Goal: Check status: Check status

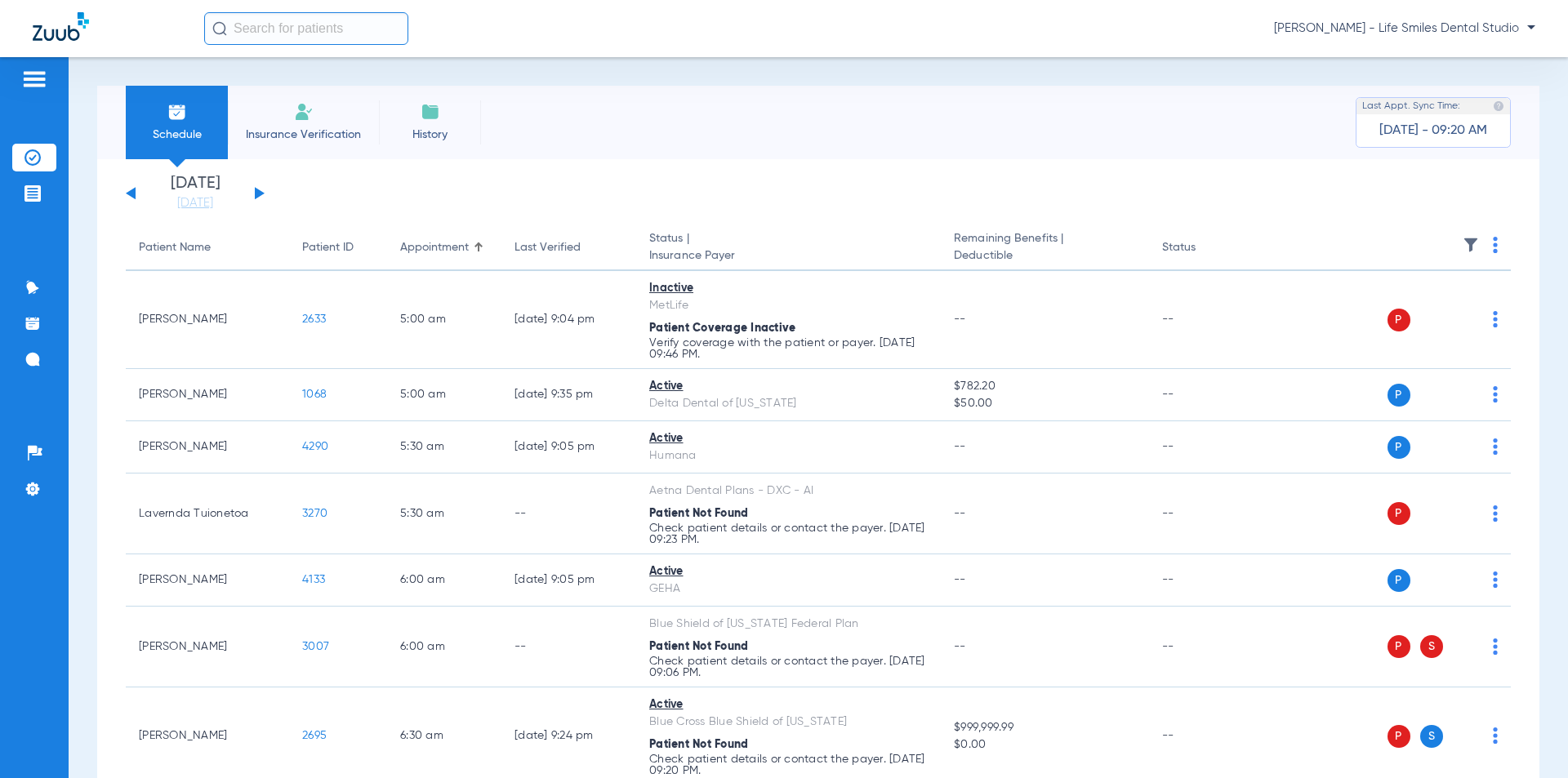
click at [260, 191] on button at bounding box center [259, 193] width 10 height 12
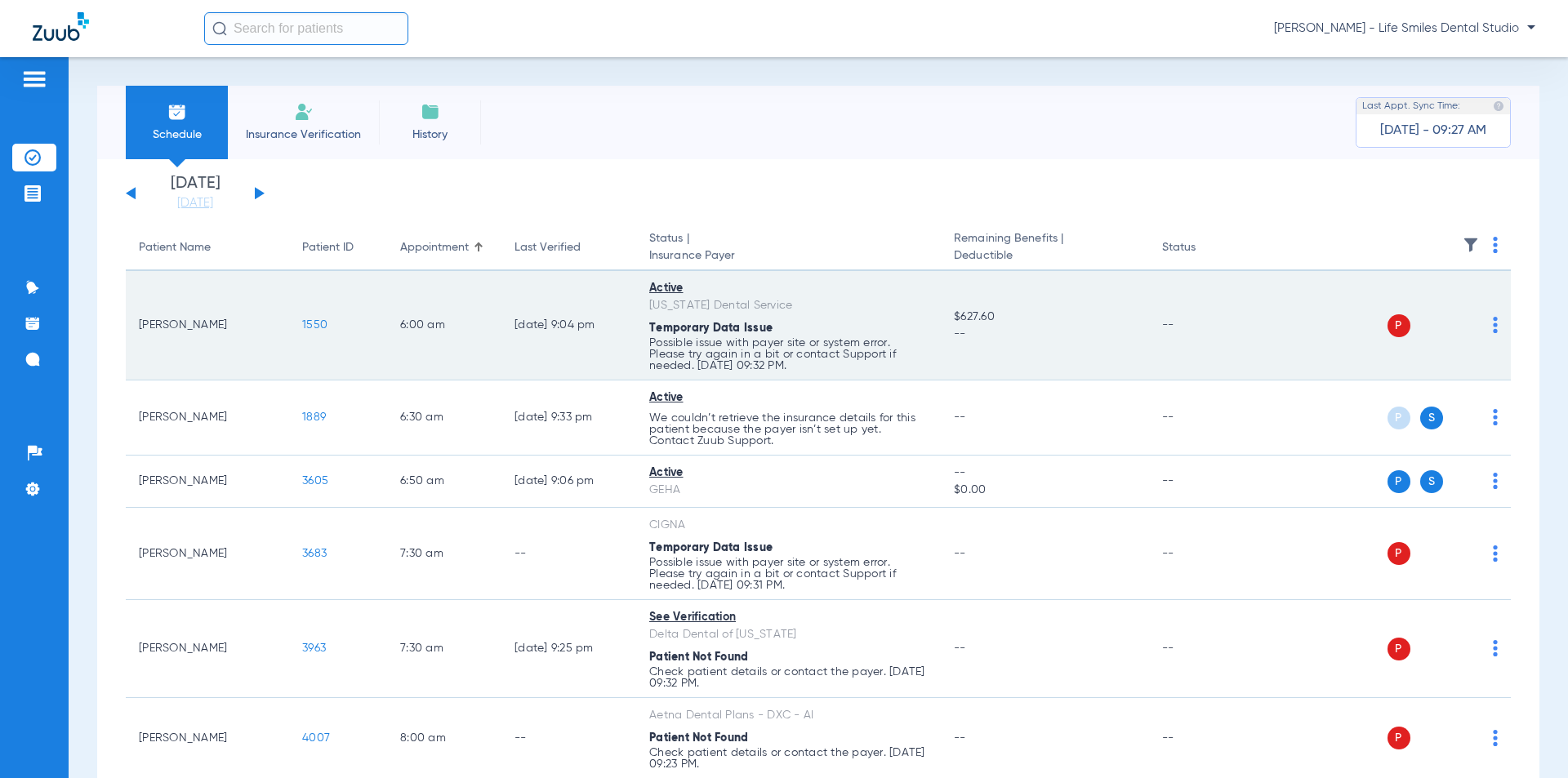
click at [323, 324] on span "1550" at bounding box center [314, 324] width 25 height 11
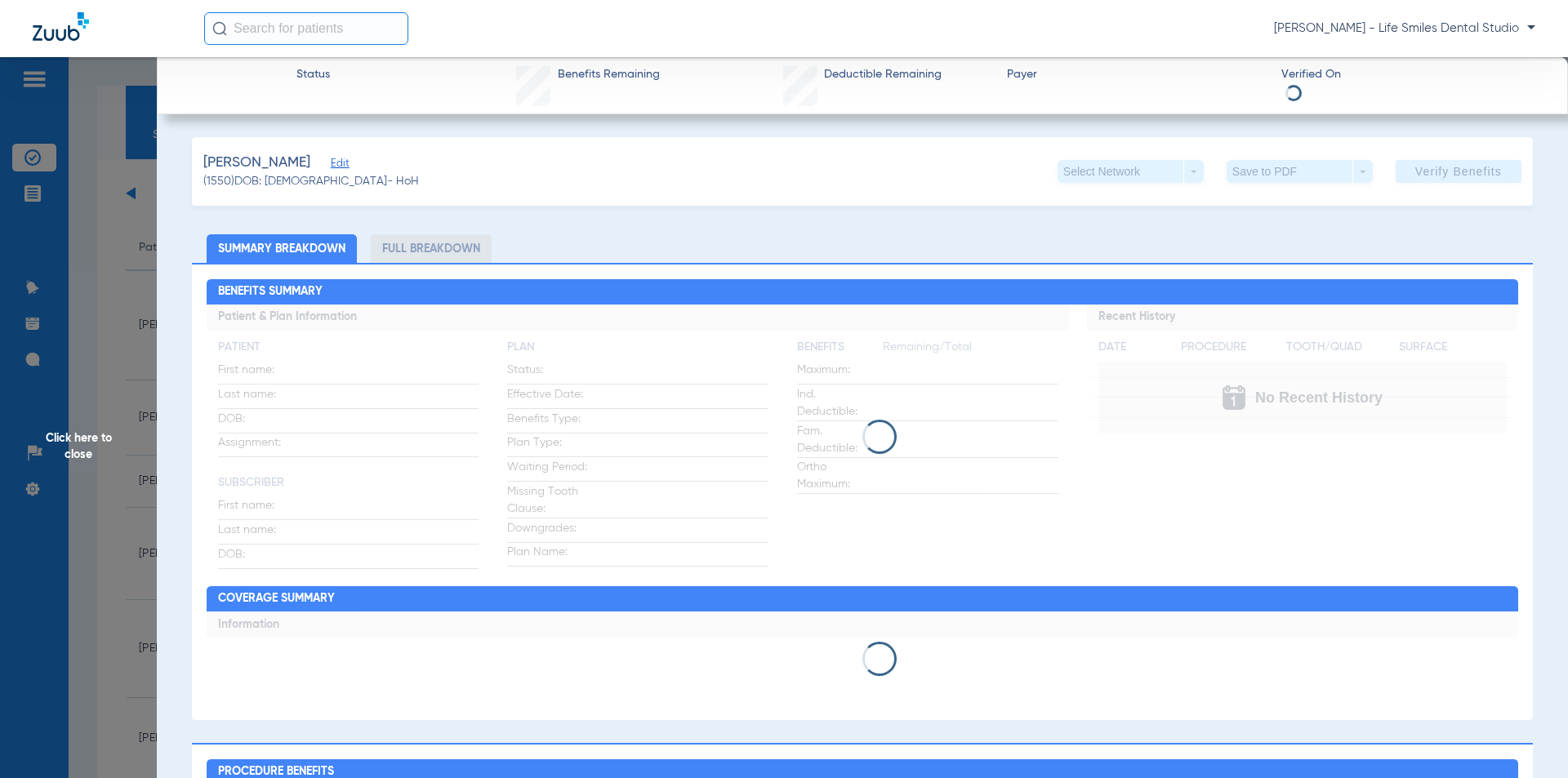
click at [106, 267] on span "Click here to close" at bounding box center [78, 446] width 157 height 778
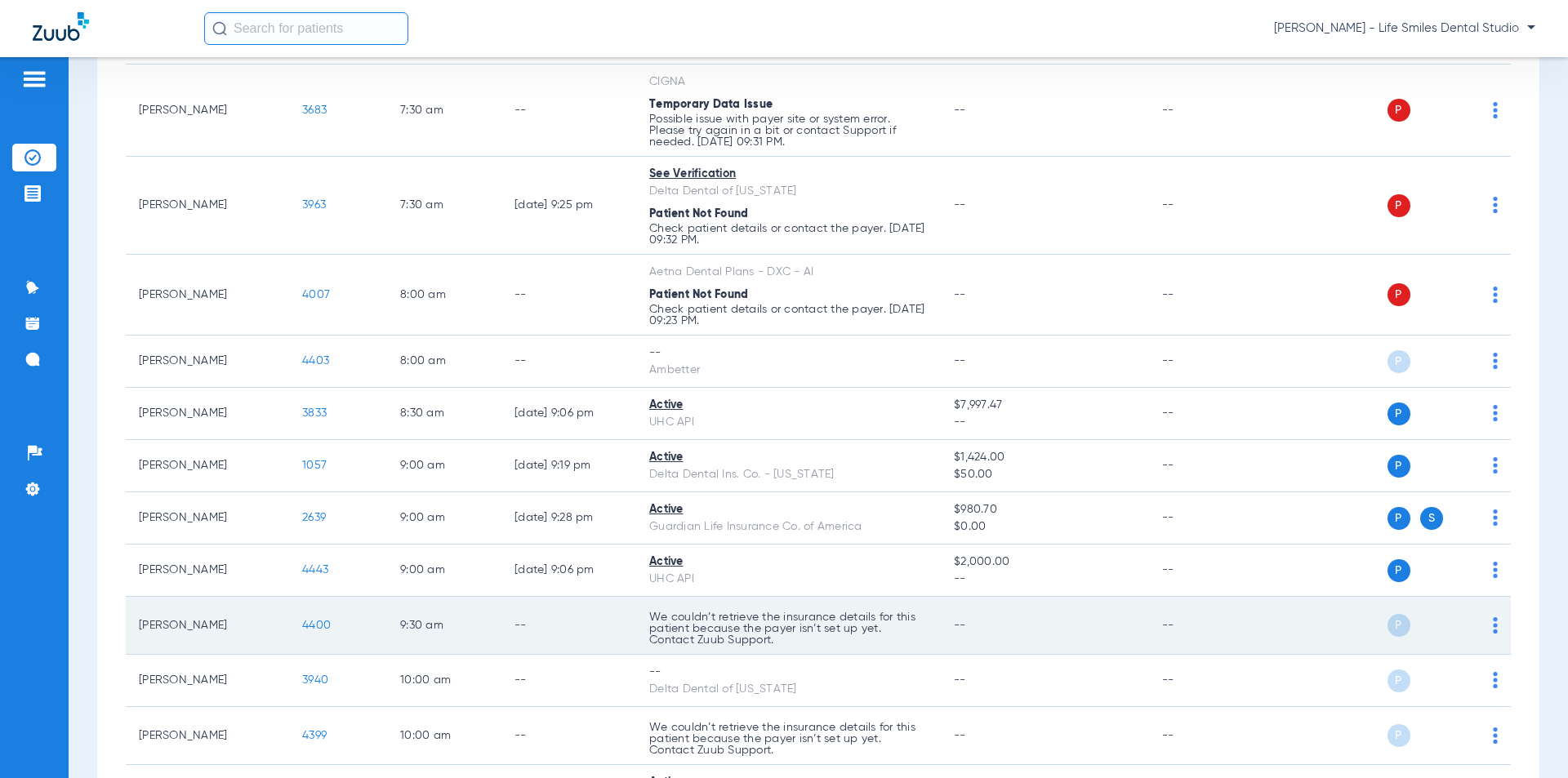
scroll to position [490, 0]
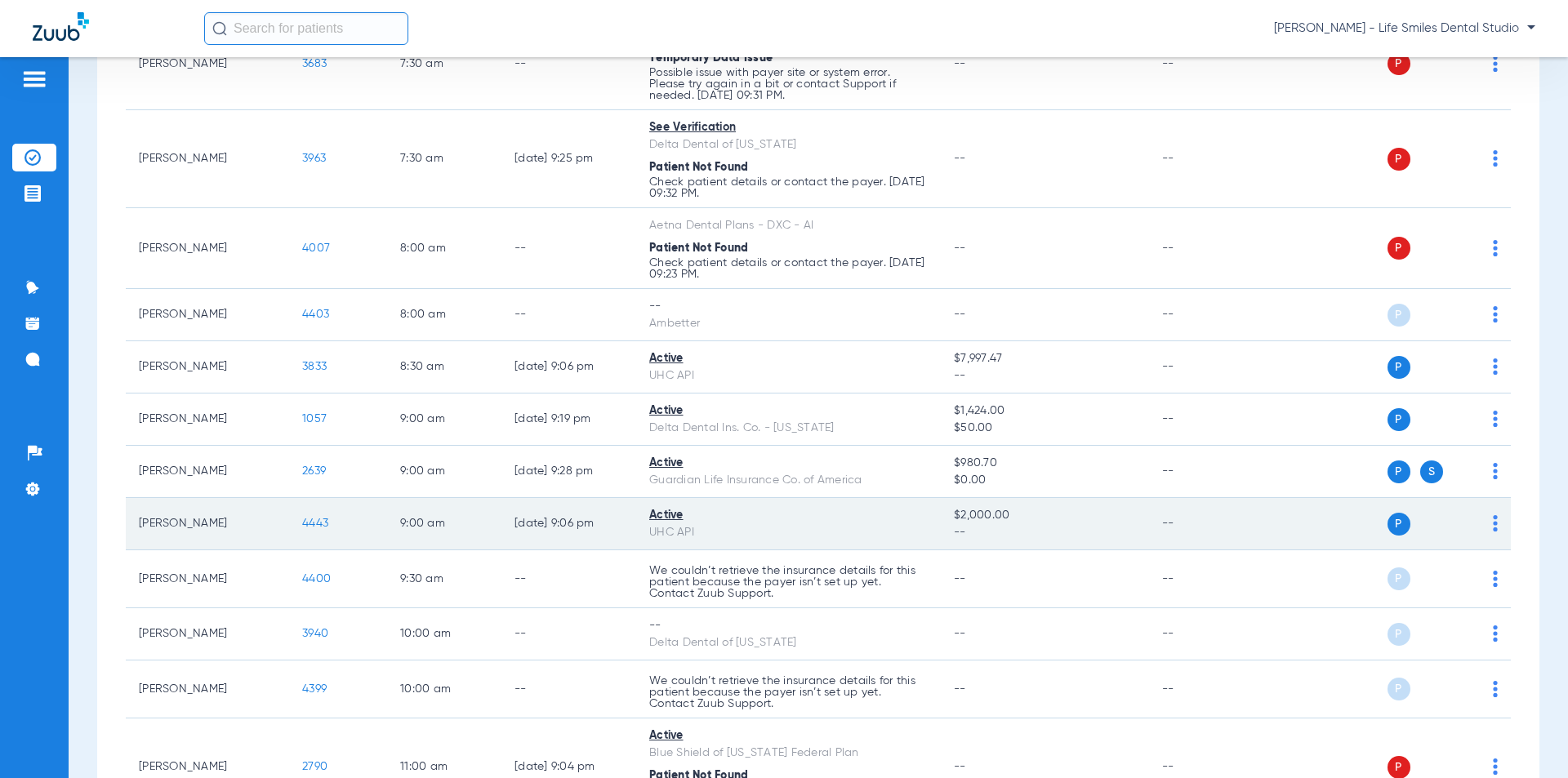
click at [315, 523] on span "4443" at bounding box center [315, 523] width 26 height 11
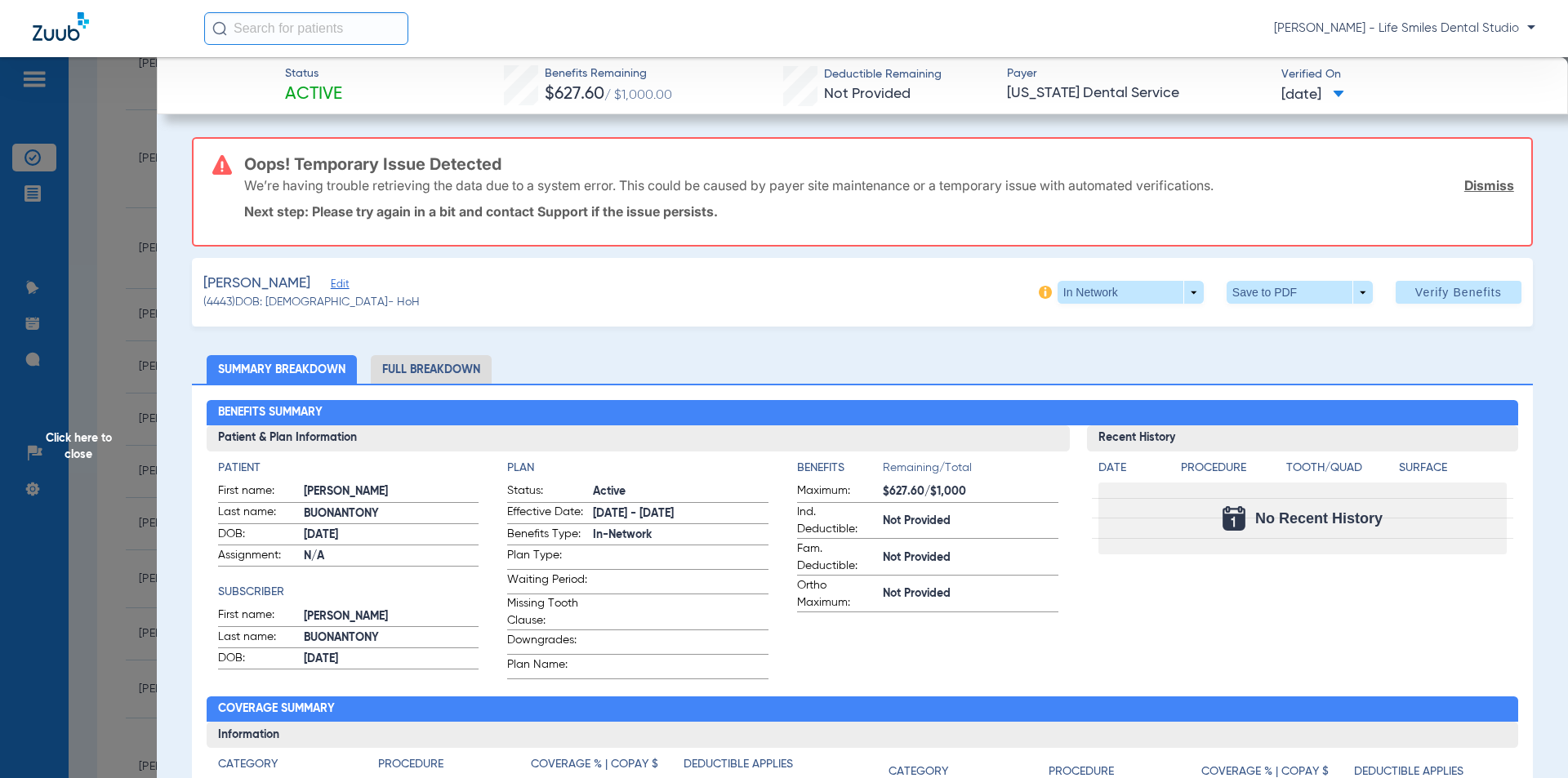
click at [147, 327] on span "Click here to close" at bounding box center [78, 446] width 157 height 778
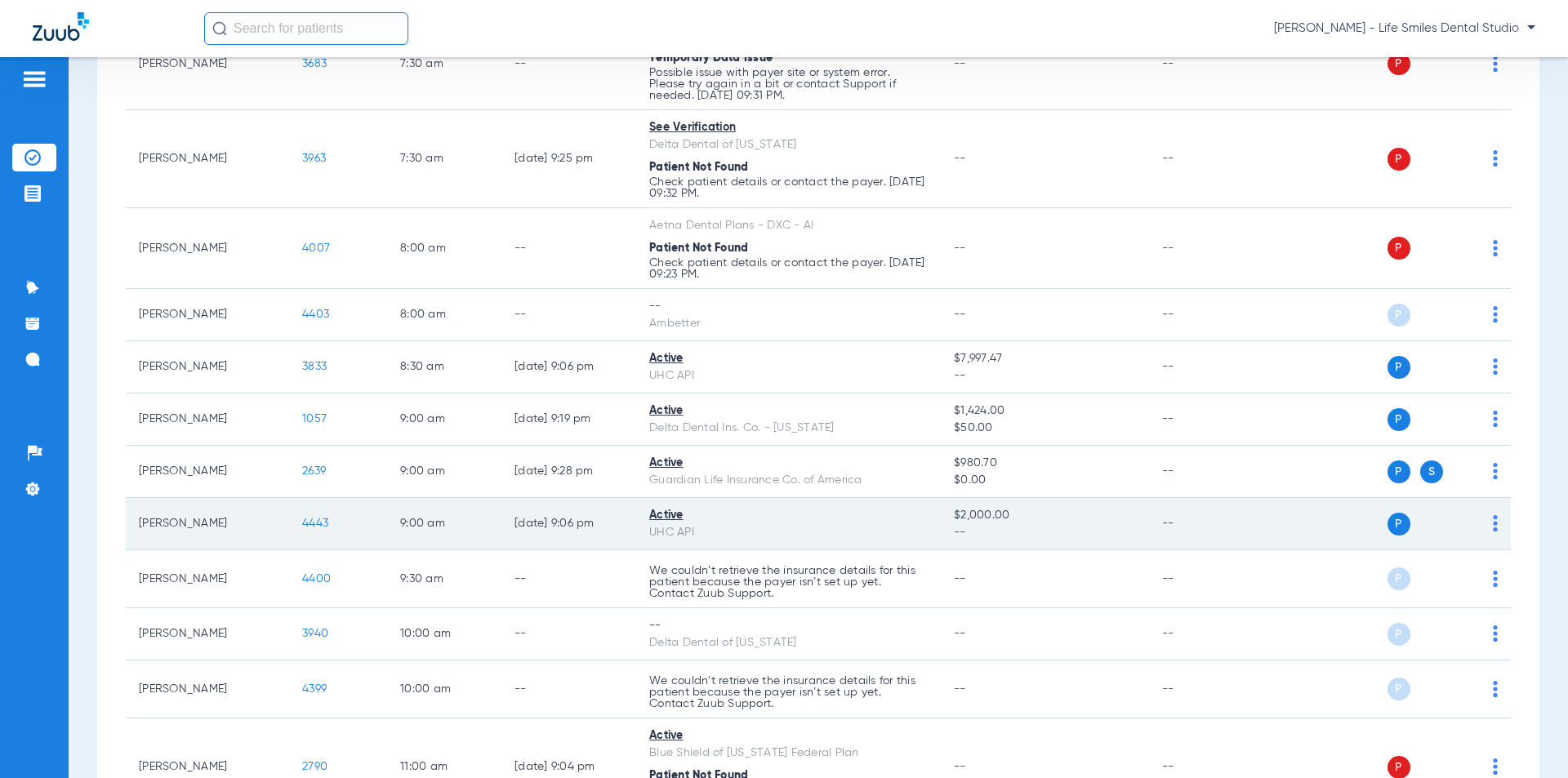
click at [317, 518] on span "4443" at bounding box center [315, 523] width 26 height 11
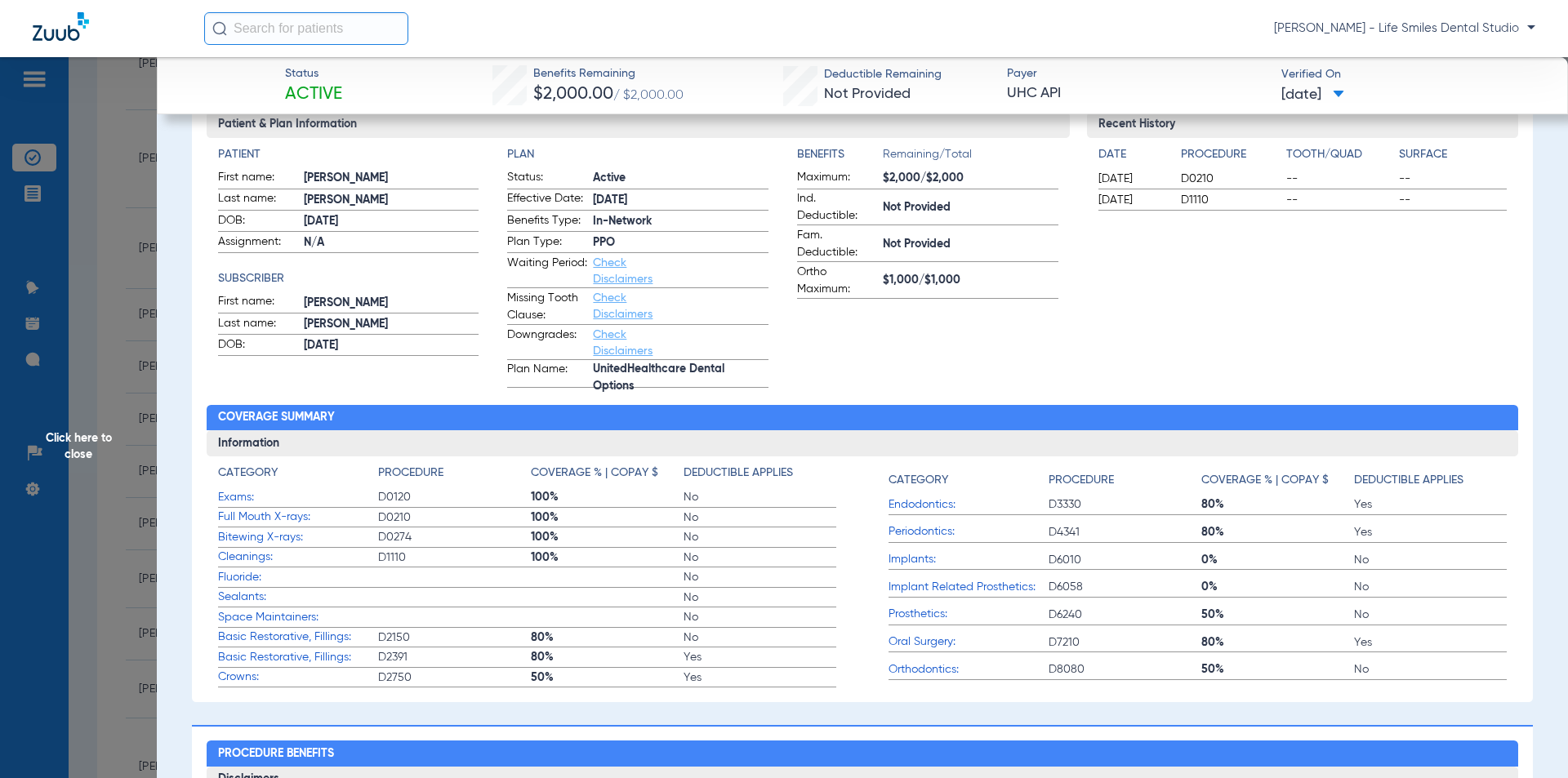
scroll to position [245, 0]
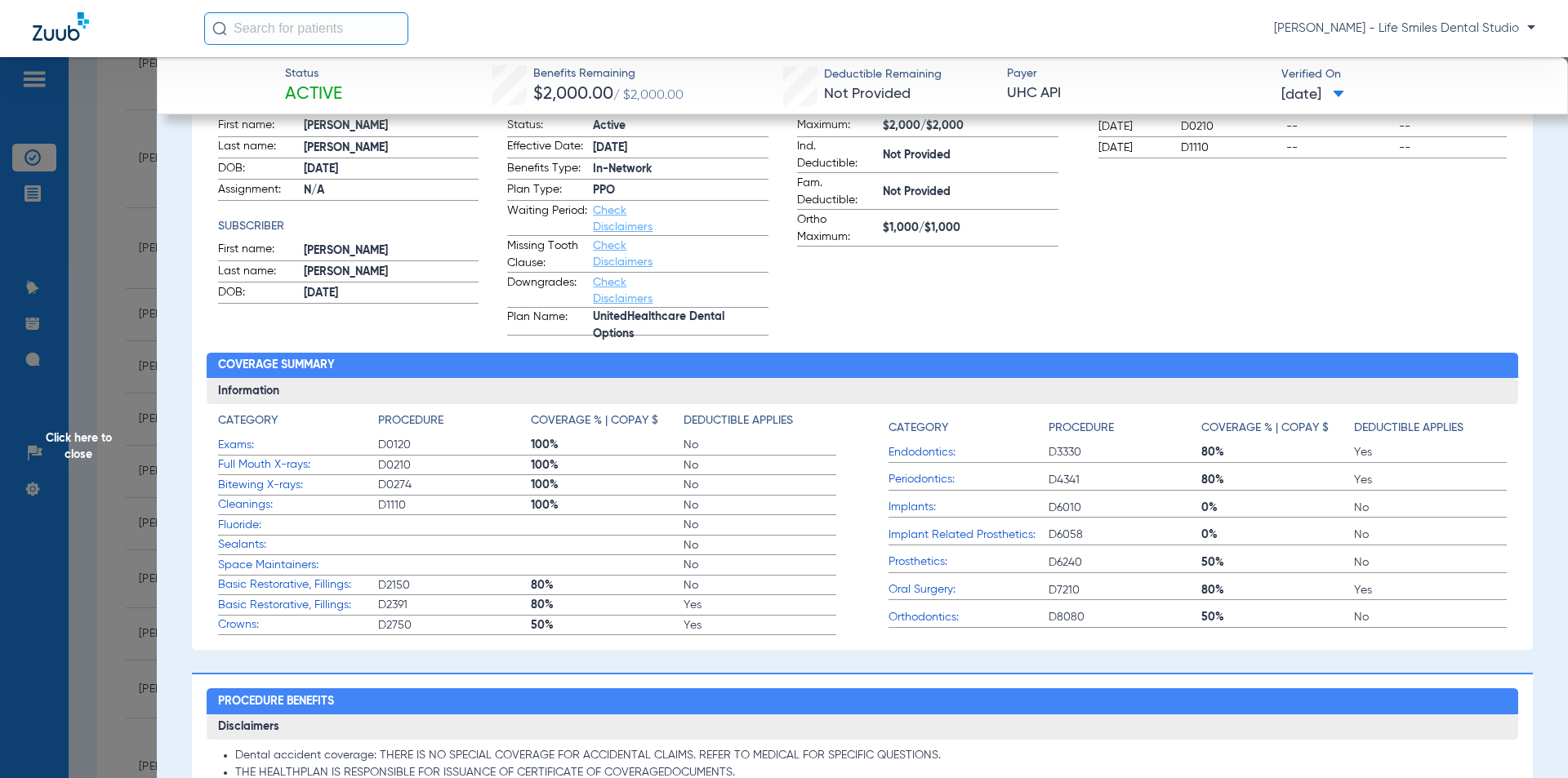
click at [122, 146] on span "Click here to close" at bounding box center [78, 446] width 157 height 778
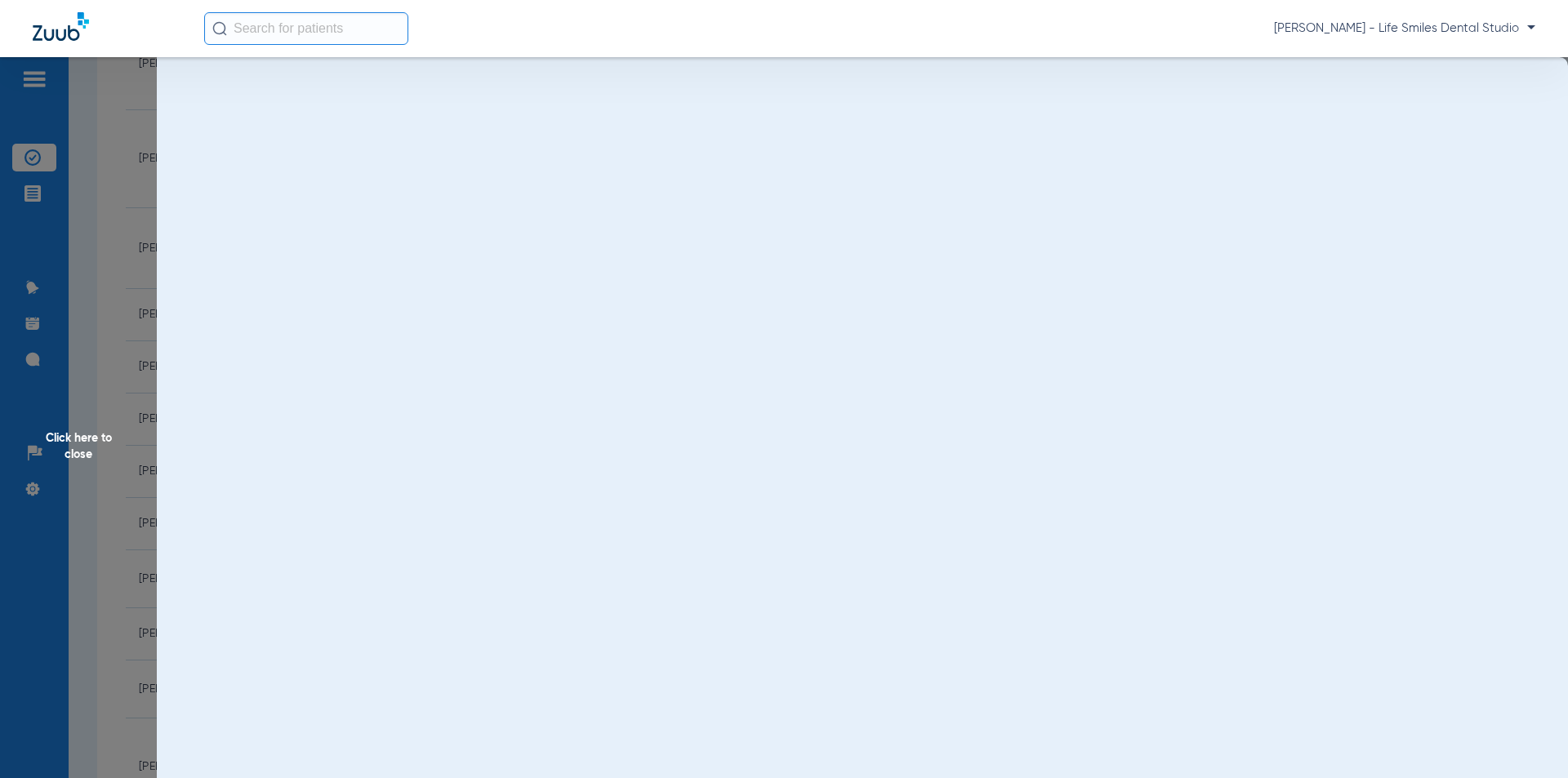
scroll to position [0, 0]
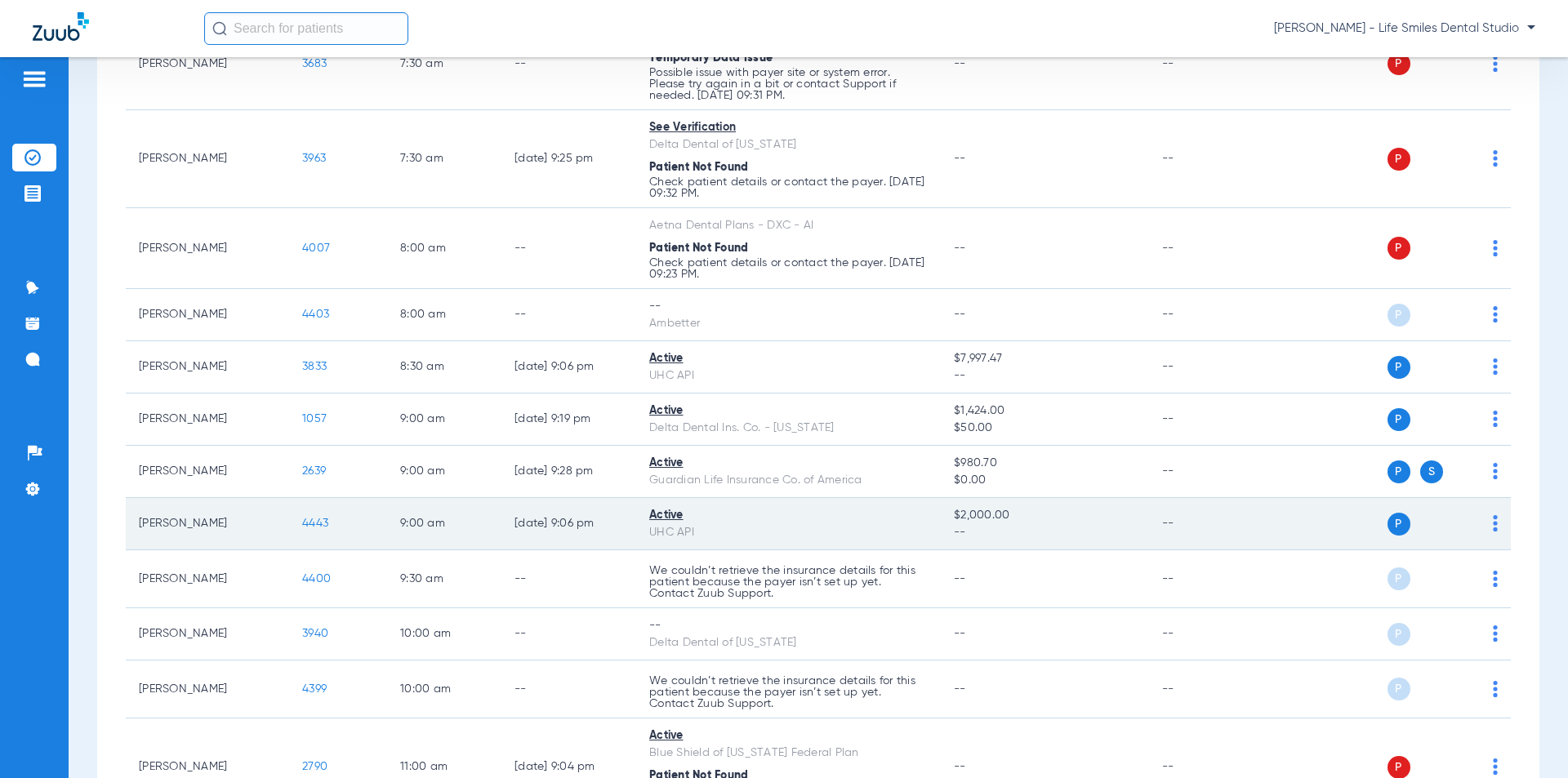
click at [319, 526] on span "4443" at bounding box center [315, 523] width 26 height 11
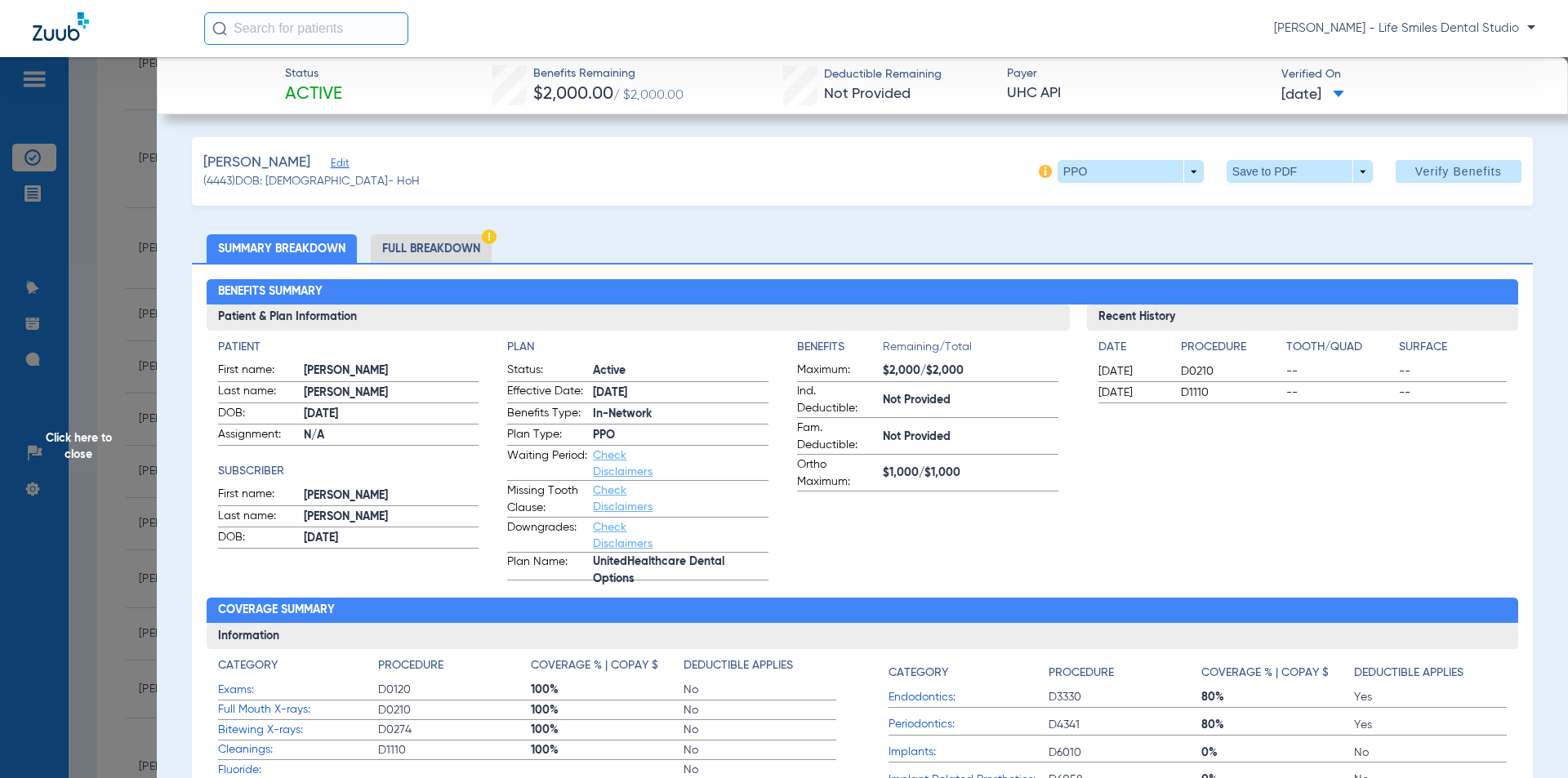
drag, startPoint x: 526, startPoint y: 71, endPoint x: 1402, endPoint y: 101, distance: 876.5
click at [1402, 101] on div "Status Active Benefits Remaining $2,000.00 / $2,000.00 Deductible Remaining Not…" at bounding box center [862, 86] width 1411 height 57
copy div "Benefits Remaining $2,000.00 / $2,000.00 Deductible Remaining Not Provided Paye…"
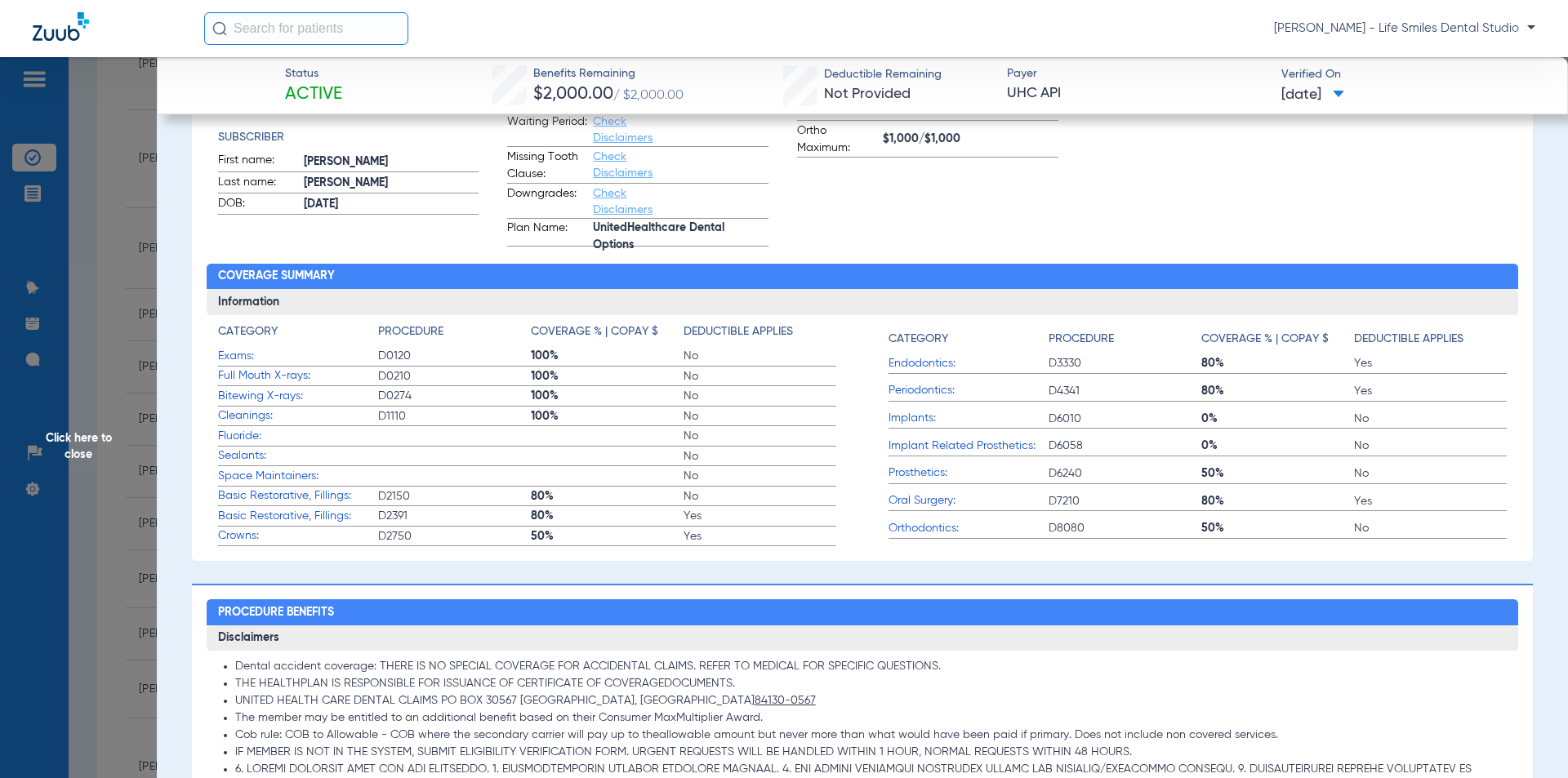
scroll to position [409, 0]
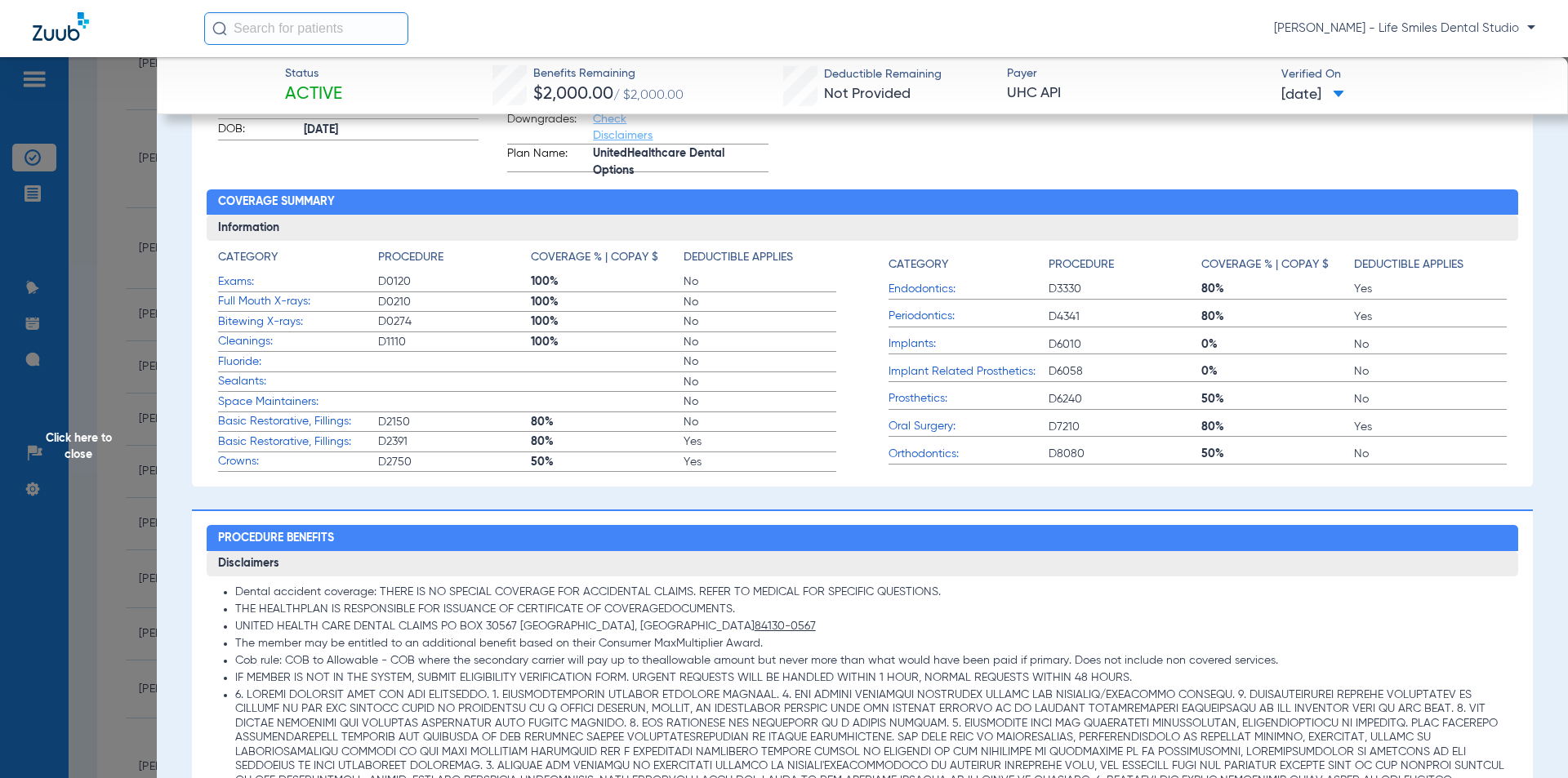
click at [111, 300] on span "Click here to close" at bounding box center [78, 446] width 157 height 778
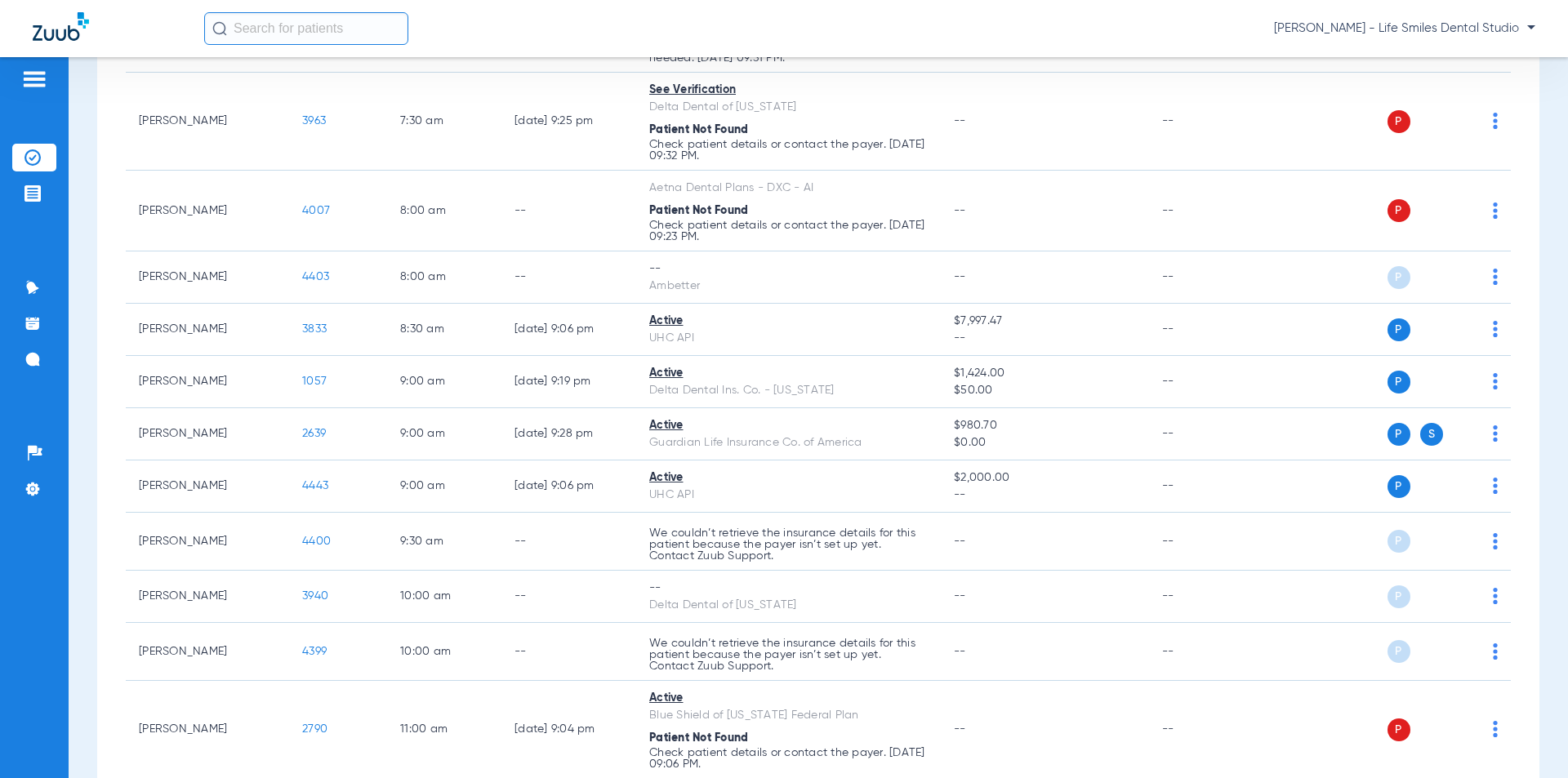
scroll to position [520, 0]
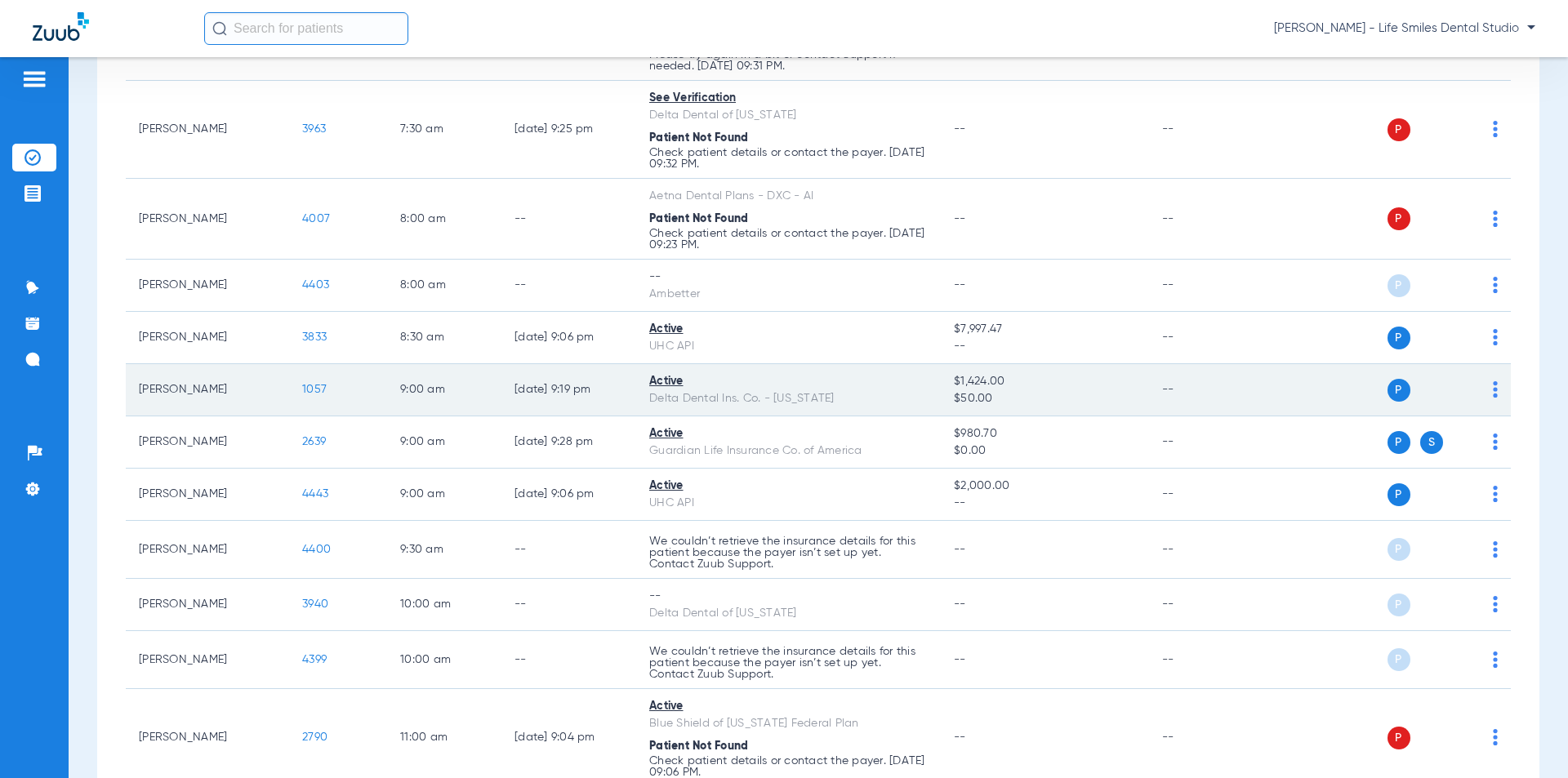
click at [315, 378] on td "1057" at bounding box center [337, 390] width 98 height 52
click at [316, 382] on td "1057" at bounding box center [337, 390] width 98 height 52
click at [323, 385] on span "1057" at bounding box center [314, 389] width 24 height 11
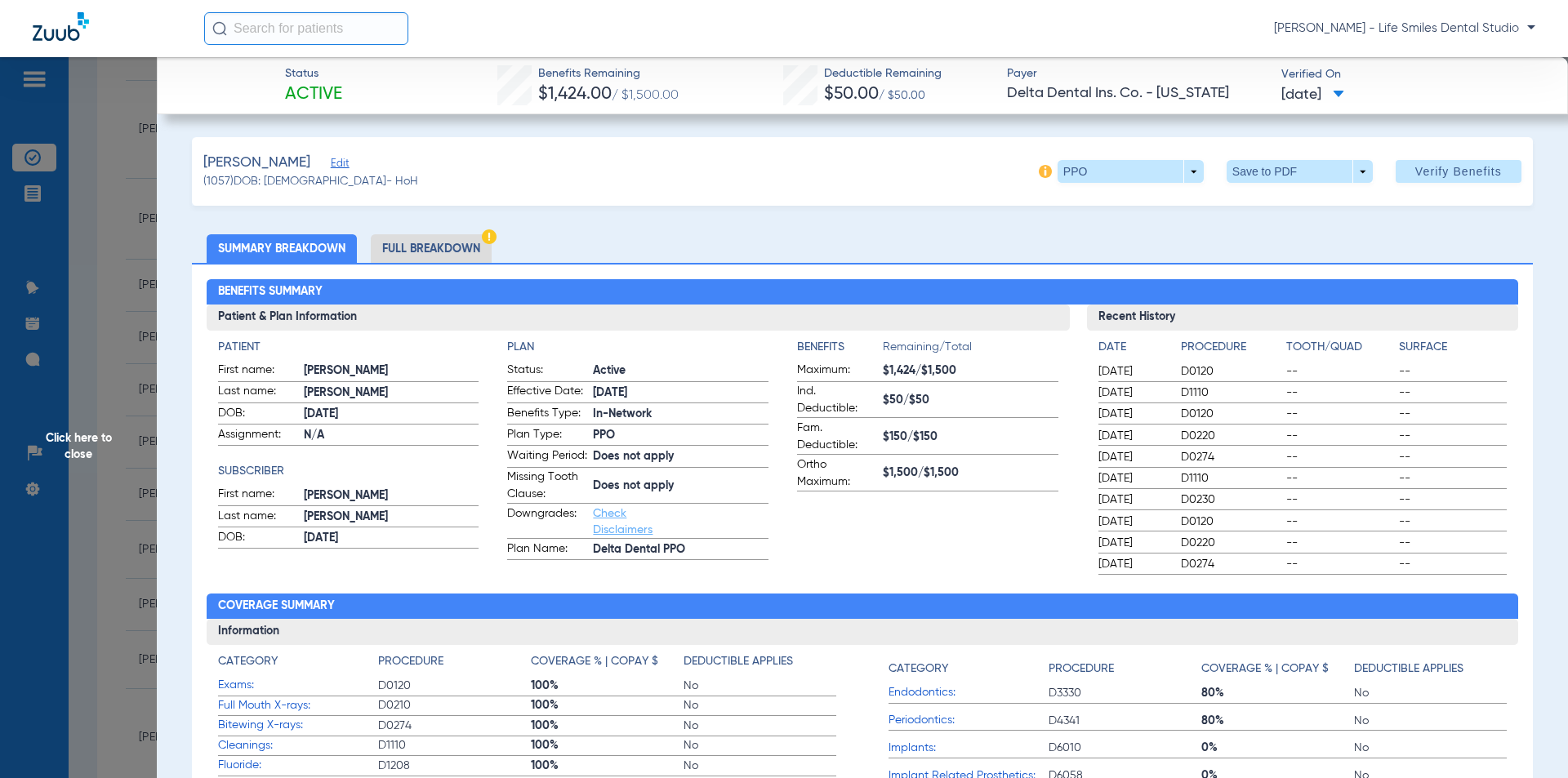
drag, startPoint x: 534, startPoint y: 74, endPoint x: 1336, endPoint y: 111, distance: 802.9
click at [1336, 111] on div "Status Active Benefits Remaining $1,424.00 / $1,500.00 Deductible Remaining $50…" at bounding box center [862, 86] width 1411 height 57
copy div "Benefits Remaining $1,424.00 / $1,500.00 Deductible Remaining $50.00 / $50.00 P…"
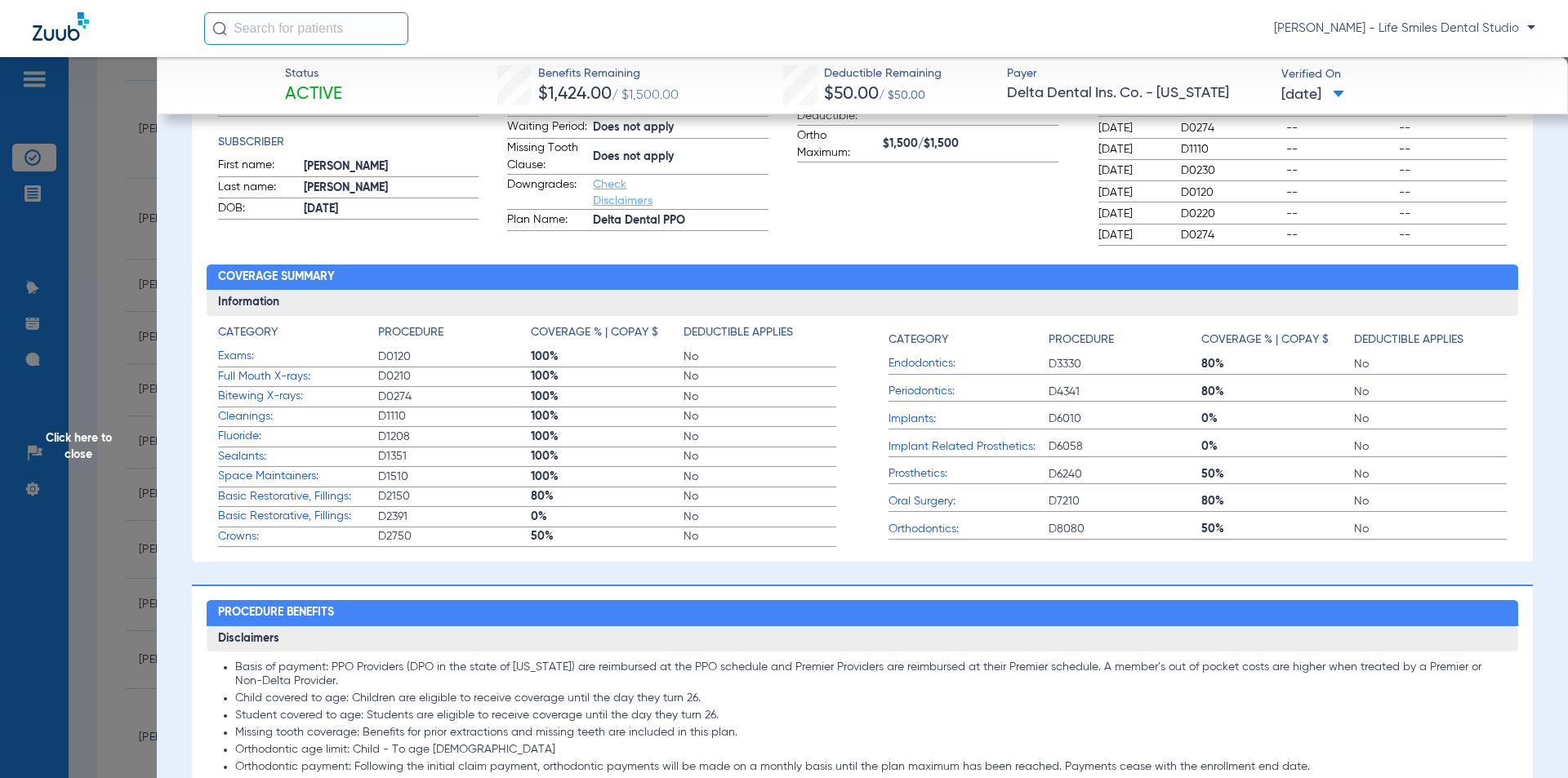
scroll to position [245, 0]
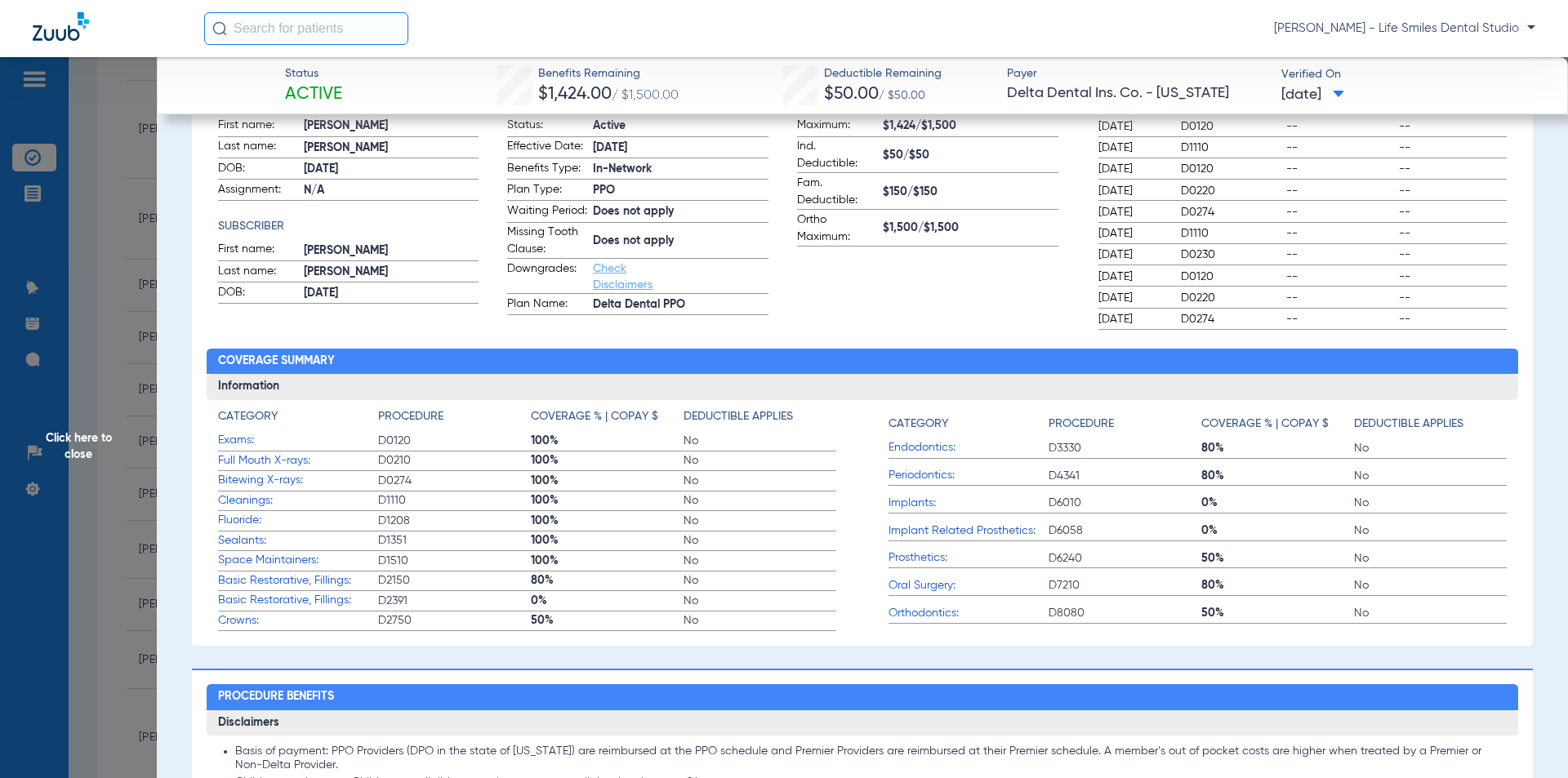
drag, startPoint x: 105, startPoint y: 261, endPoint x: 70, endPoint y: 259, distance: 35.1
click at [117, 245] on span "Click here to close" at bounding box center [78, 446] width 157 height 778
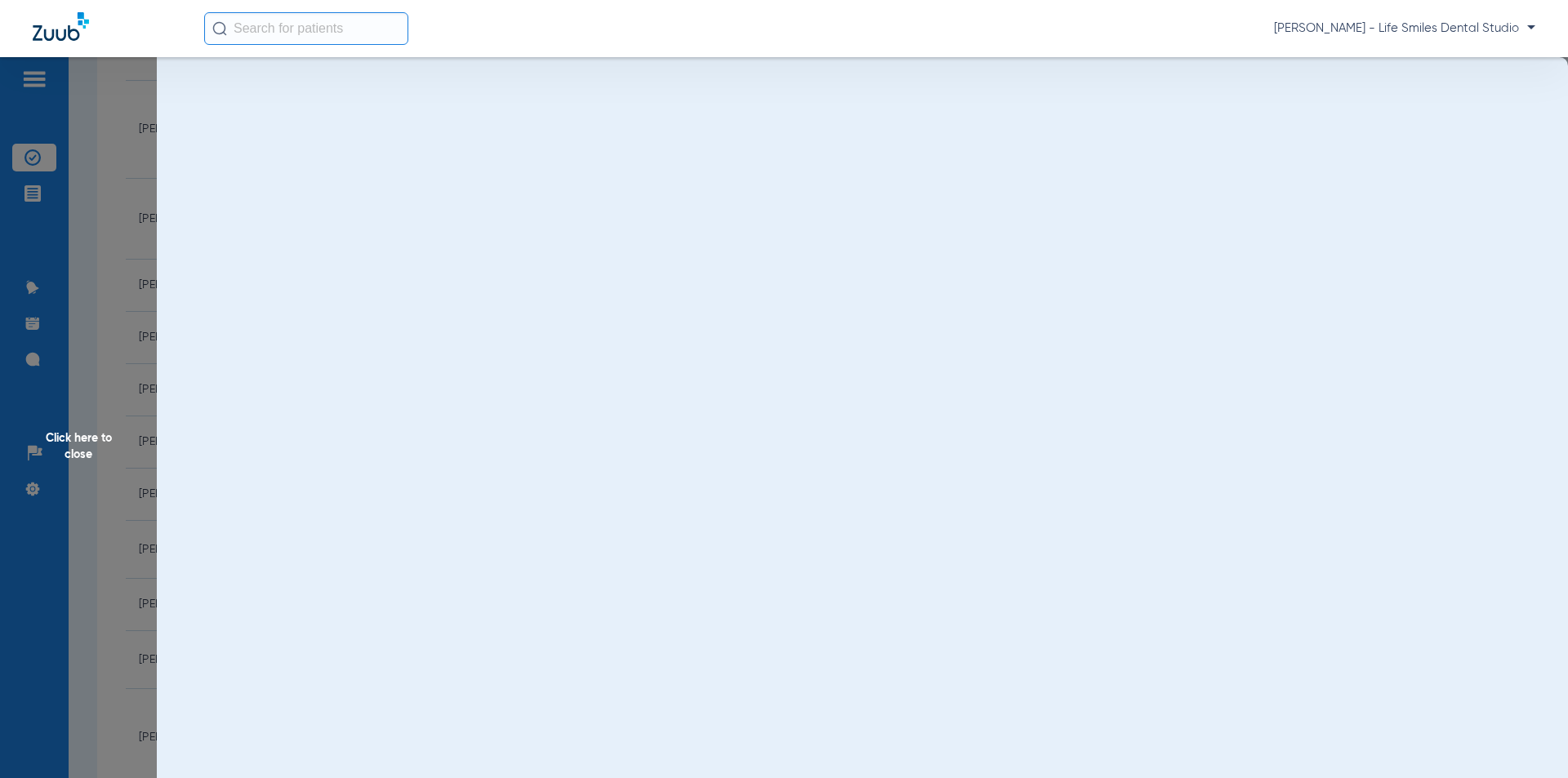
scroll to position [0, 0]
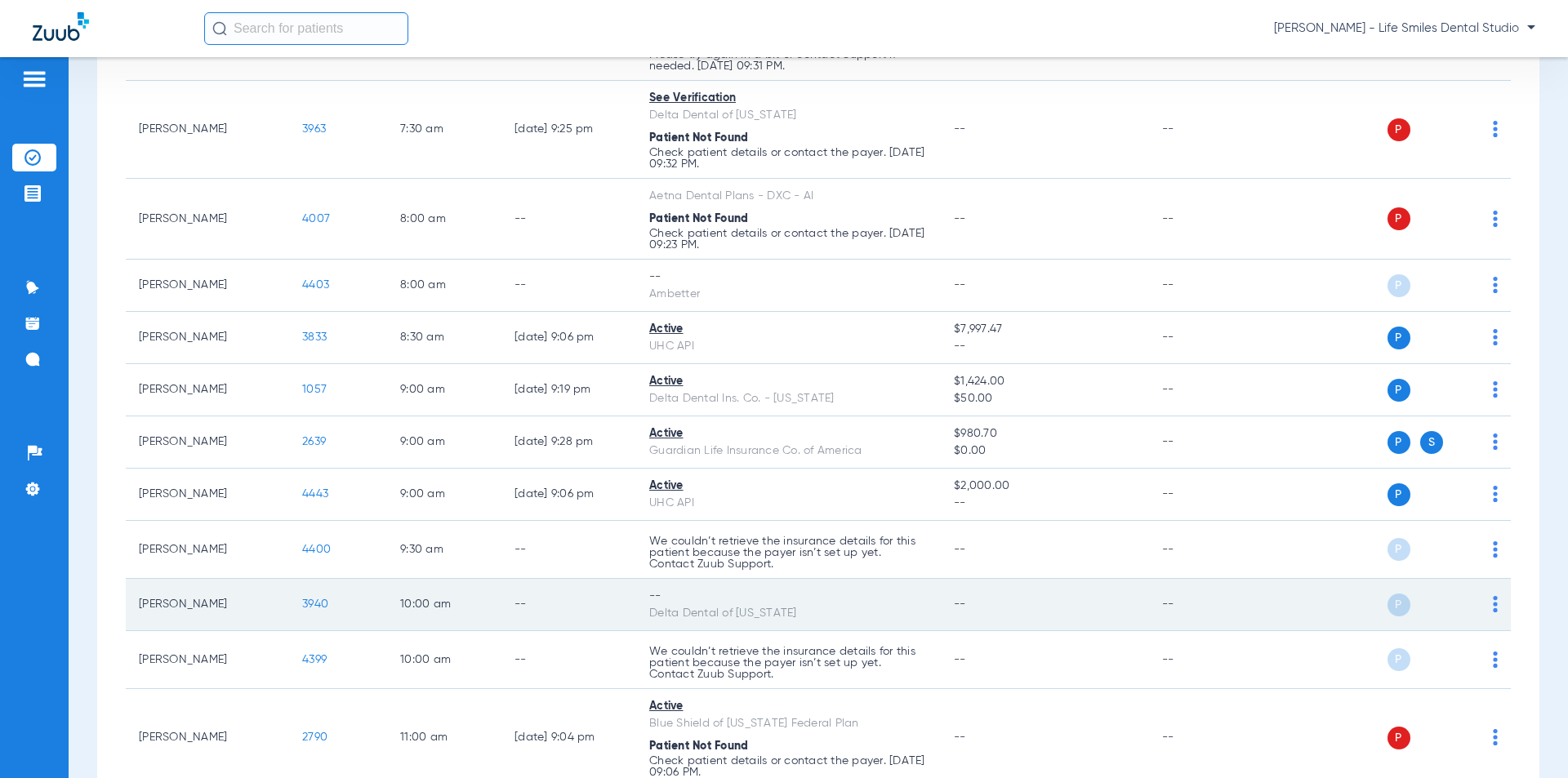
click at [317, 604] on span "3940" at bounding box center [315, 604] width 26 height 11
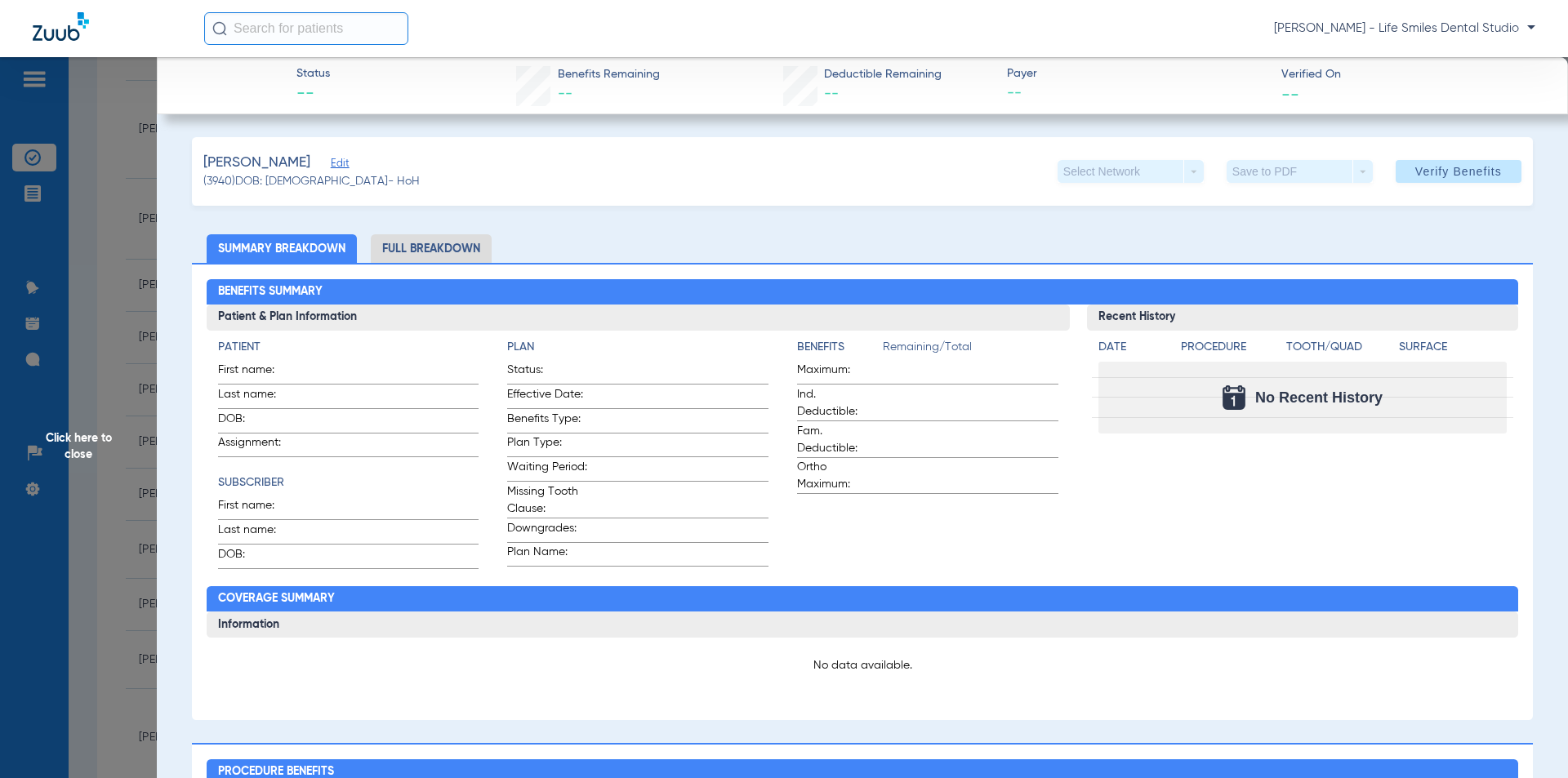
click at [143, 337] on span "Click here to close" at bounding box center [78, 446] width 157 height 778
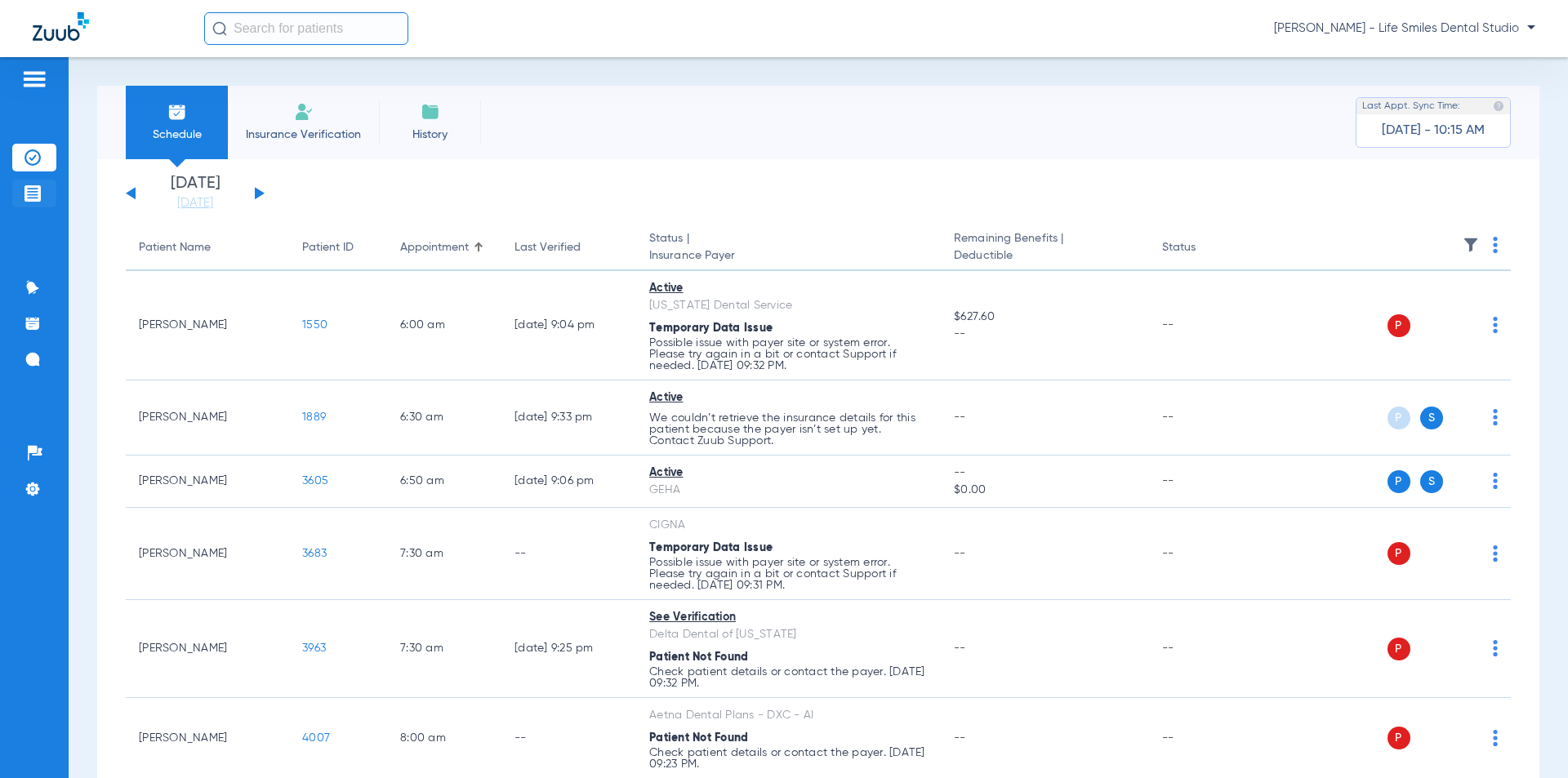
click at [30, 188] on img at bounding box center [32, 193] width 16 height 16
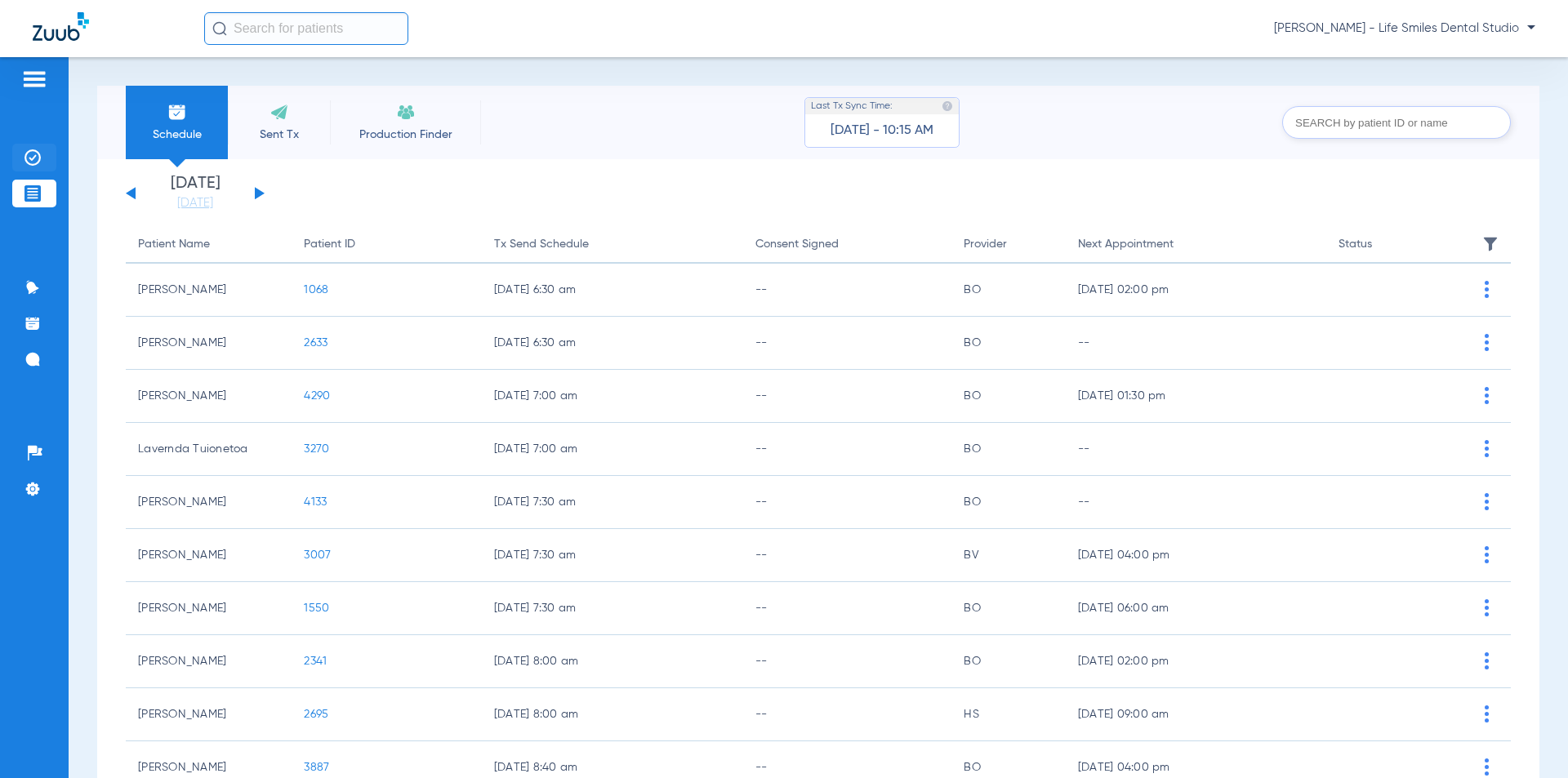
click at [34, 153] on img at bounding box center [32, 157] width 16 height 16
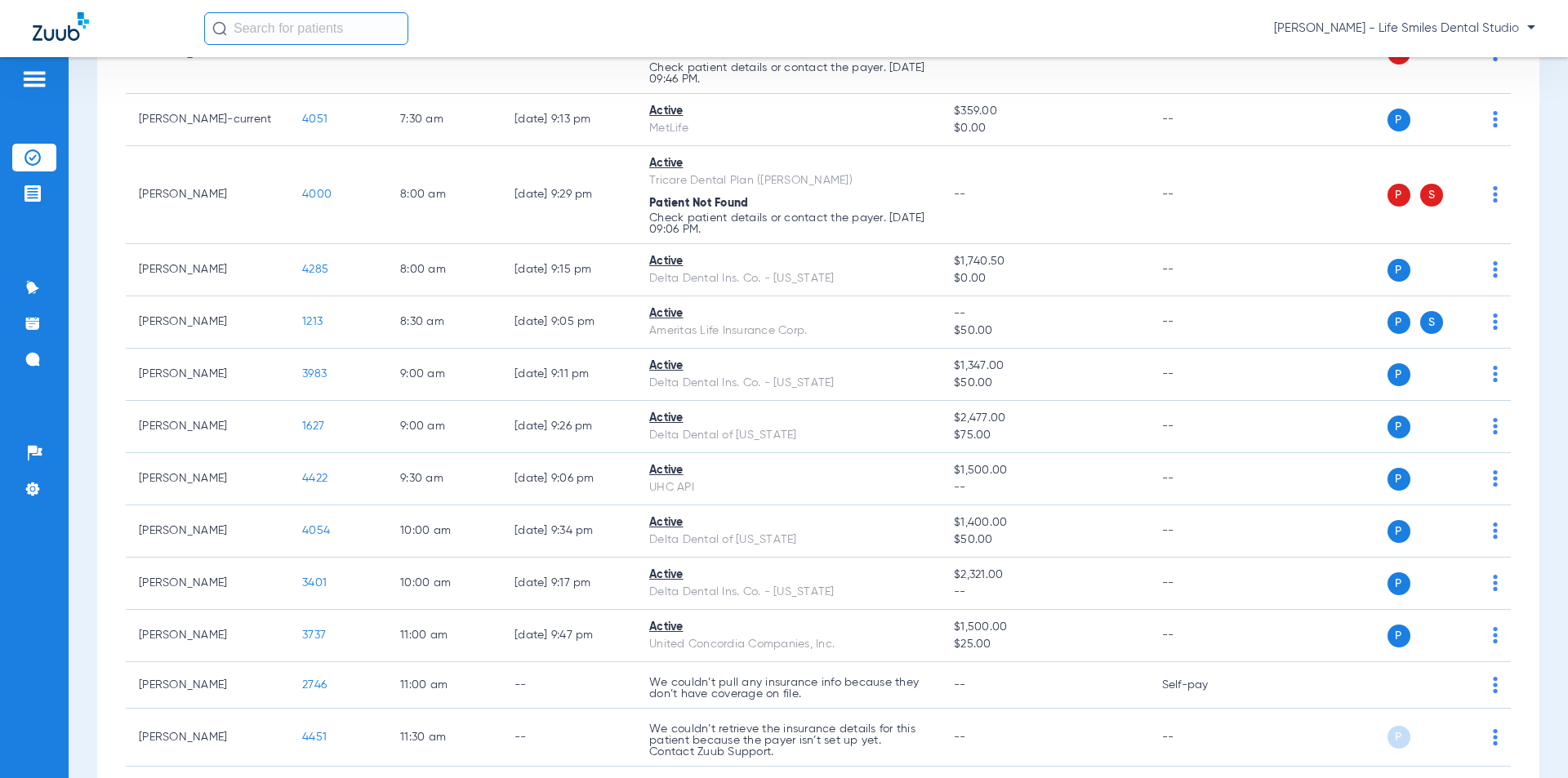
scroll to position [980, 0]
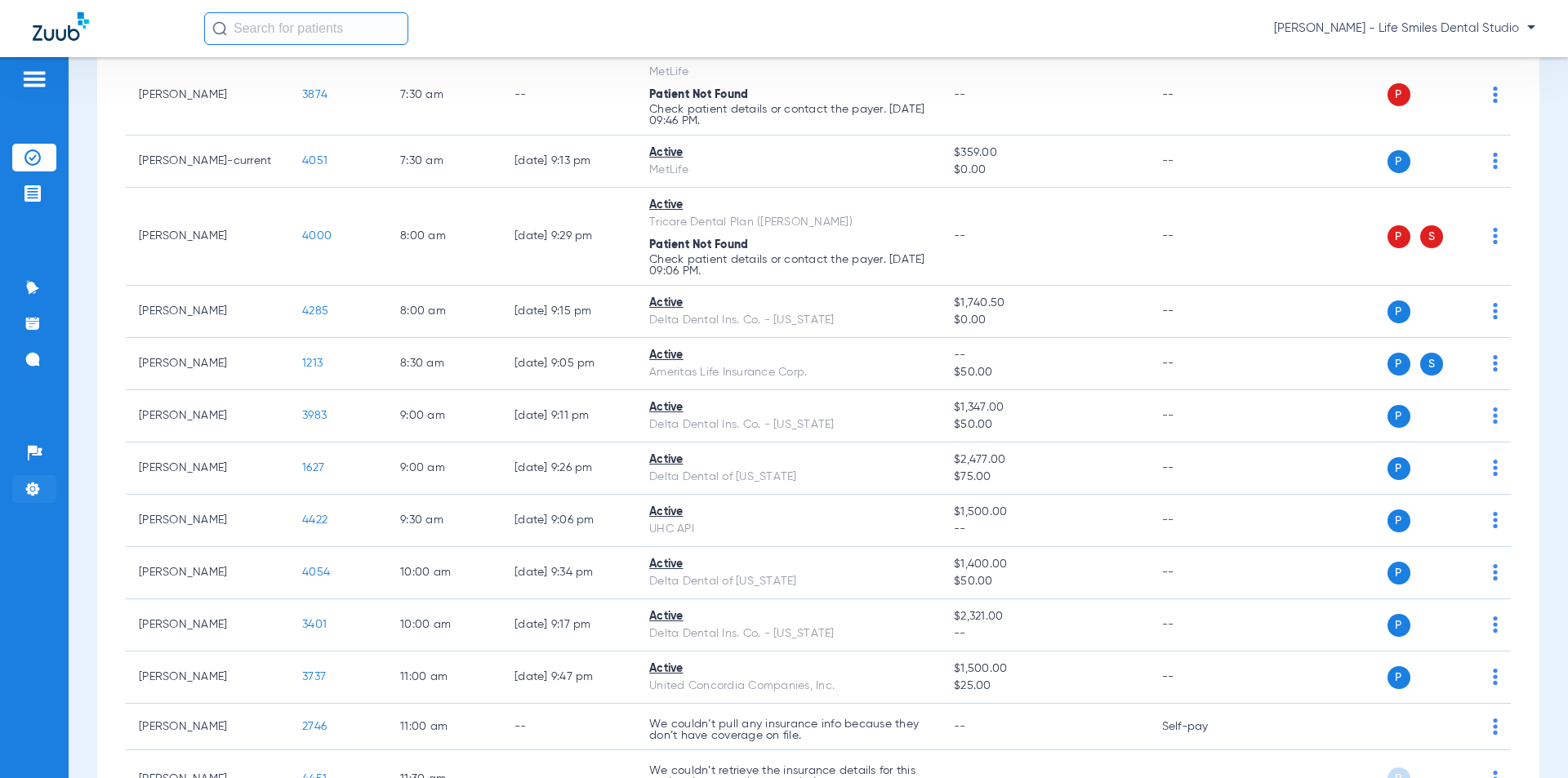
click at [41, 494] on li "Settings" at bounding box center [34, 489] width 44 height 28
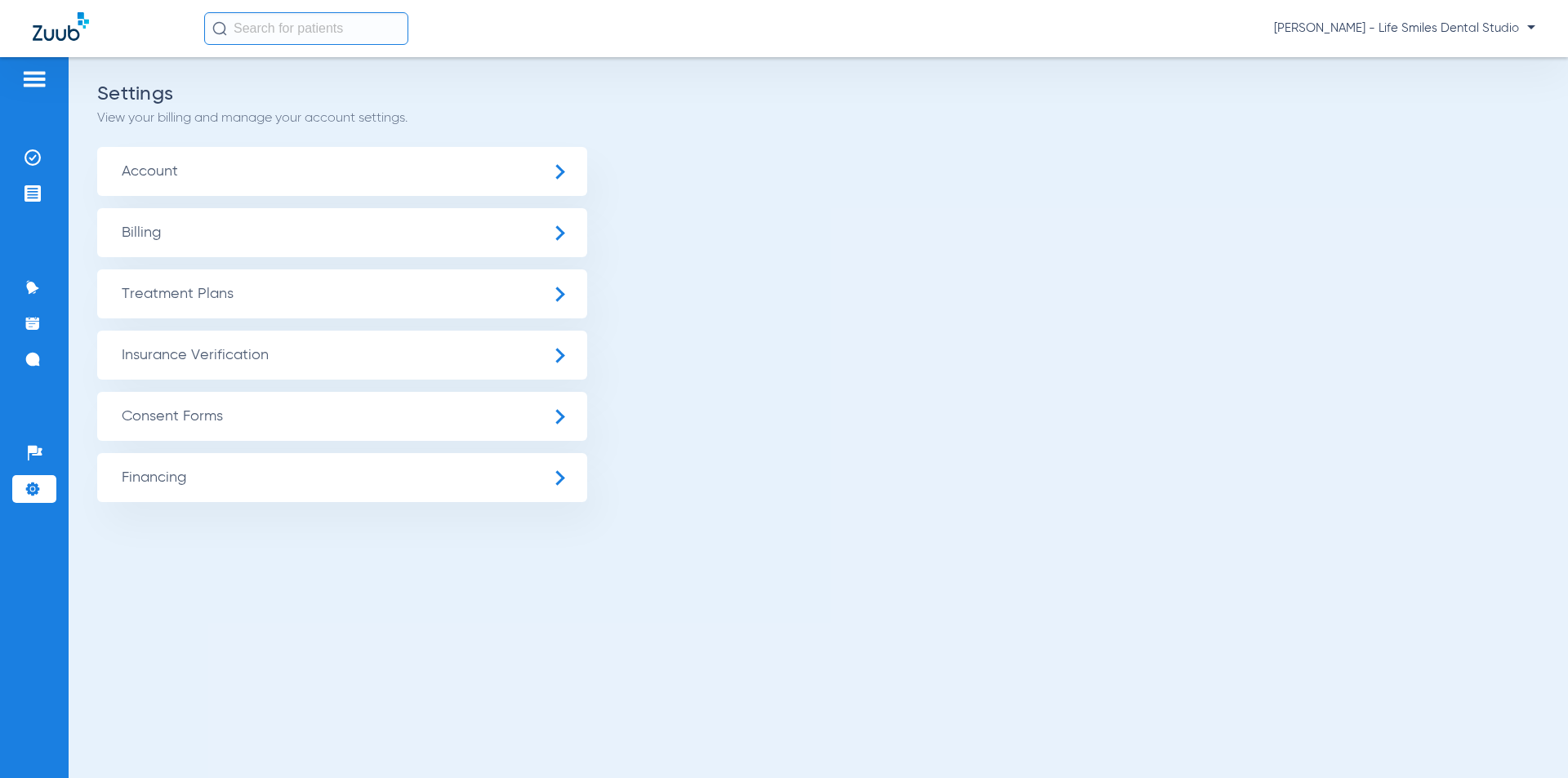
click at [207, 356] on span "Insurance Verification" at bounding box center [342, 355] width 490 height 49
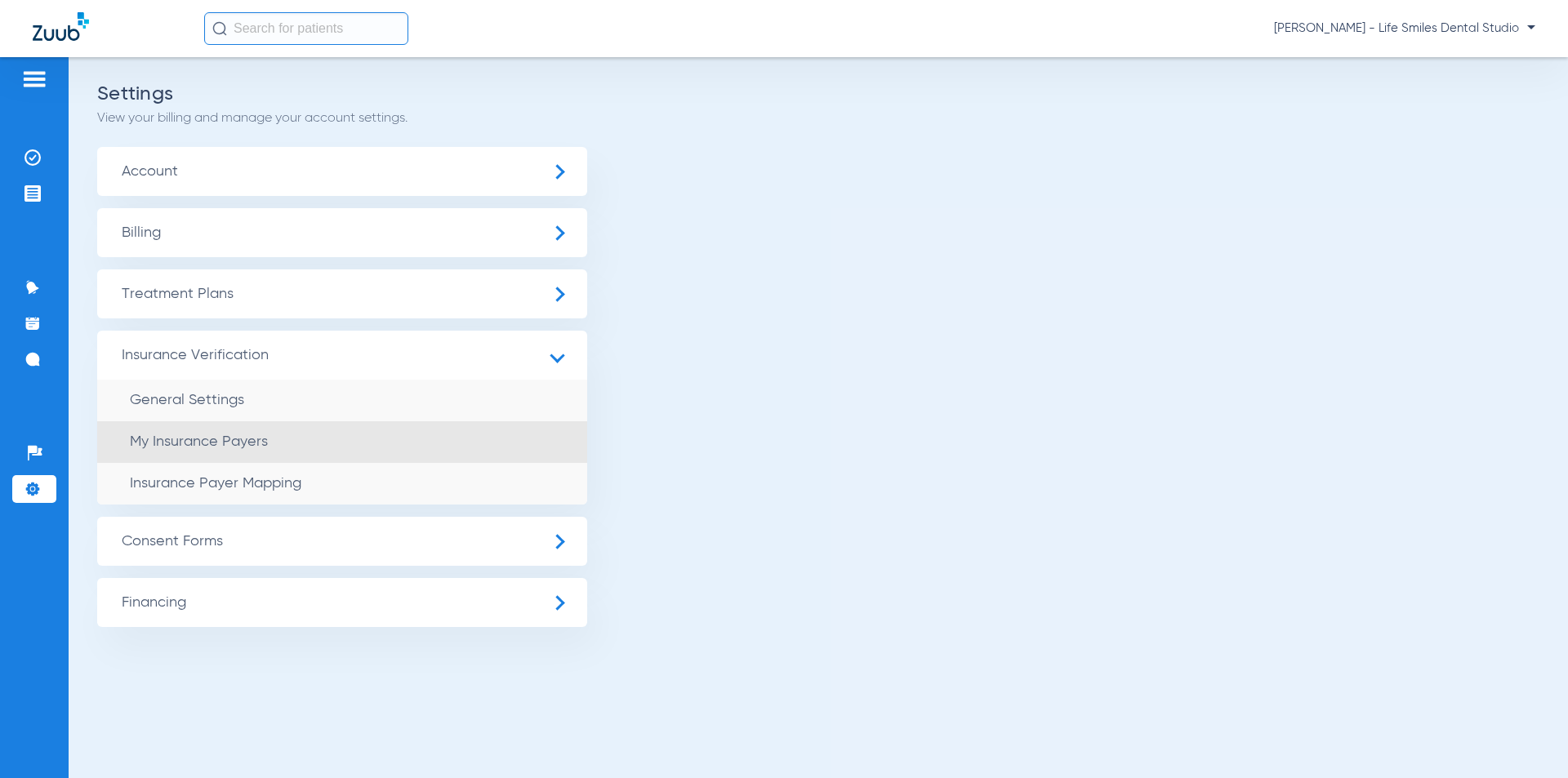
click at [203, 442] on span "My Insurance Payers" at bounding box center [199, 441] width 138 height 15
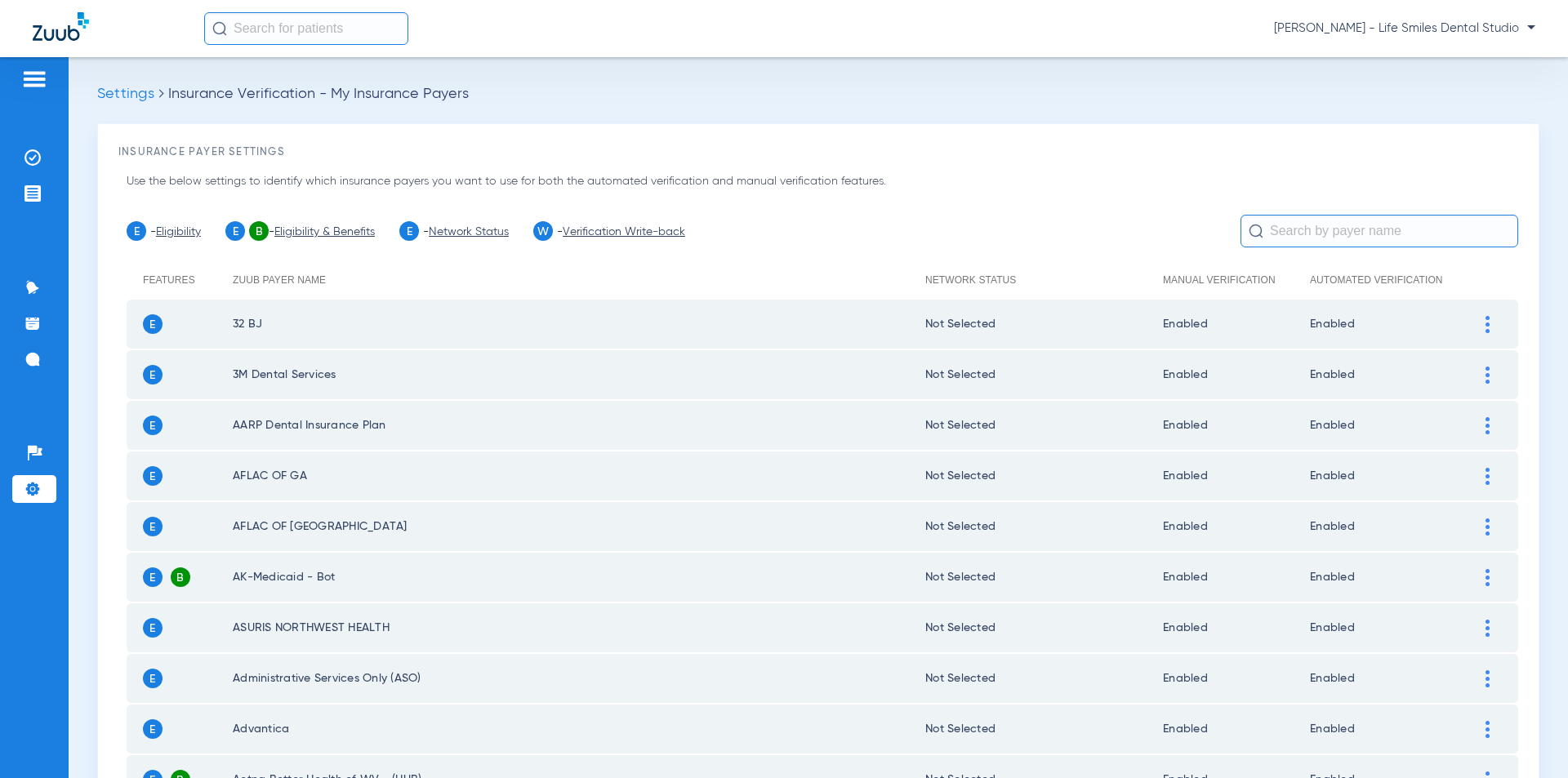
scroll to position [653, 0]
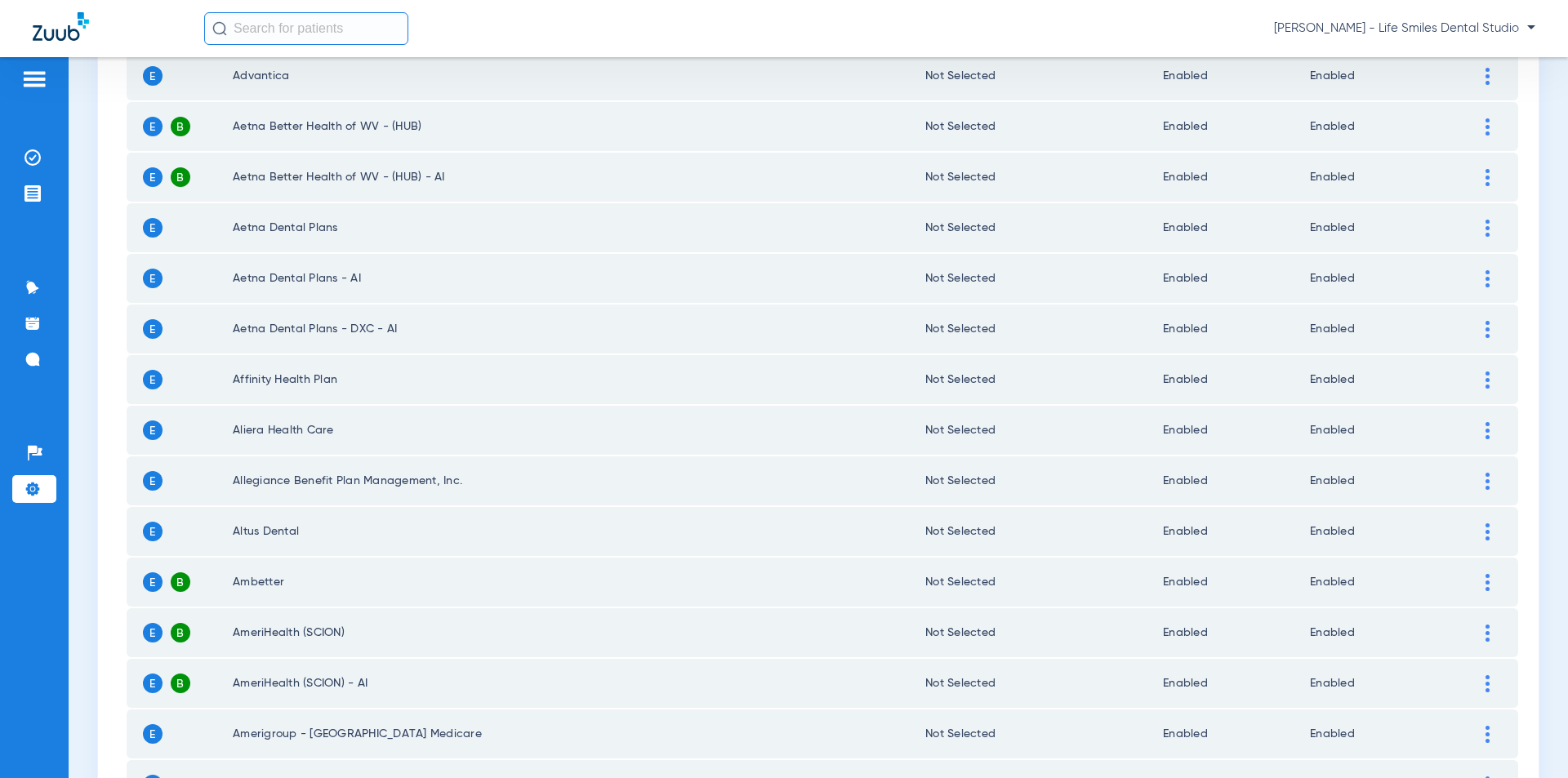
click at [42, 488] on li "Settings" at bounding box center [34, 489] width 44 height 28
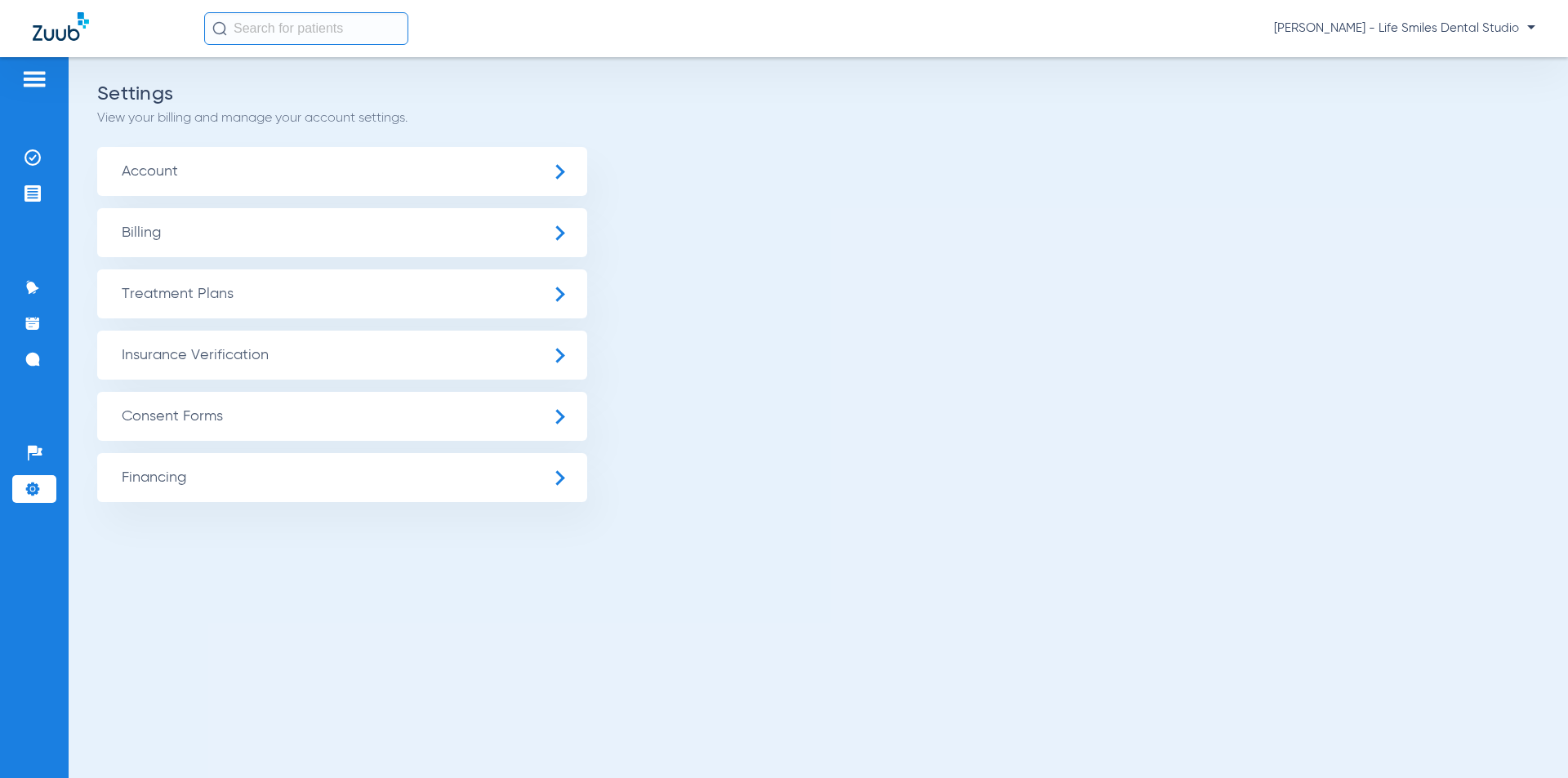
click at [297, 356] on span "Insurance Verification" at bounding box center [342, 355] width 490 height 49
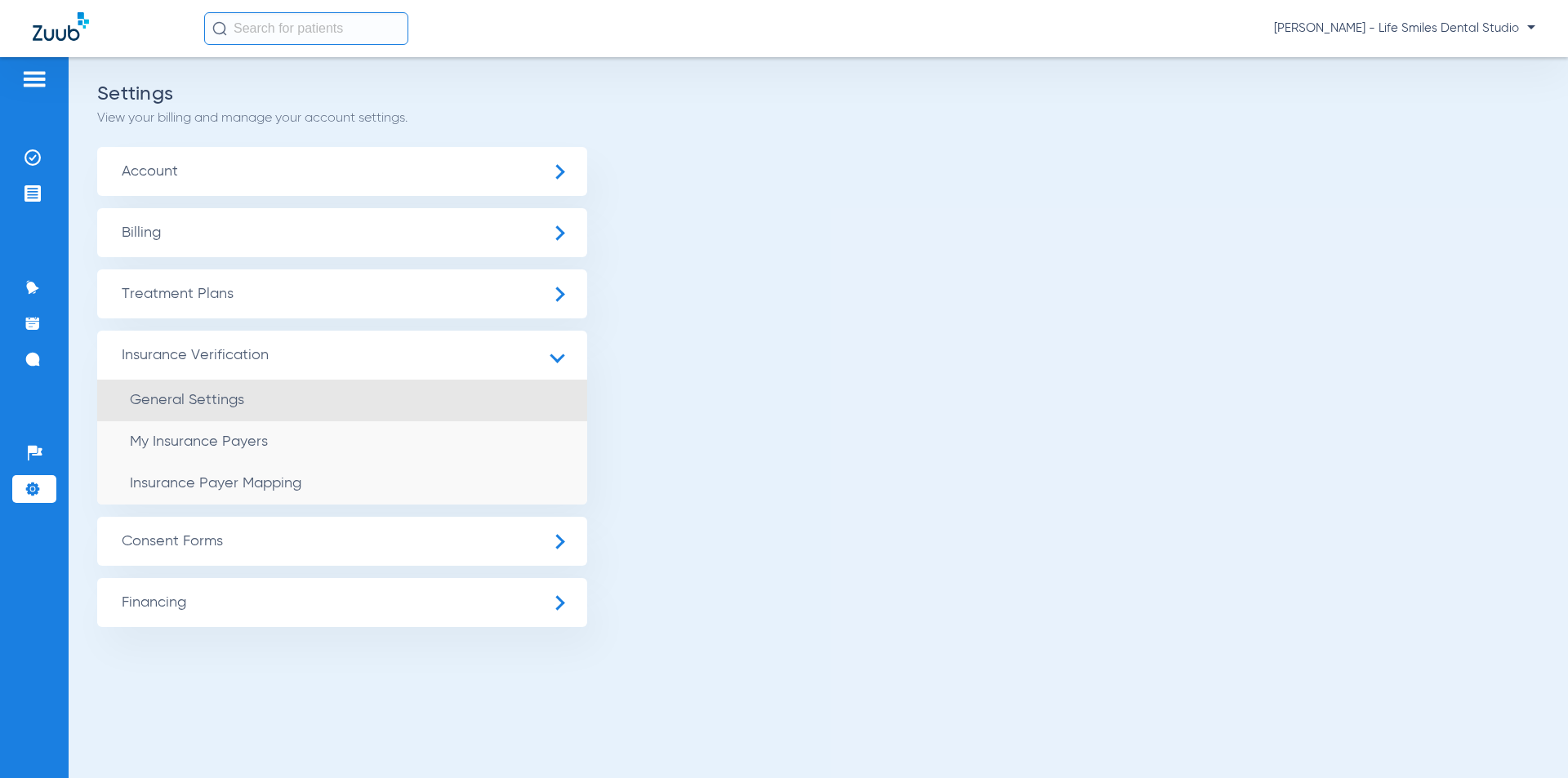
click at [266, 404] on li "General Settings" at bounding box center [342, 401] width 490 height 42
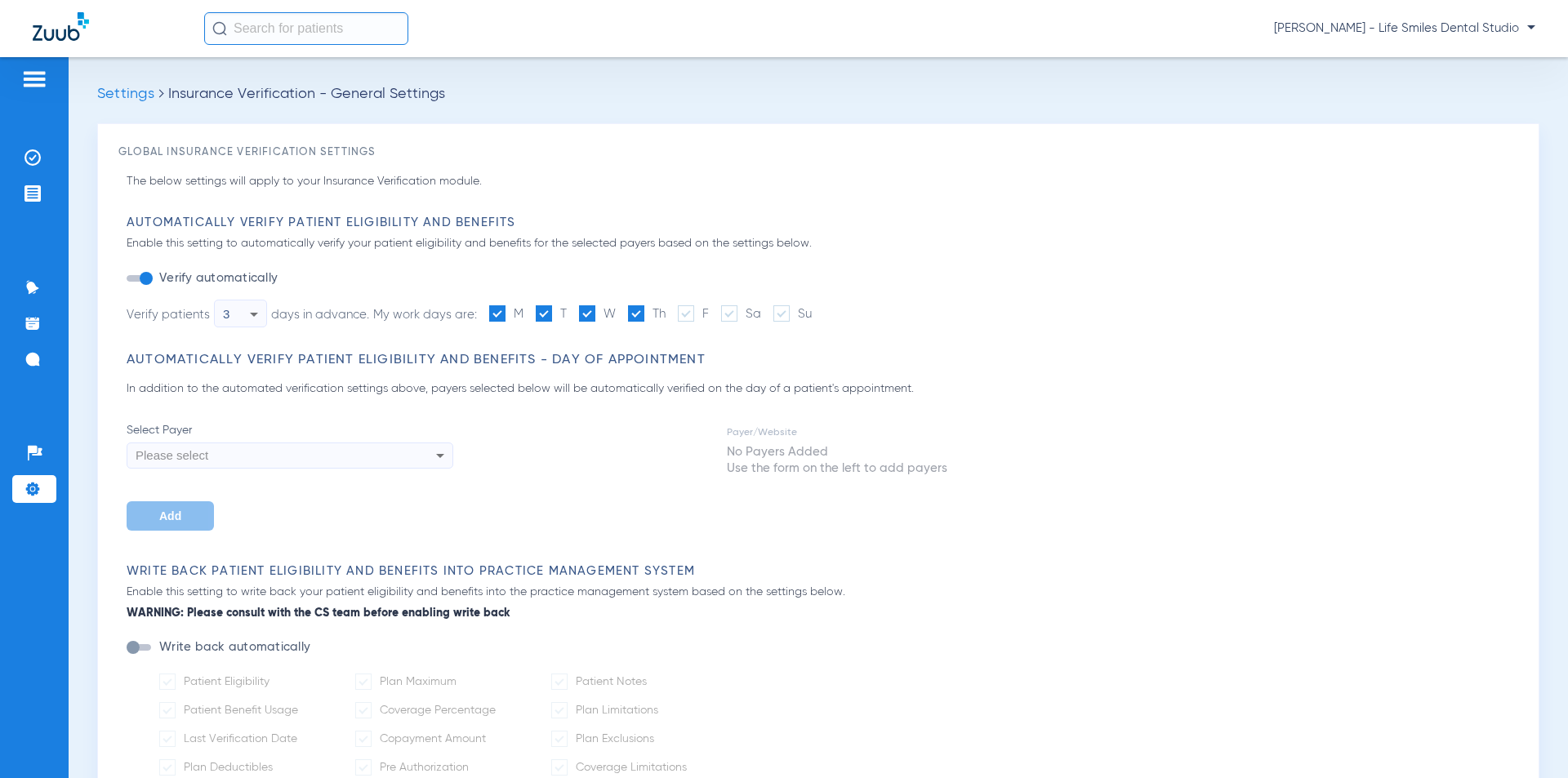
type input "2"
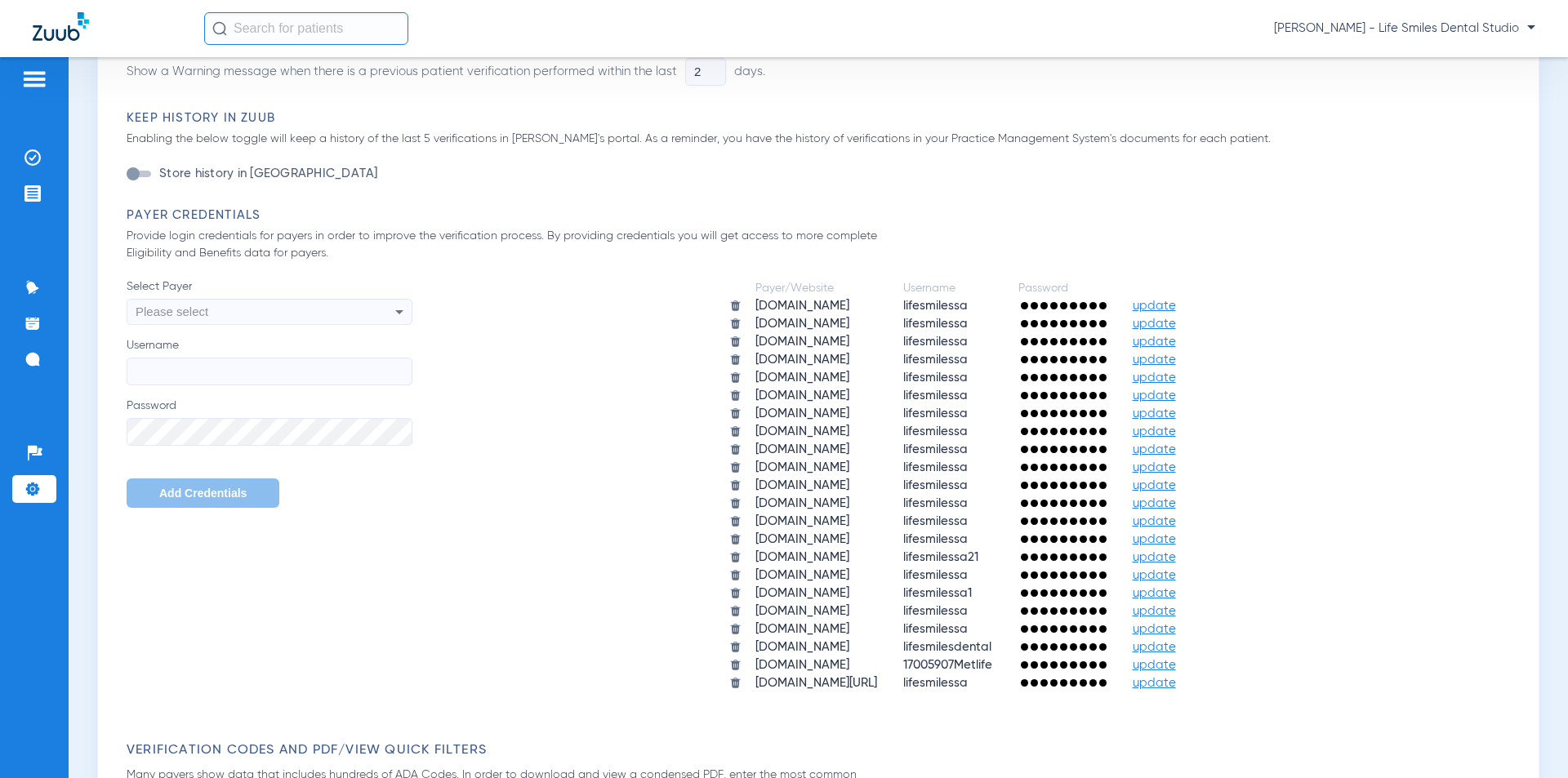
scroll to position [817, 0]
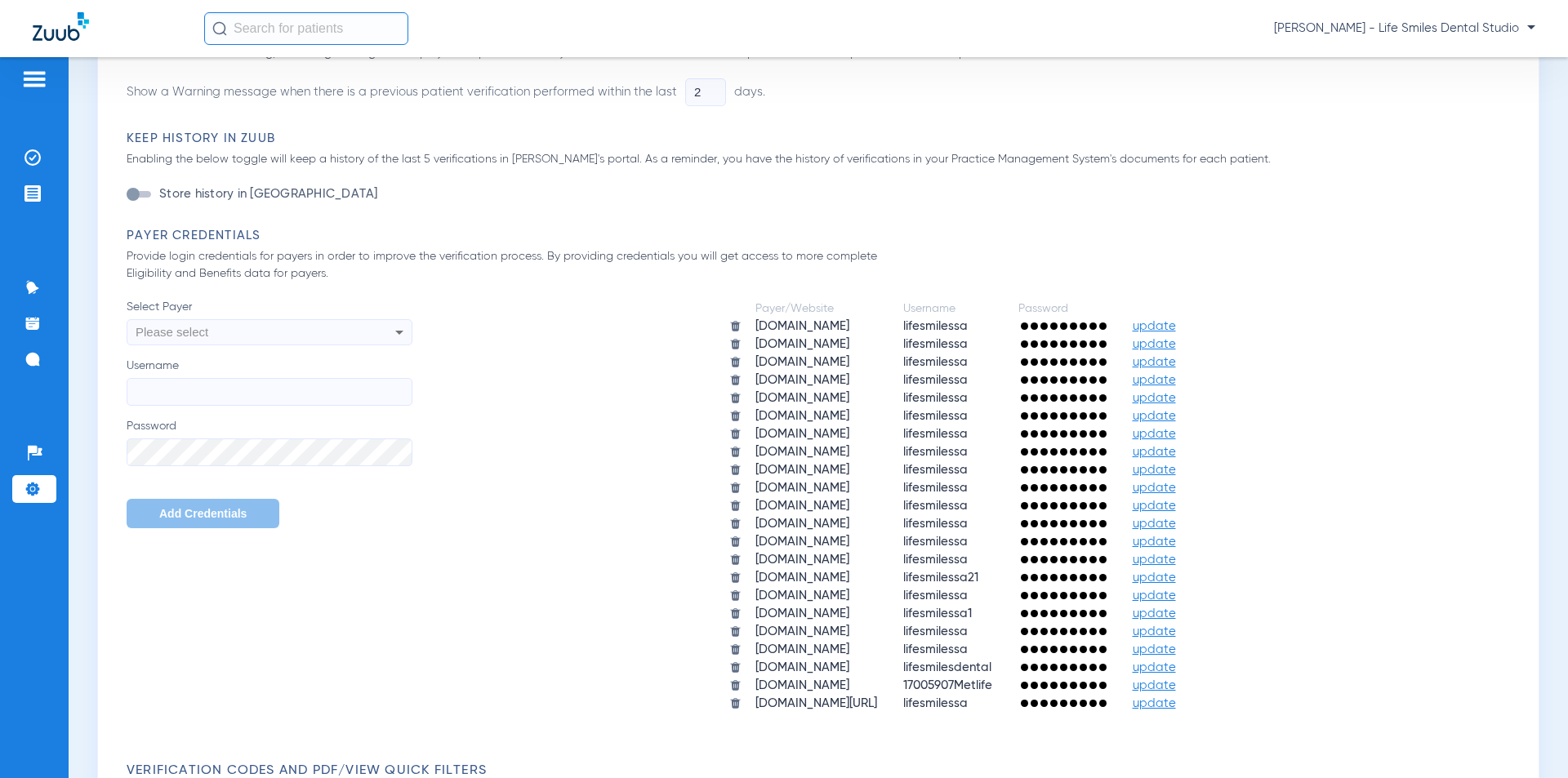
click at [179, 329] on span "Please select" at bounding box center [172, 332] width 73 height 14
type input "delta dental"
click at [39, 83] on div at bounding box center [784, 389] width 1568 height 778
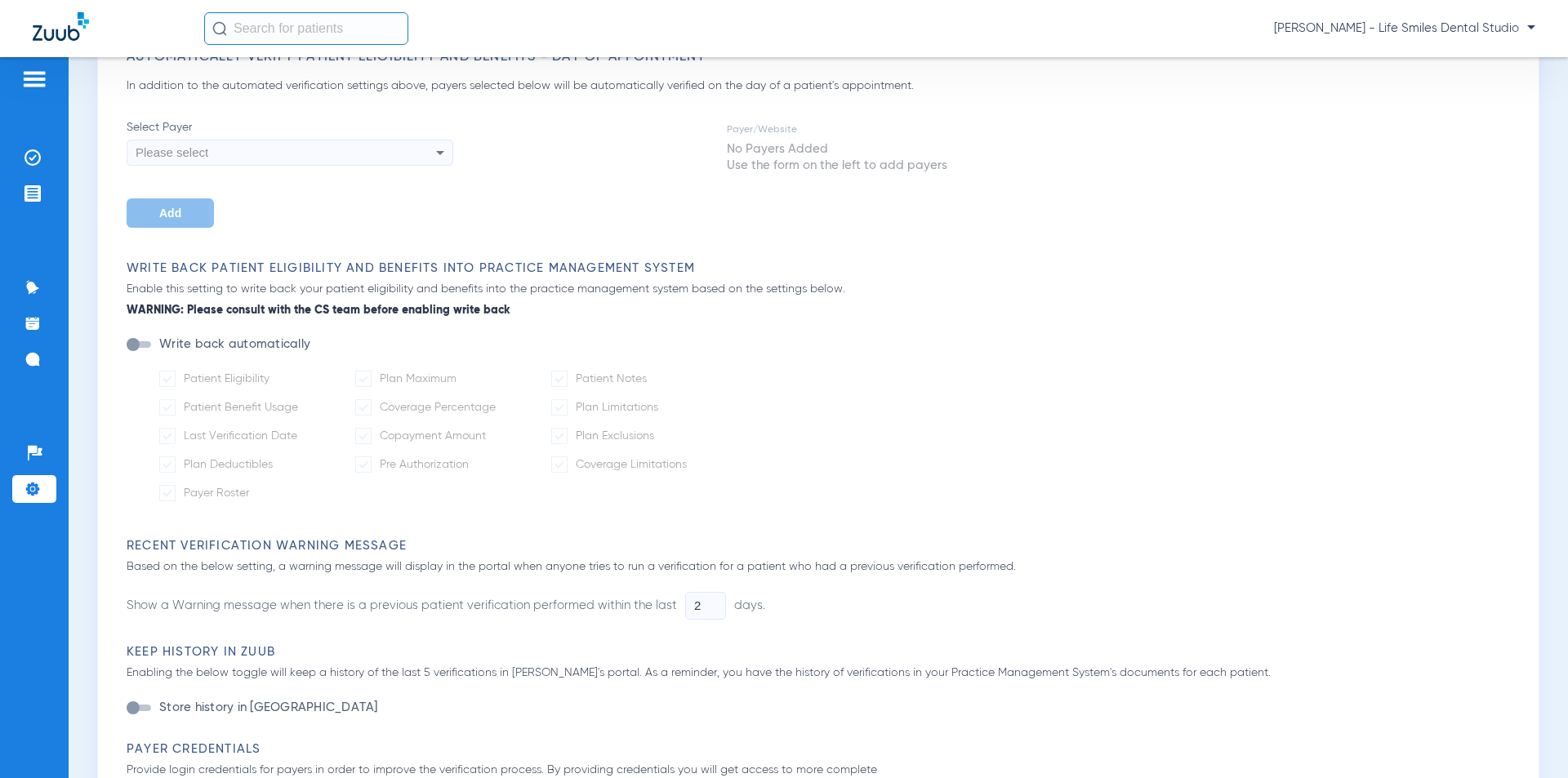
scroll to position [0, 0]
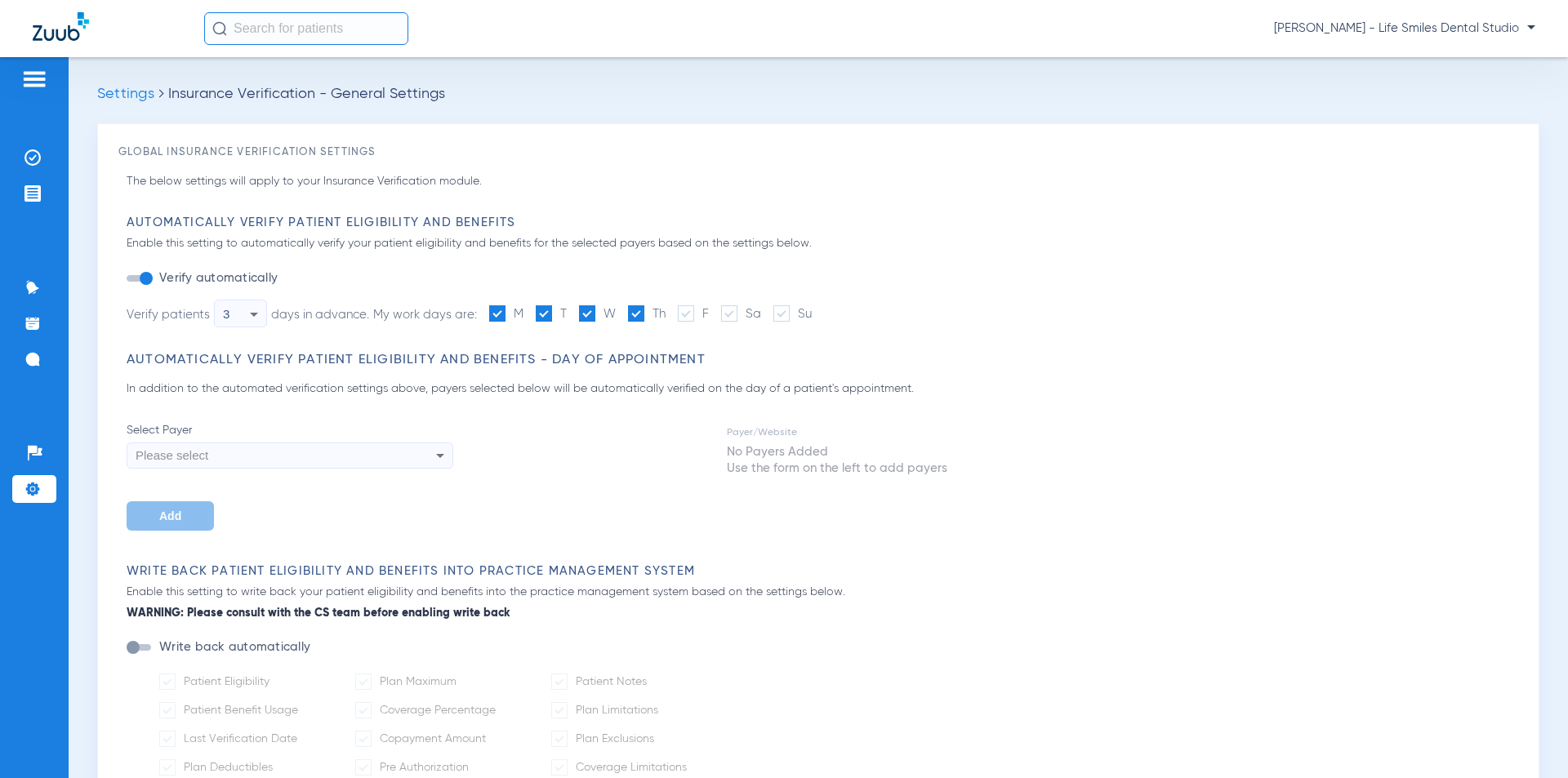
click at [35, 80] on img at bounding box center [34, 79] width 26 height 20
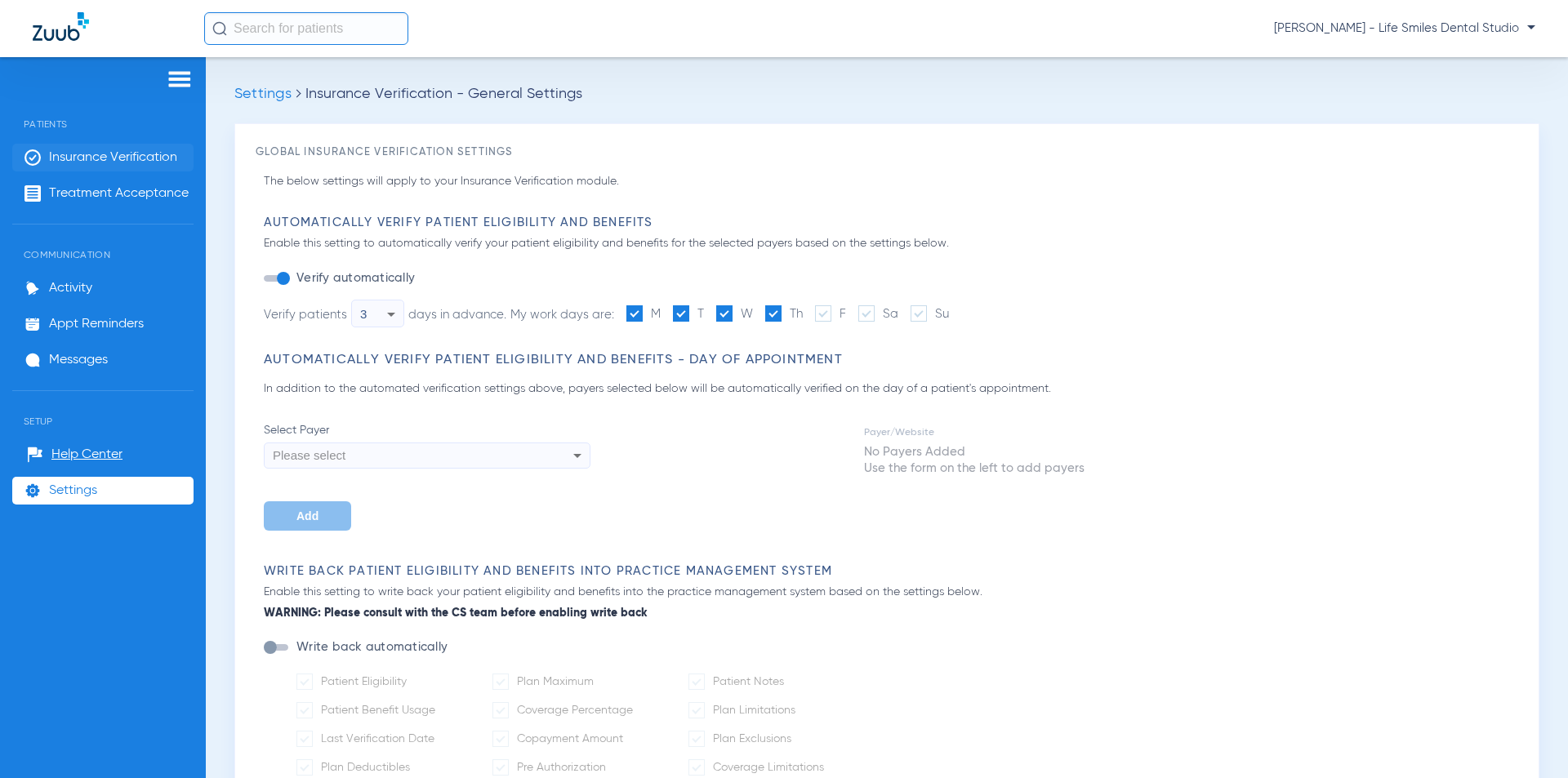
click at [136, 161] on span "Insurance Verification" at bounding box center [113, 157] width 128 height 16
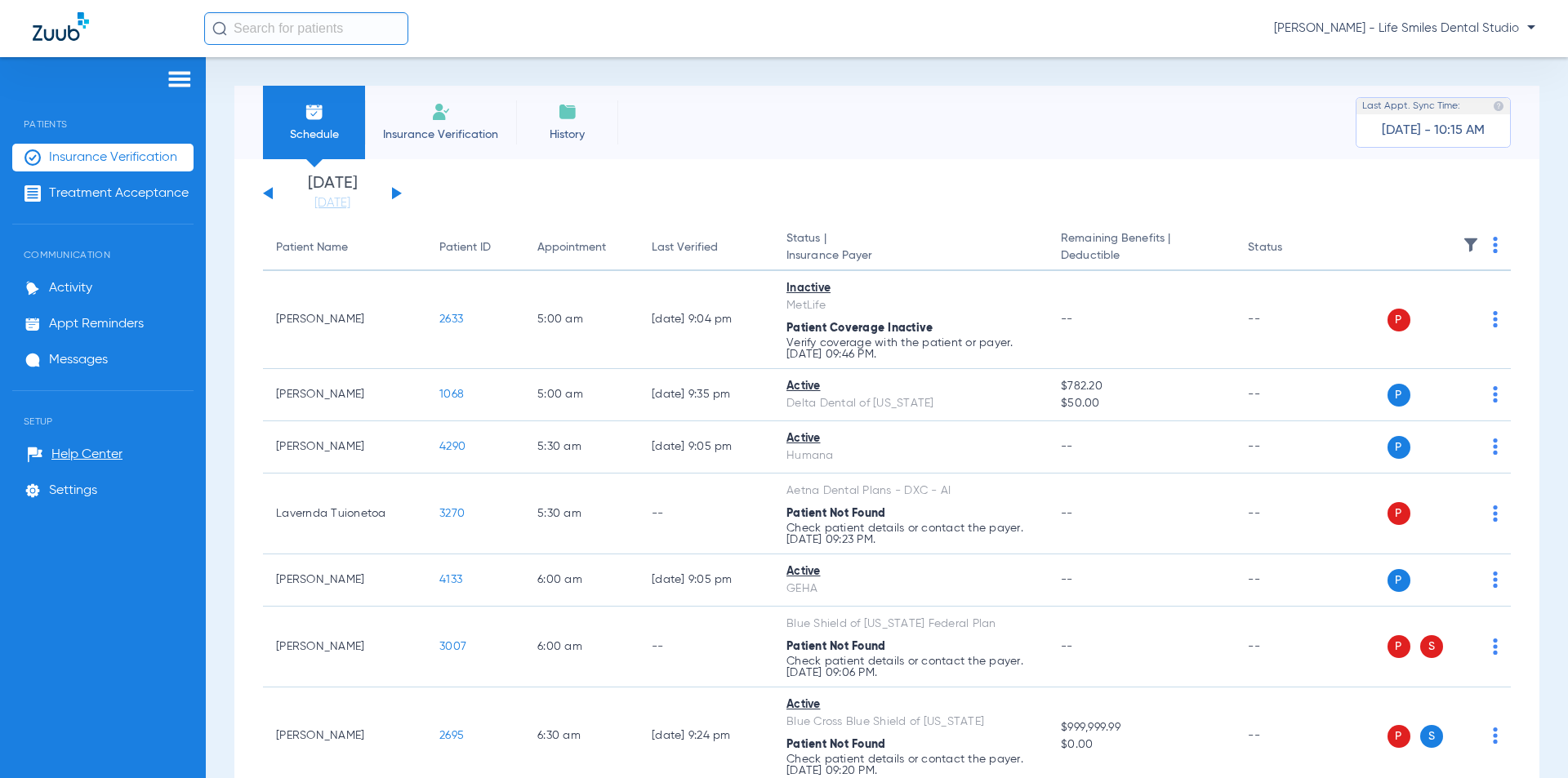
click at [392, 198] on button at bounding box center [396, 193] width 10 height 12
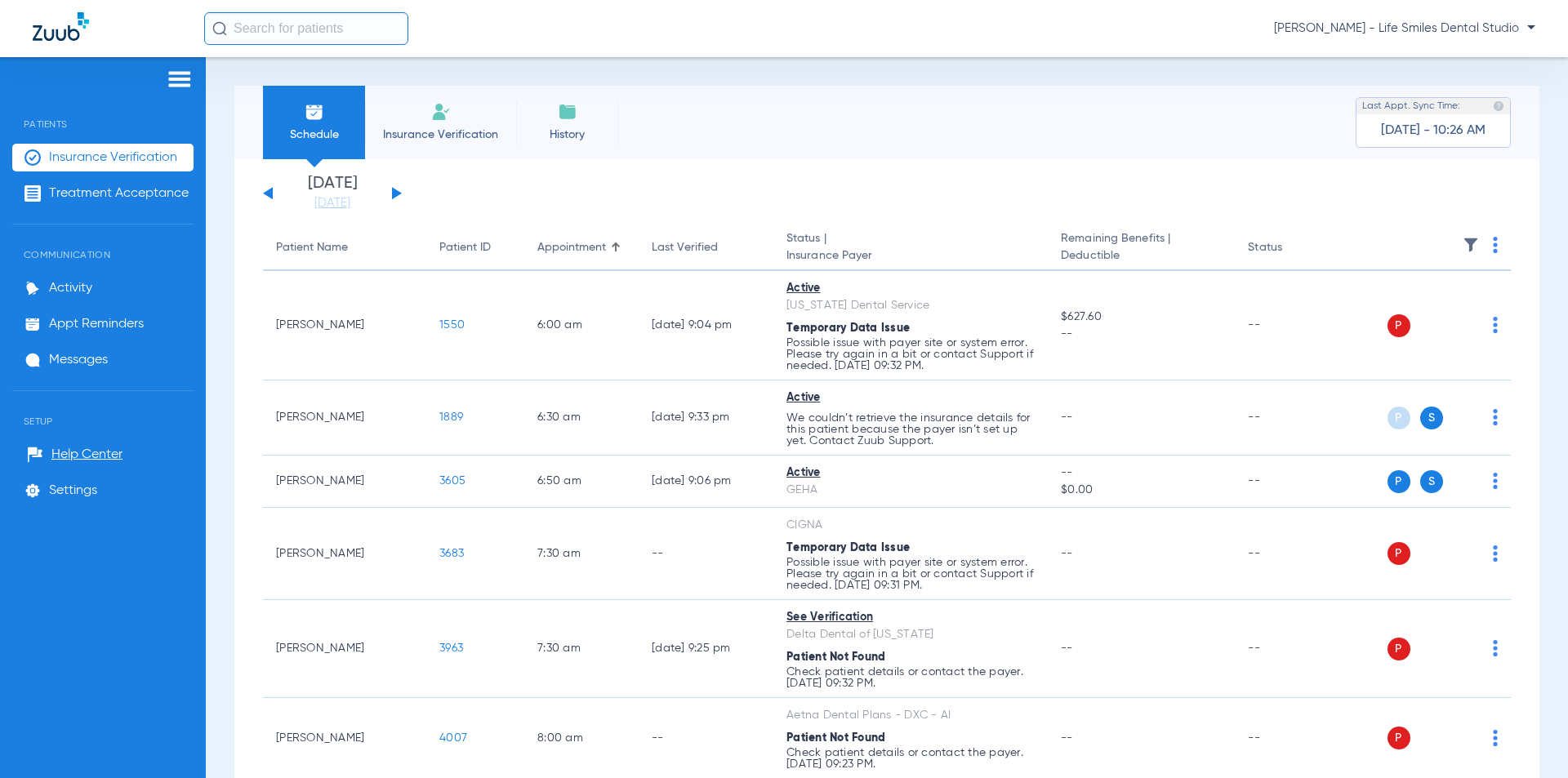
click at [225, 88] on div "Schedule Insurance Verification History Last Appt. Sync Time: [DATE] - 10:26 AM…" at bounding box center [886, 417] width 1362 height 721
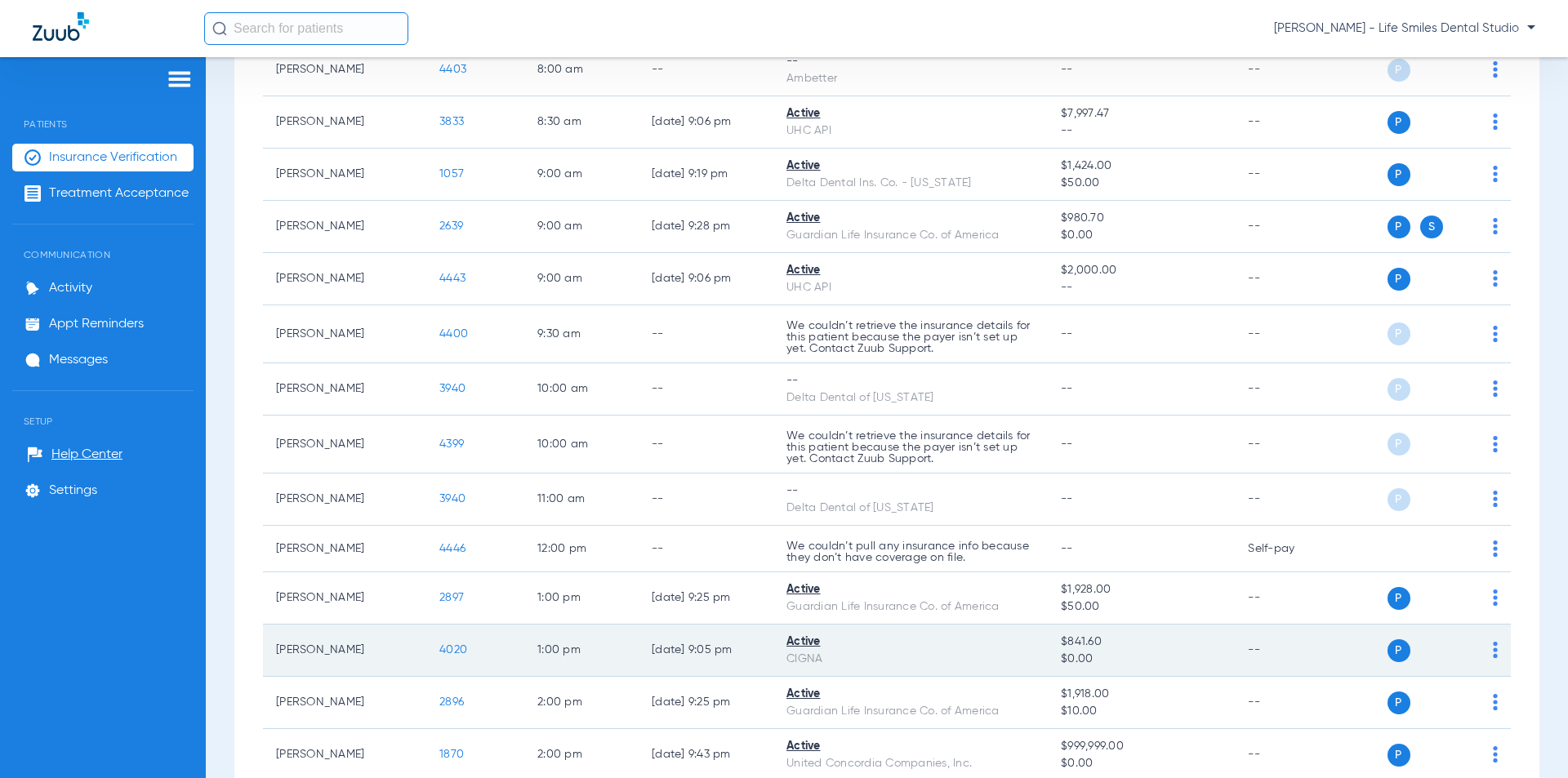
scroll to position [817, 0]
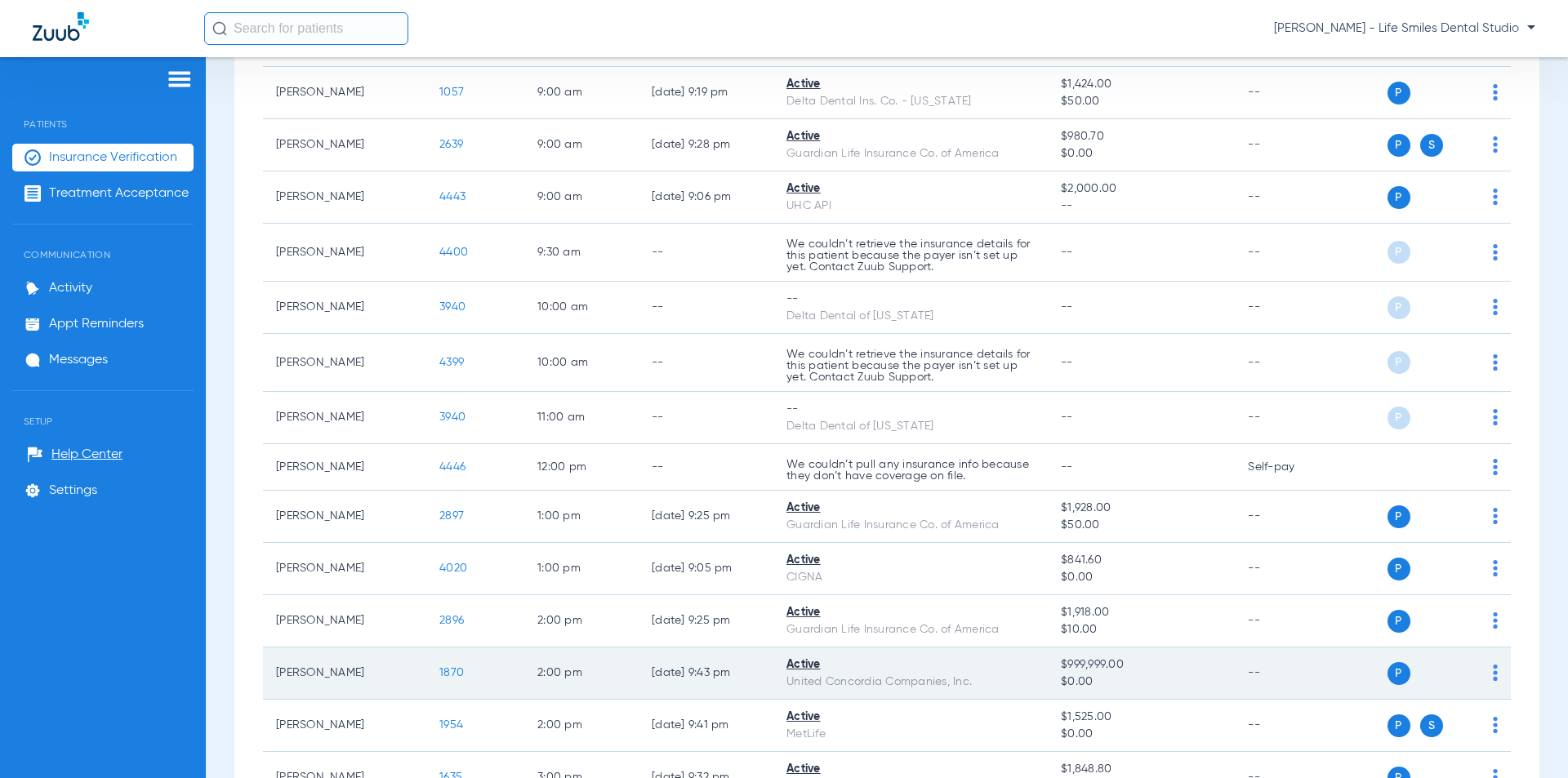
click at [450, 676] on span "1870" at bounding box center [452, 672] width 24 height 11
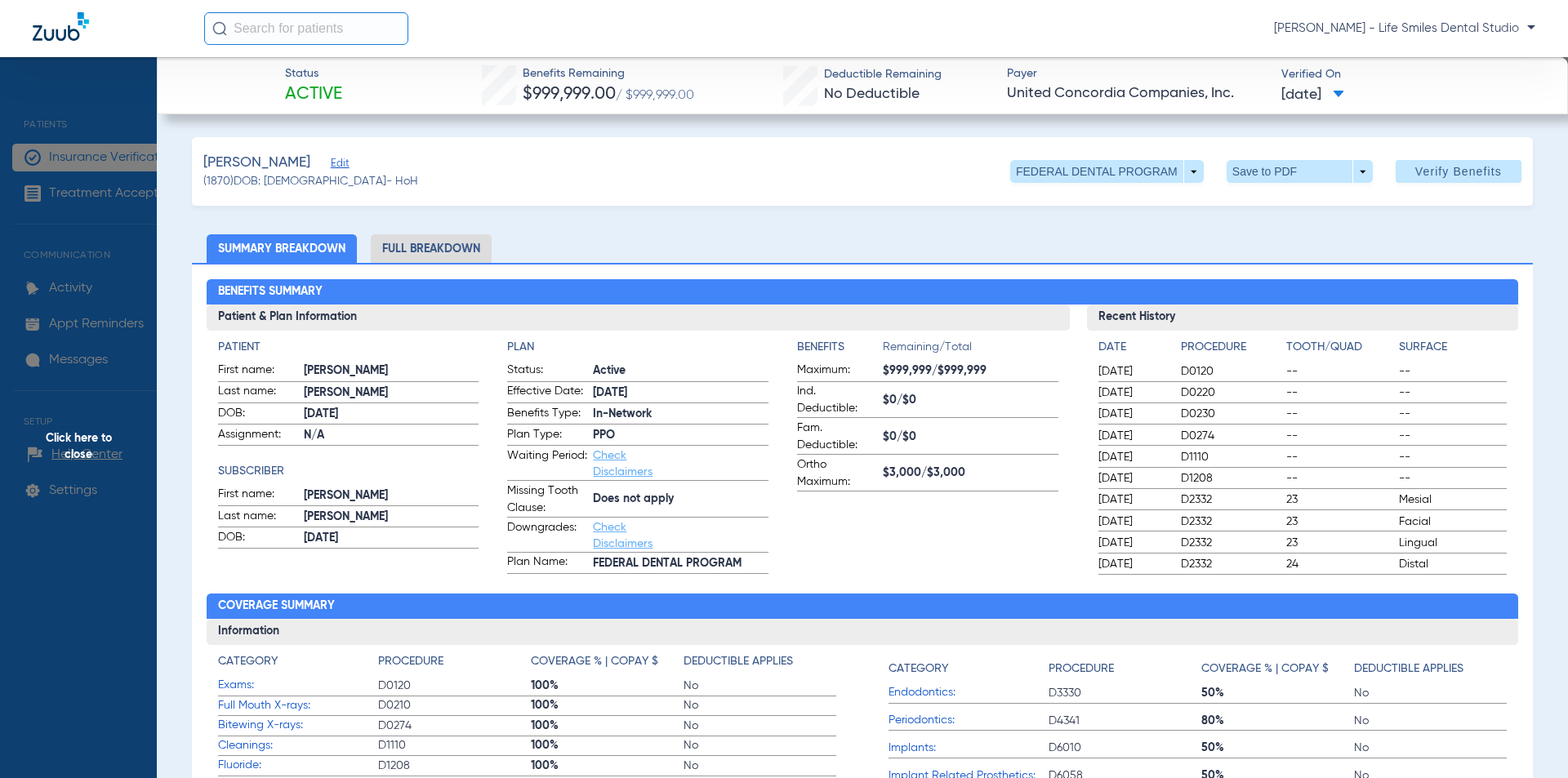
drag, startPoint x: 518, startPoint y: 73, endPoint x: 1365, endPoint y: 105, distance: 847.6
click at [1365, 105] on div "Status Active Benefits Remaining $999,999.00 / $999,999.00 Deductible Remaining…" at bounding box center [862, 86] width 1411 height 57
copy div "Benefits Remaining $999,999.00 / $999,999.00 Deductible Remaining No Deductible…"
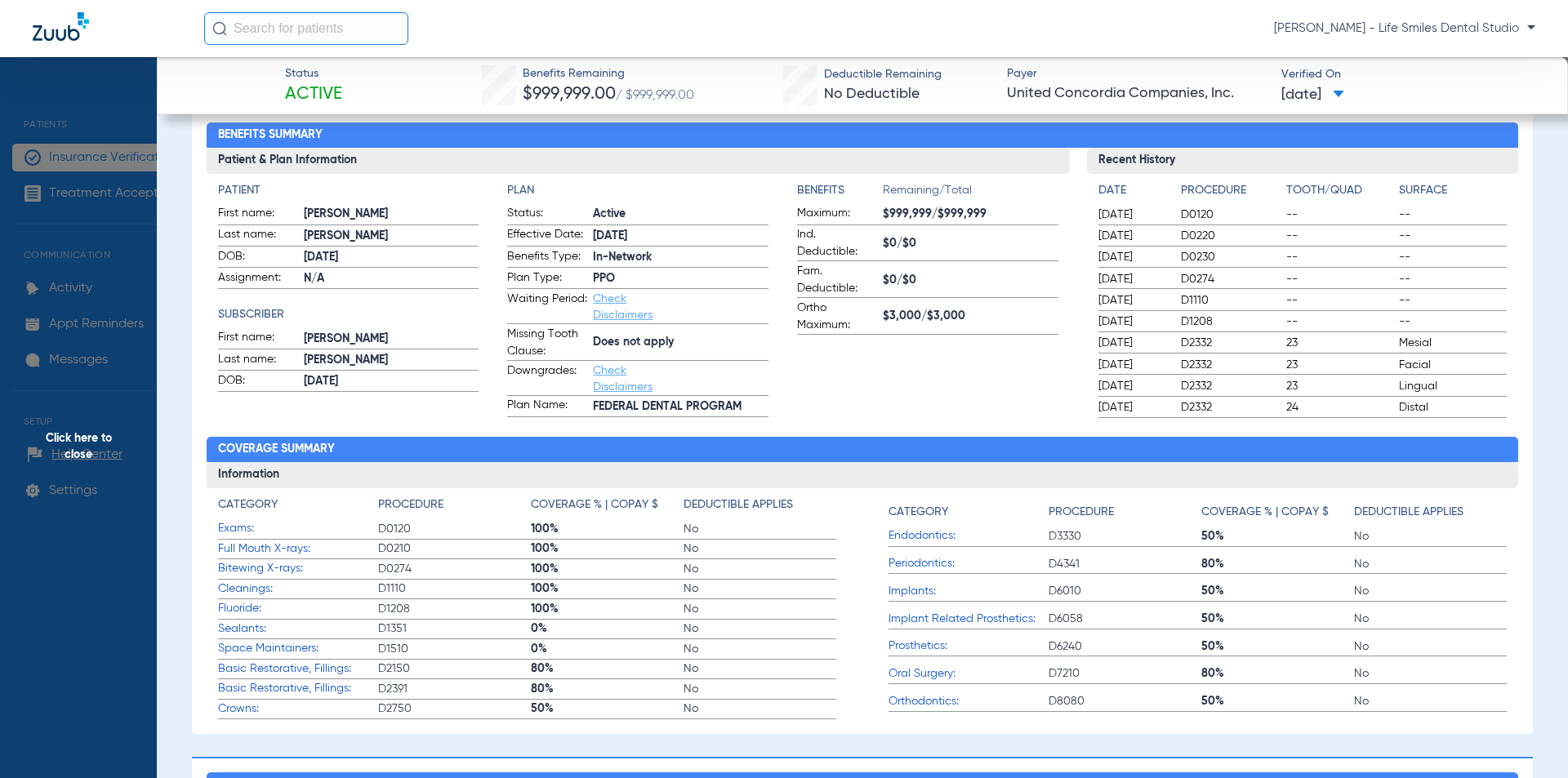
scroll to position [245, 0]
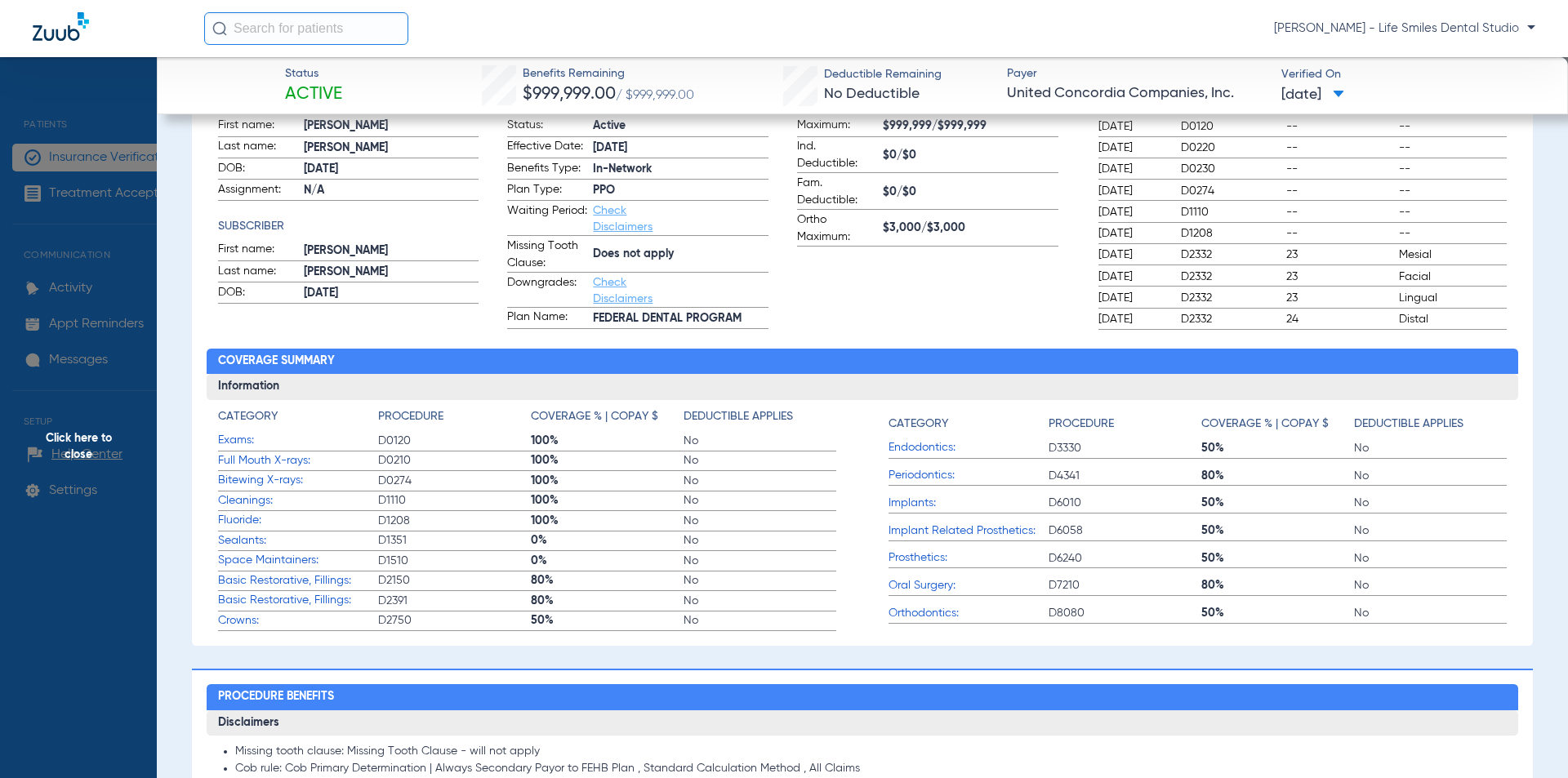
click at [111, 357] on span "Click here to close" at bounding box center [78, 446] width 157 height 778
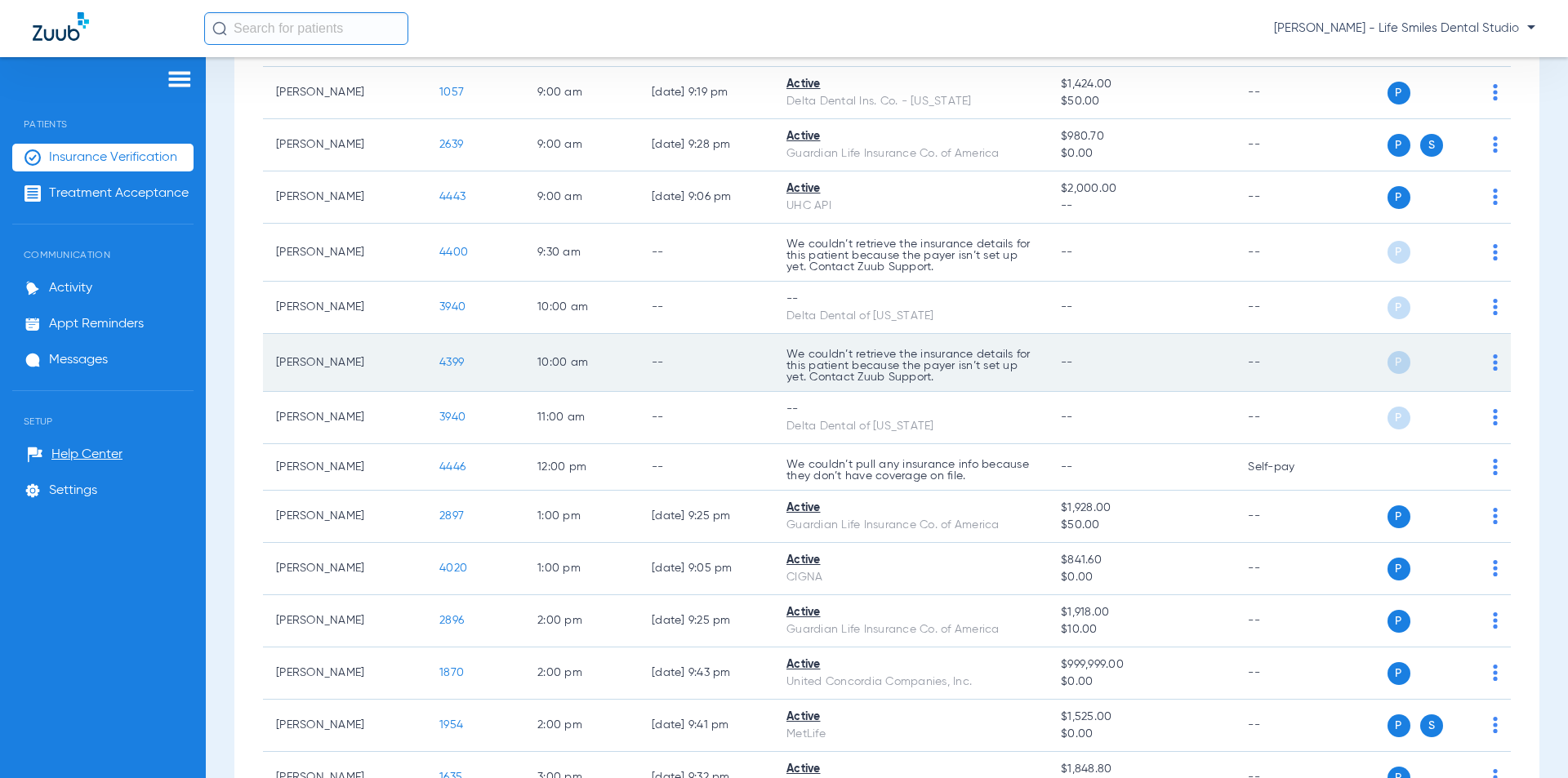
scroll to position [899, 0]
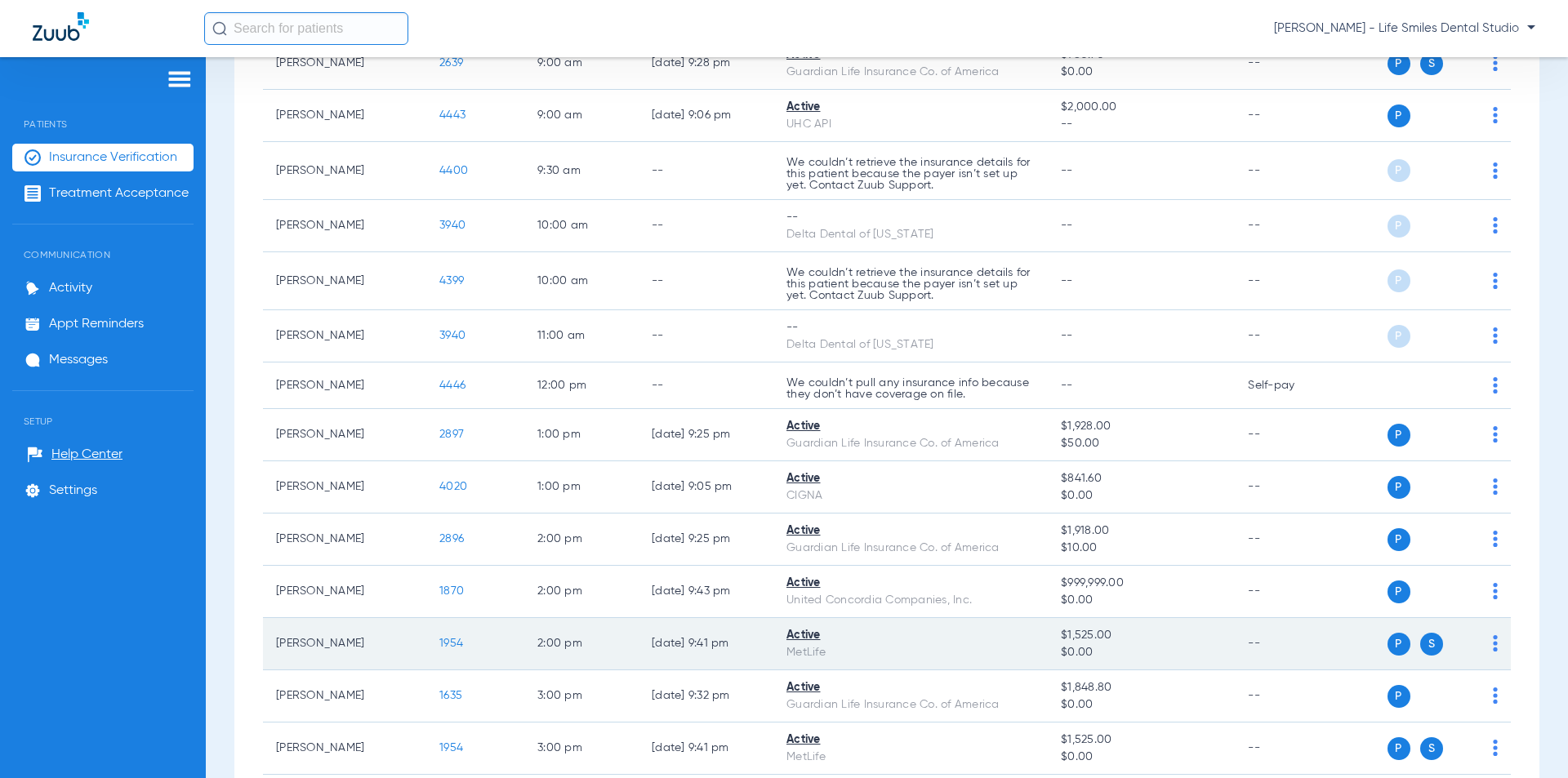
click at [454, 643] on span "1954" at bounding box center [451, 643] width 23 height 11
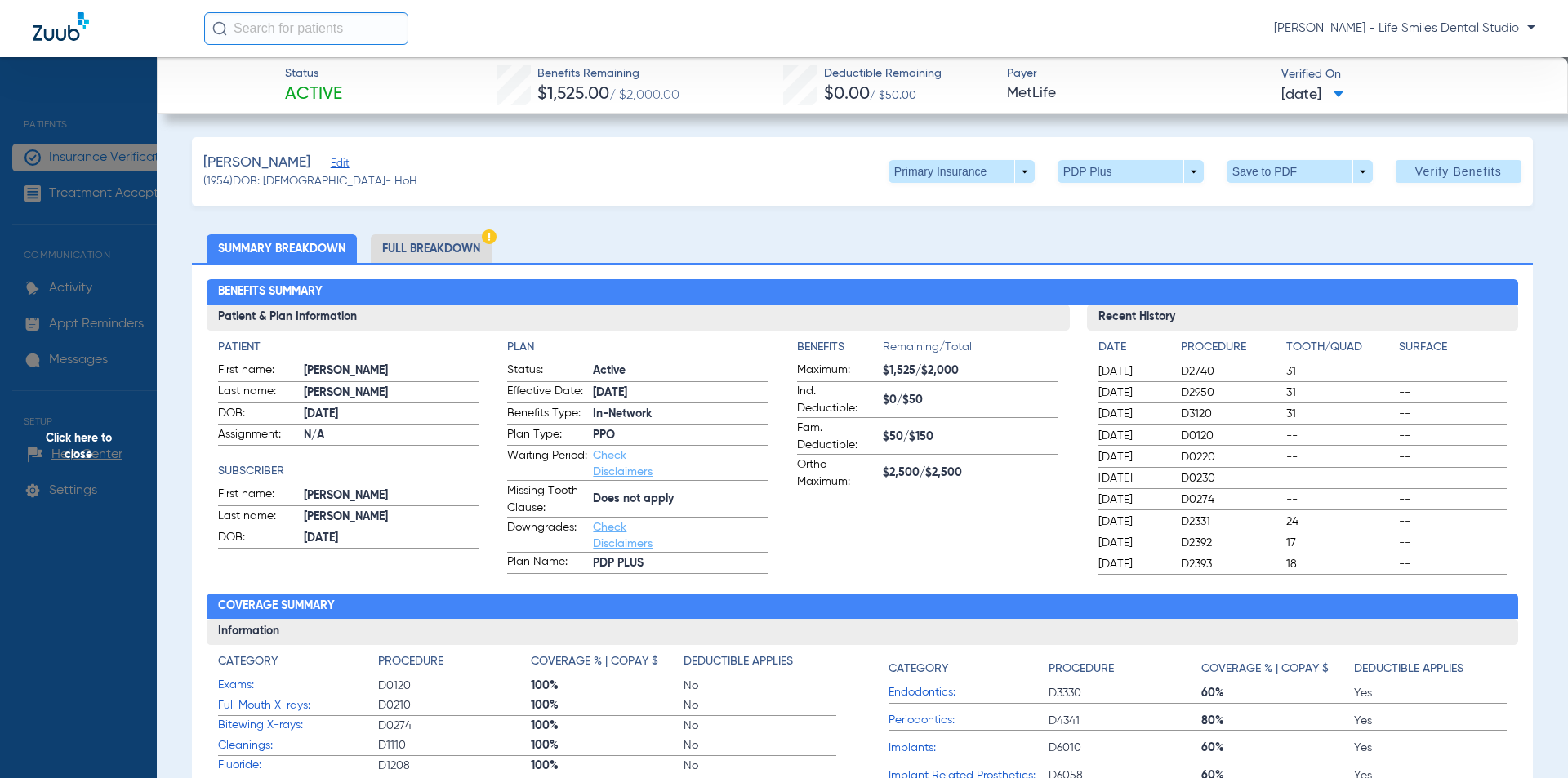
drag, startPoint x: 527, startPoint y: 69, endPoint x: 1355, endPoint y: 92, distance: 828.3
click at [1355, 92] on div "Status Active Benefits Remaining $1,525.00 / $2,000.00 Deductible Remaining $0.…" at bounding box center [862, 86] width 1411 height 57
copy div "Benefits Remaining $1,525.00 / $2,000.00 Deductible Remaining $0.00 / $50.00 Pa…"
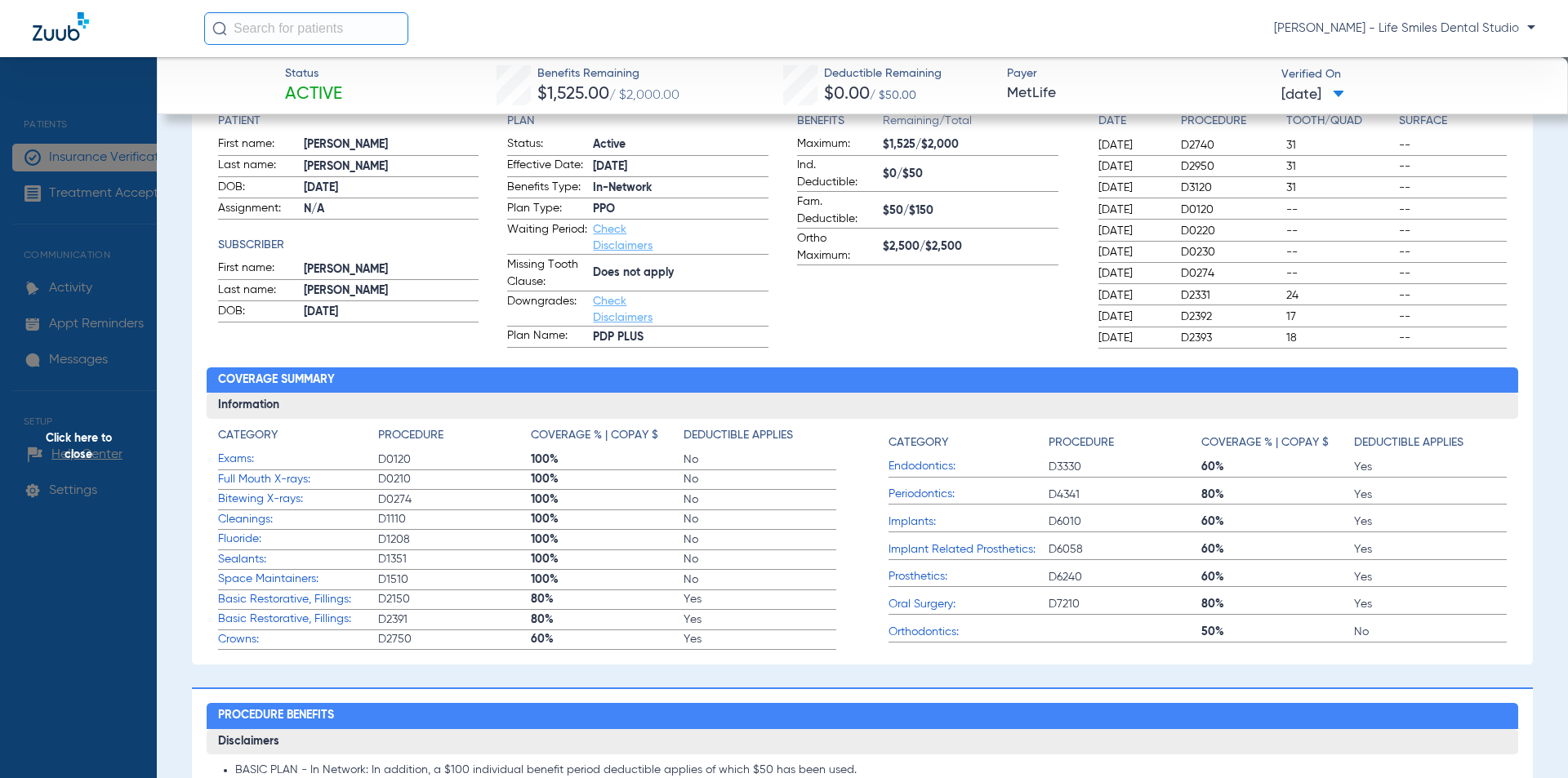
scroll to position [245, 0]
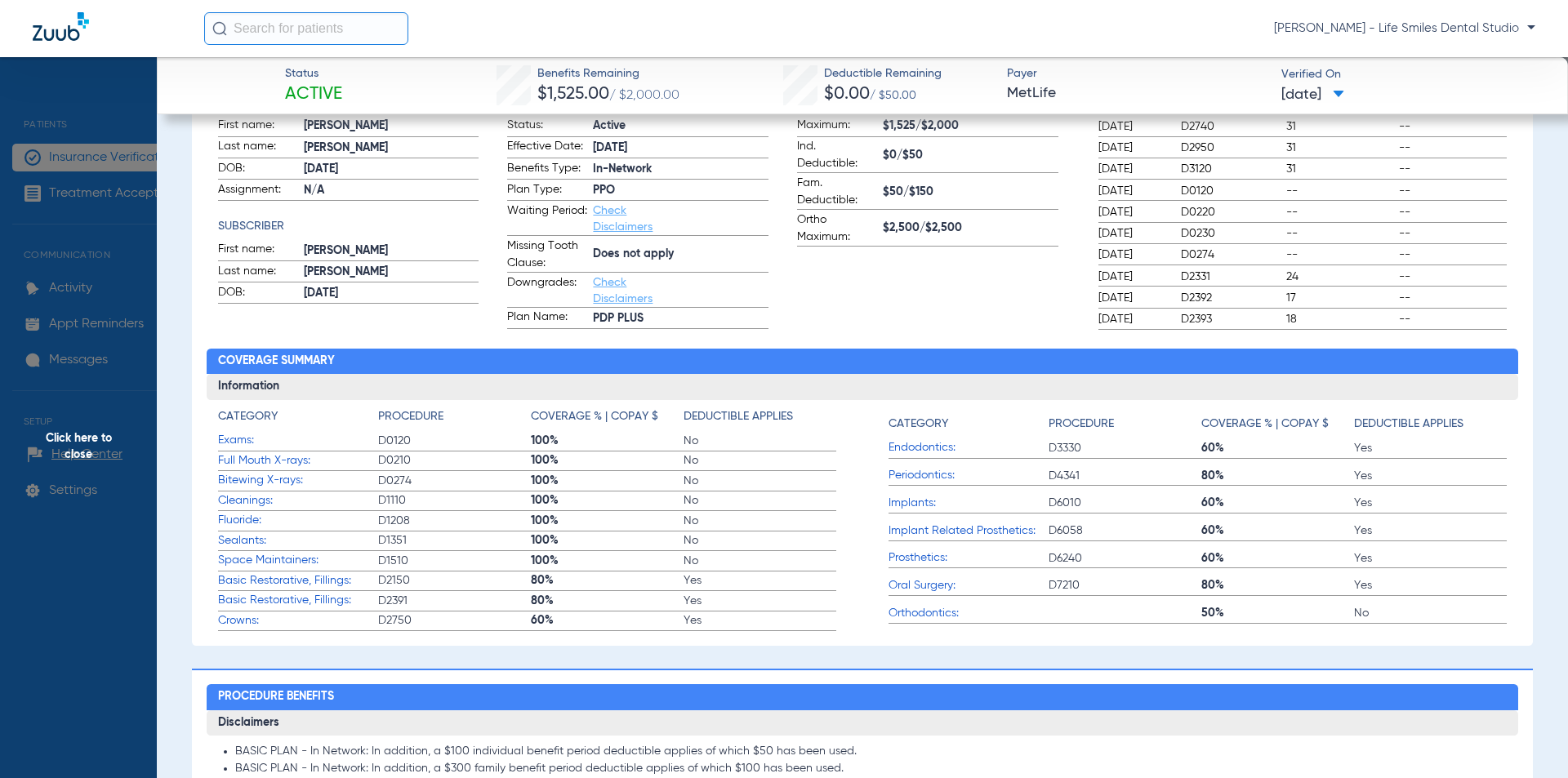
click at [125, 430] on span "Click here to close" at bounding box center [78, 446] width 157 height 778
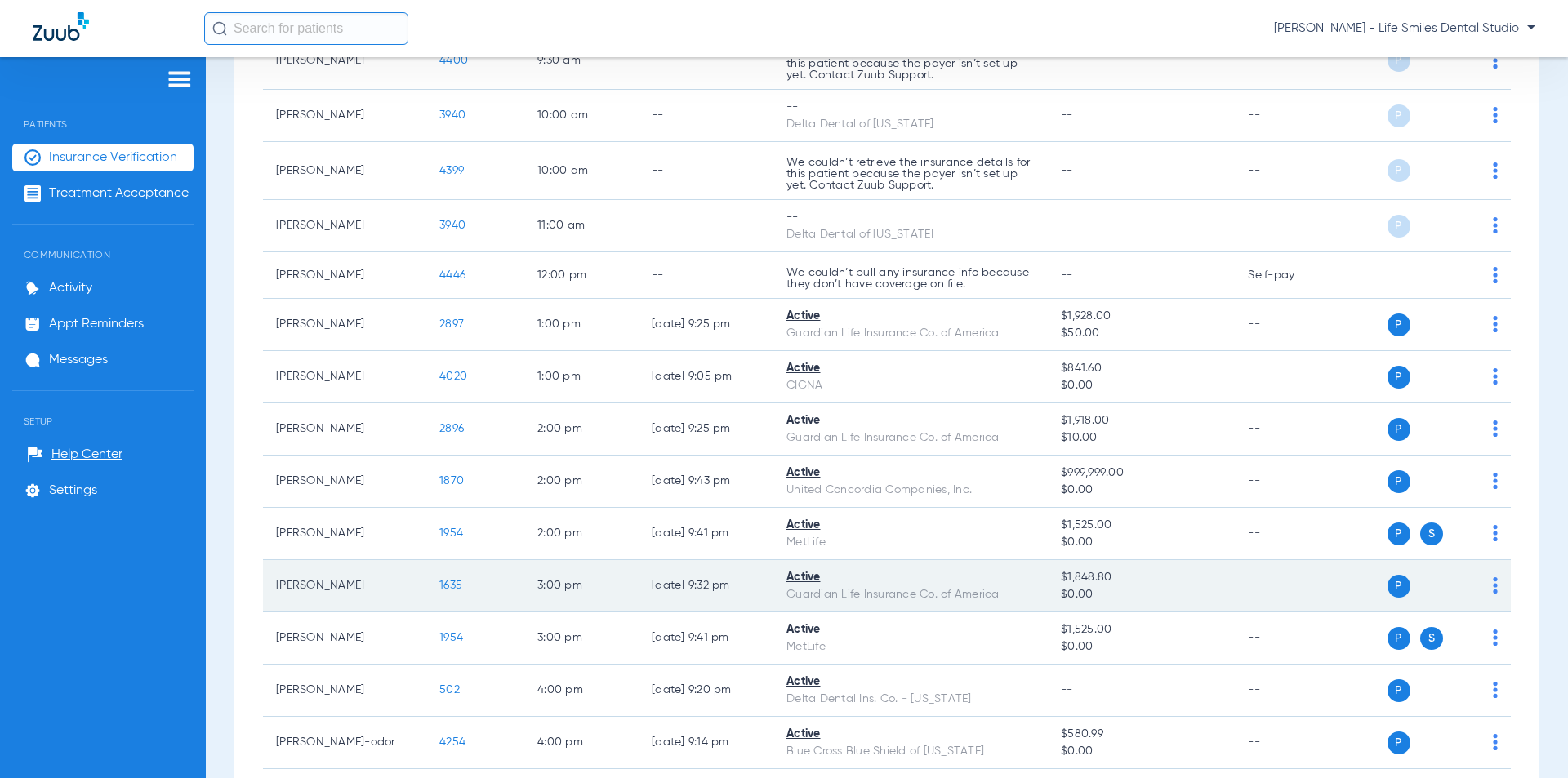
scroll to position [1104, 0]
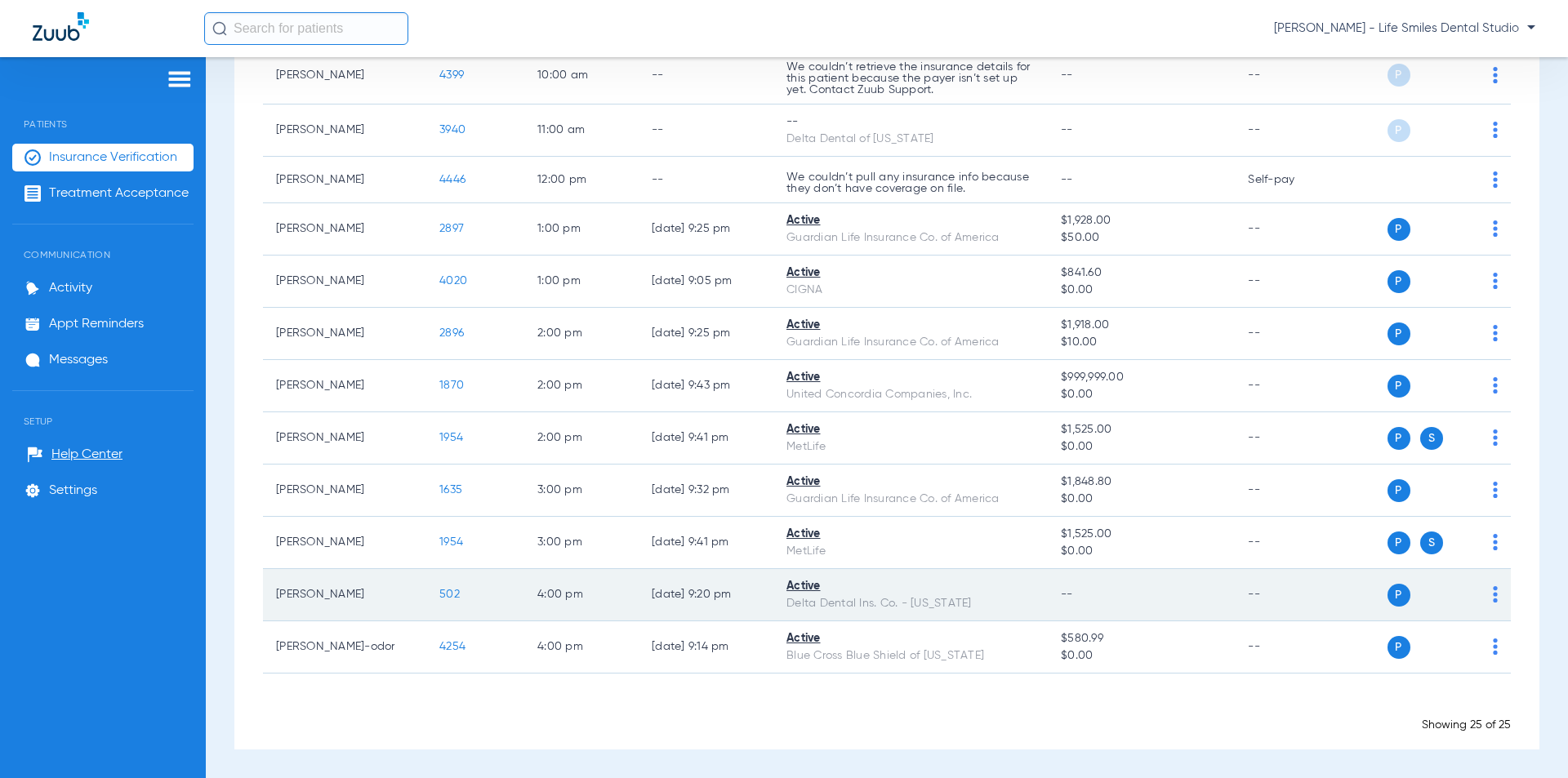
click at [441, 587] on td "502" at bounding box center [475, 595] width 98 height 52
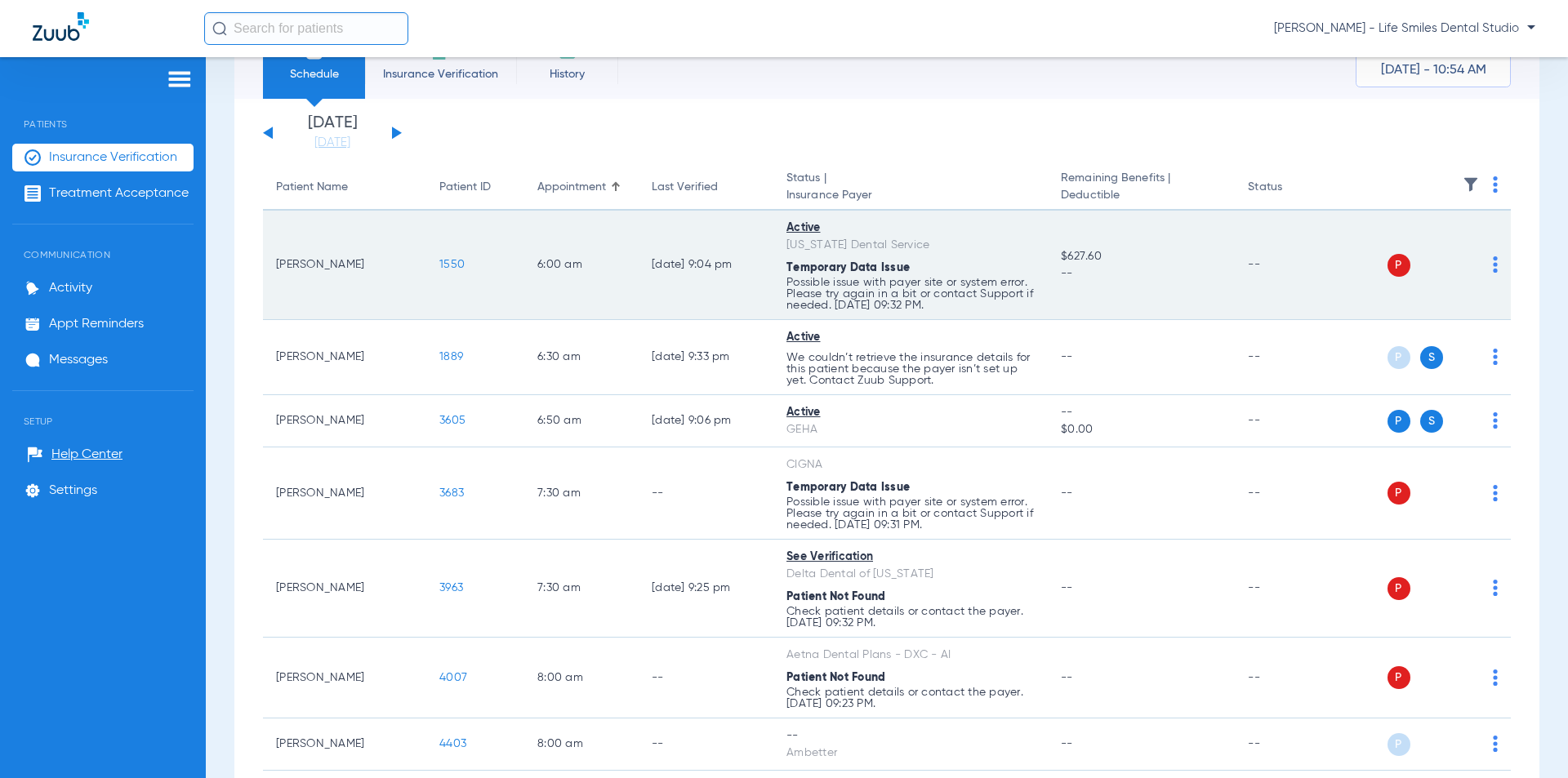
scroll to position [0, 0]
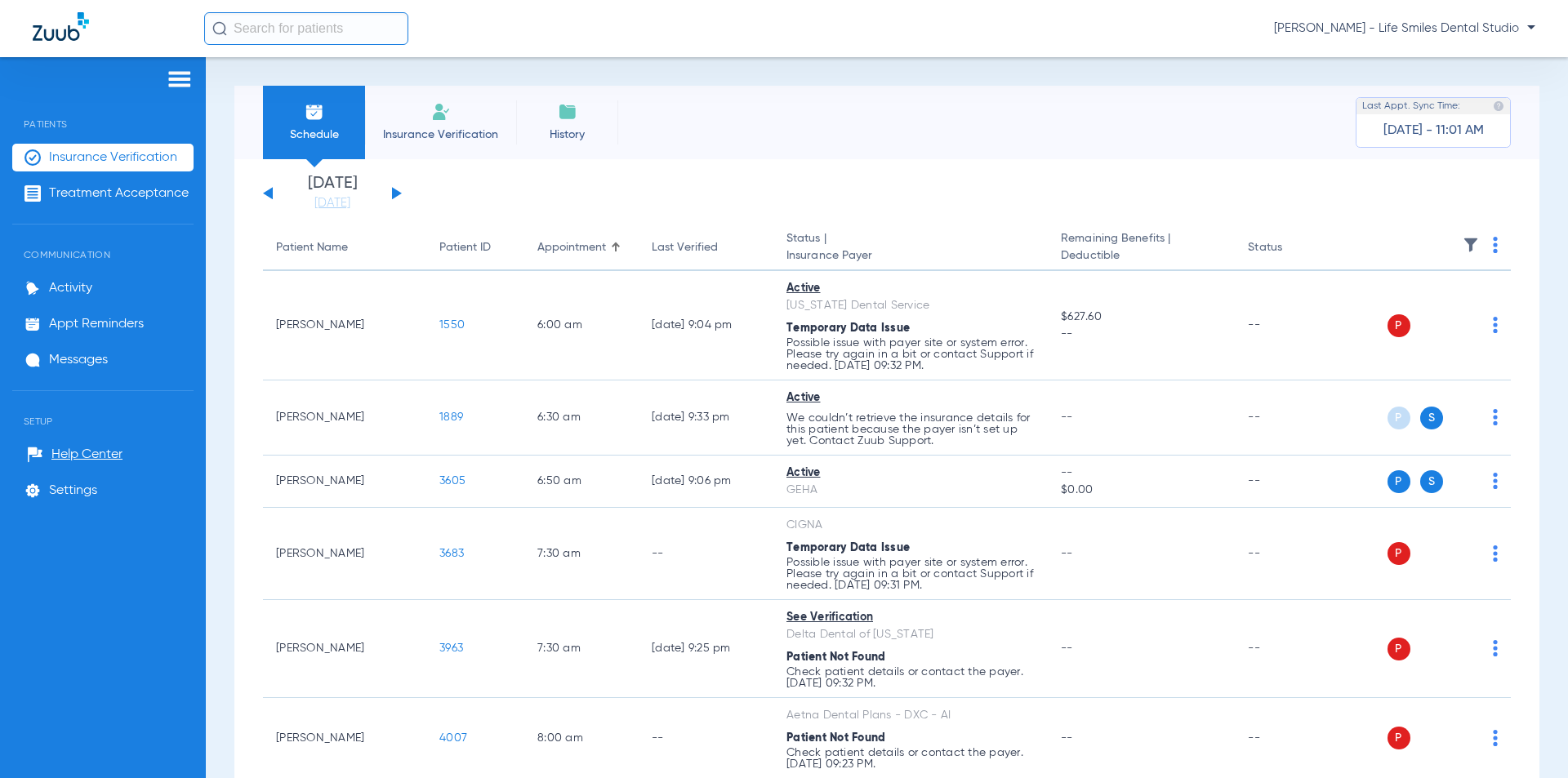
click at [399, 194] on button at bounding box center [396, 193] width 10 height 12
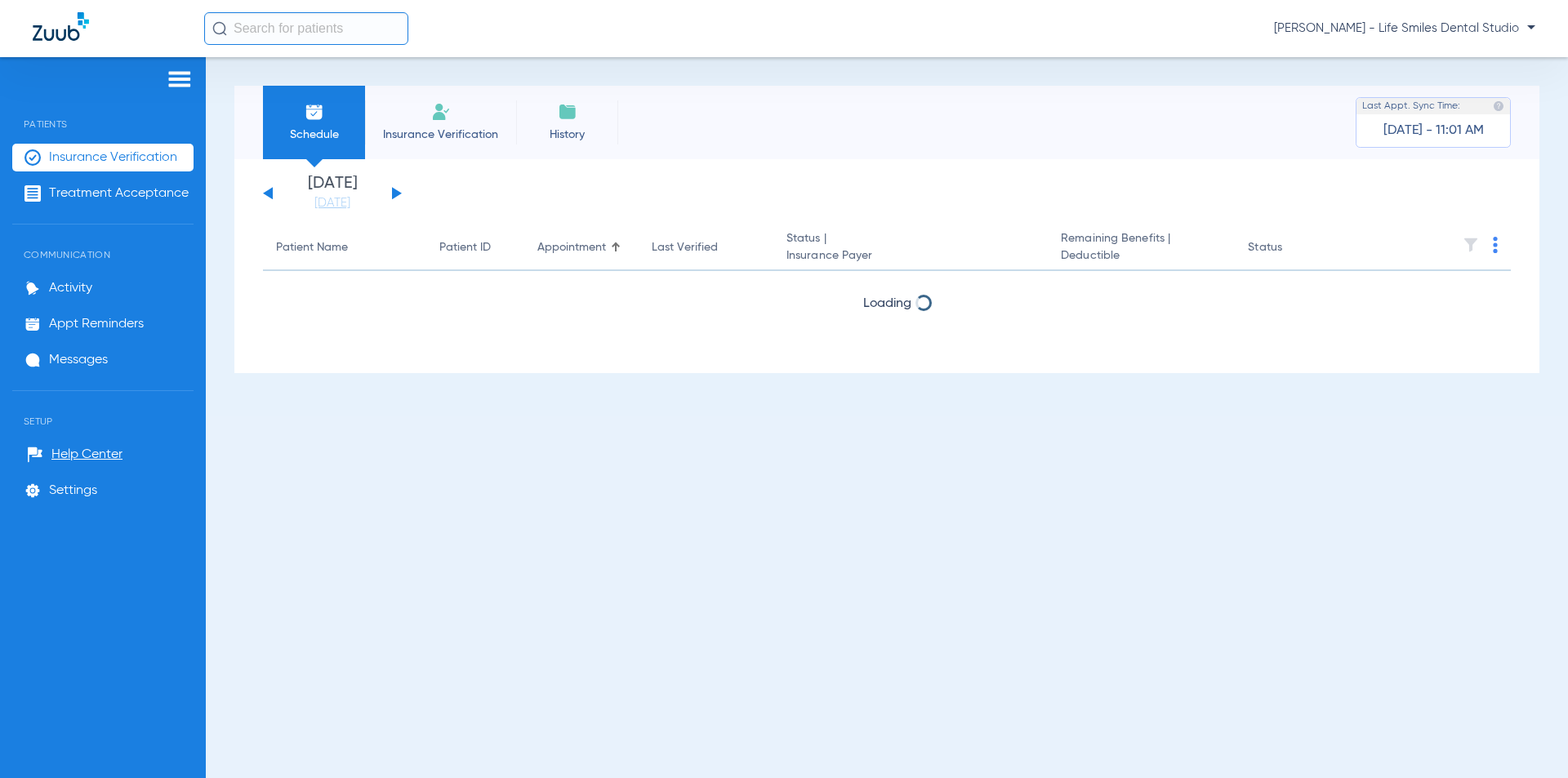
click at [267, 191] on button at bounding box center [267, 193] width 10 height 12
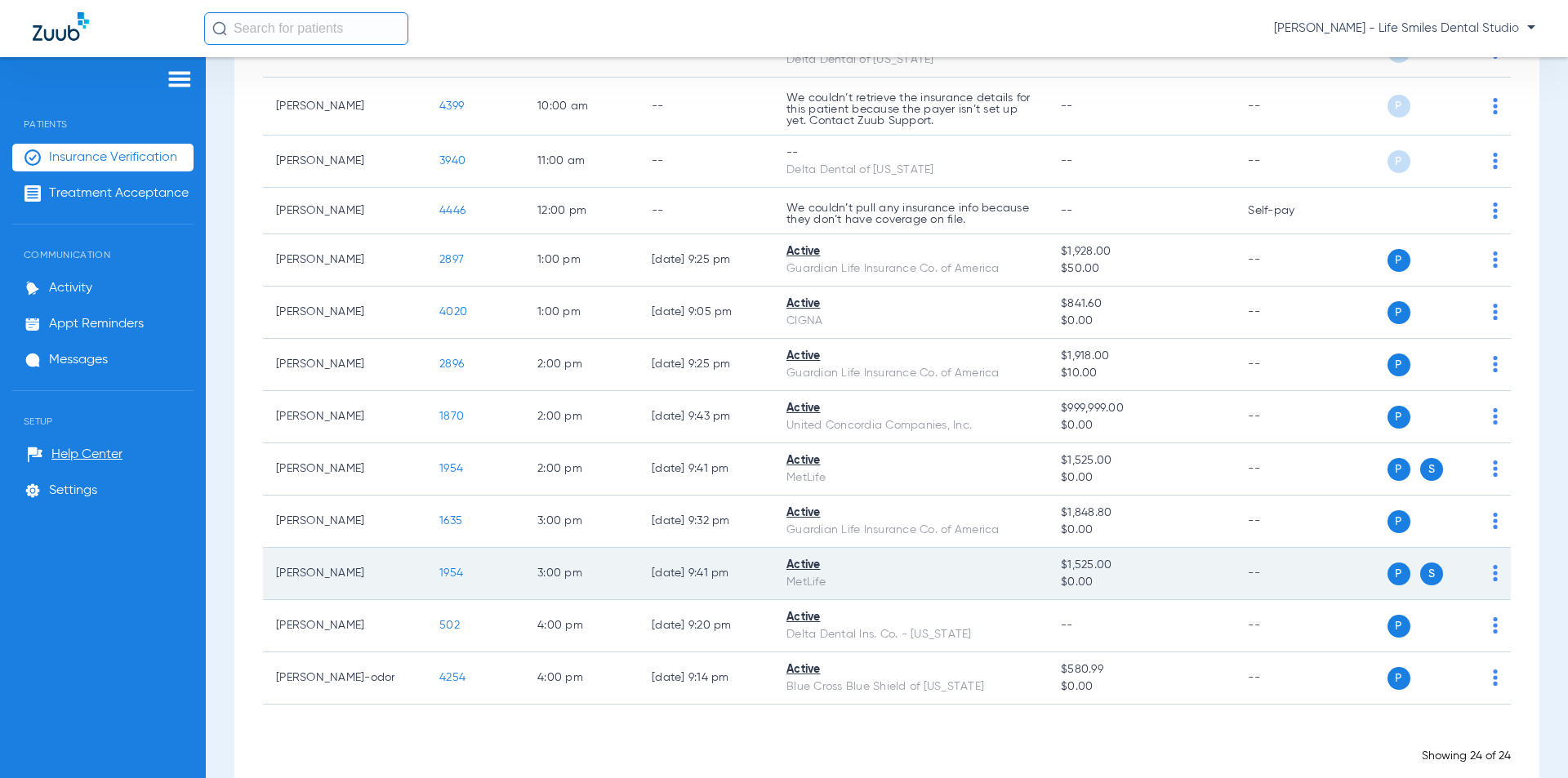
scroll to position [1052, 0]
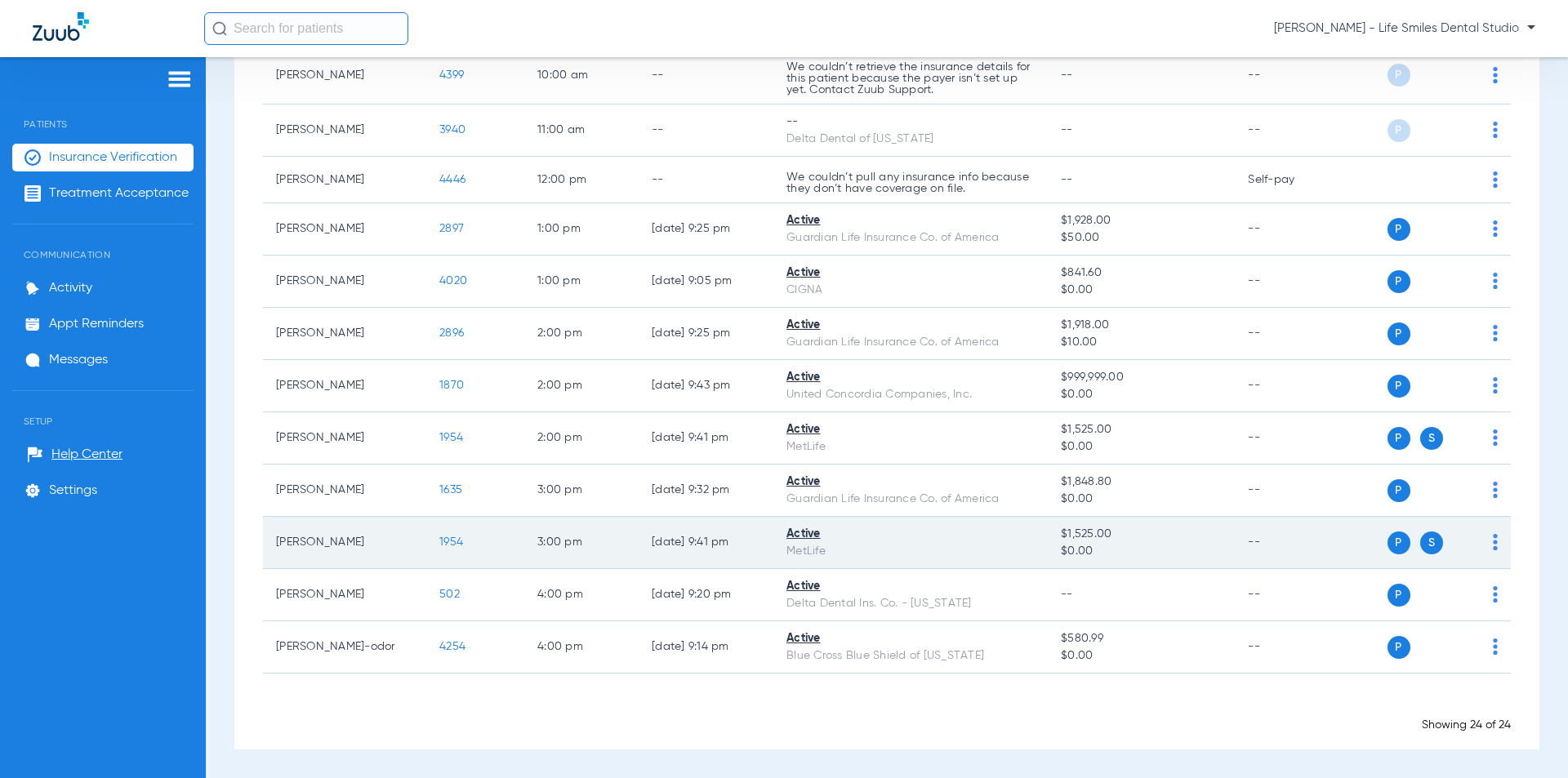
click at [448, 539] on span "1954" at bounding box center [451, 542] width 23 height 11
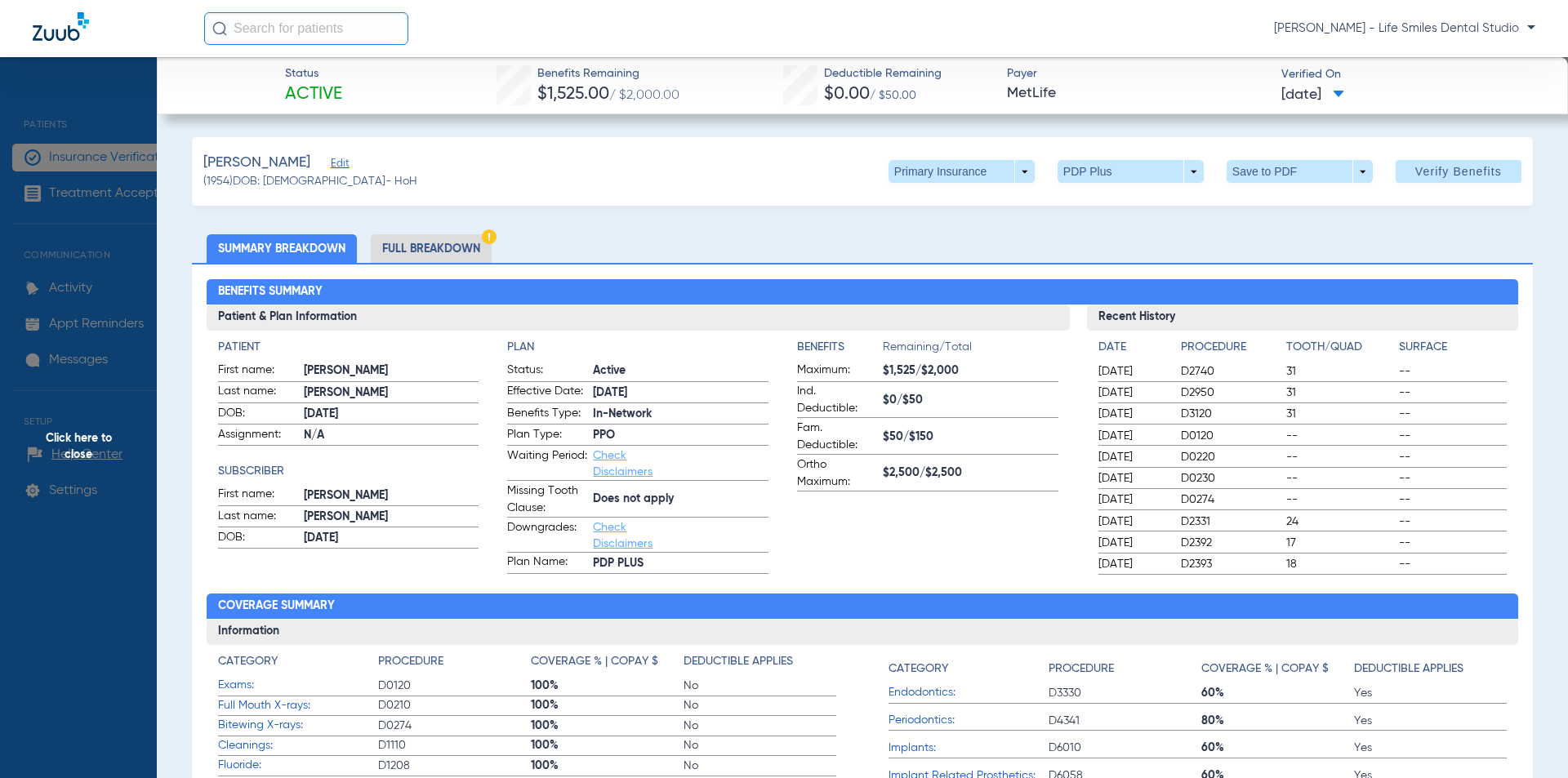
click at [117, 225] on span "Click here to close" at bounding box center [78, 446] width 157 height 778
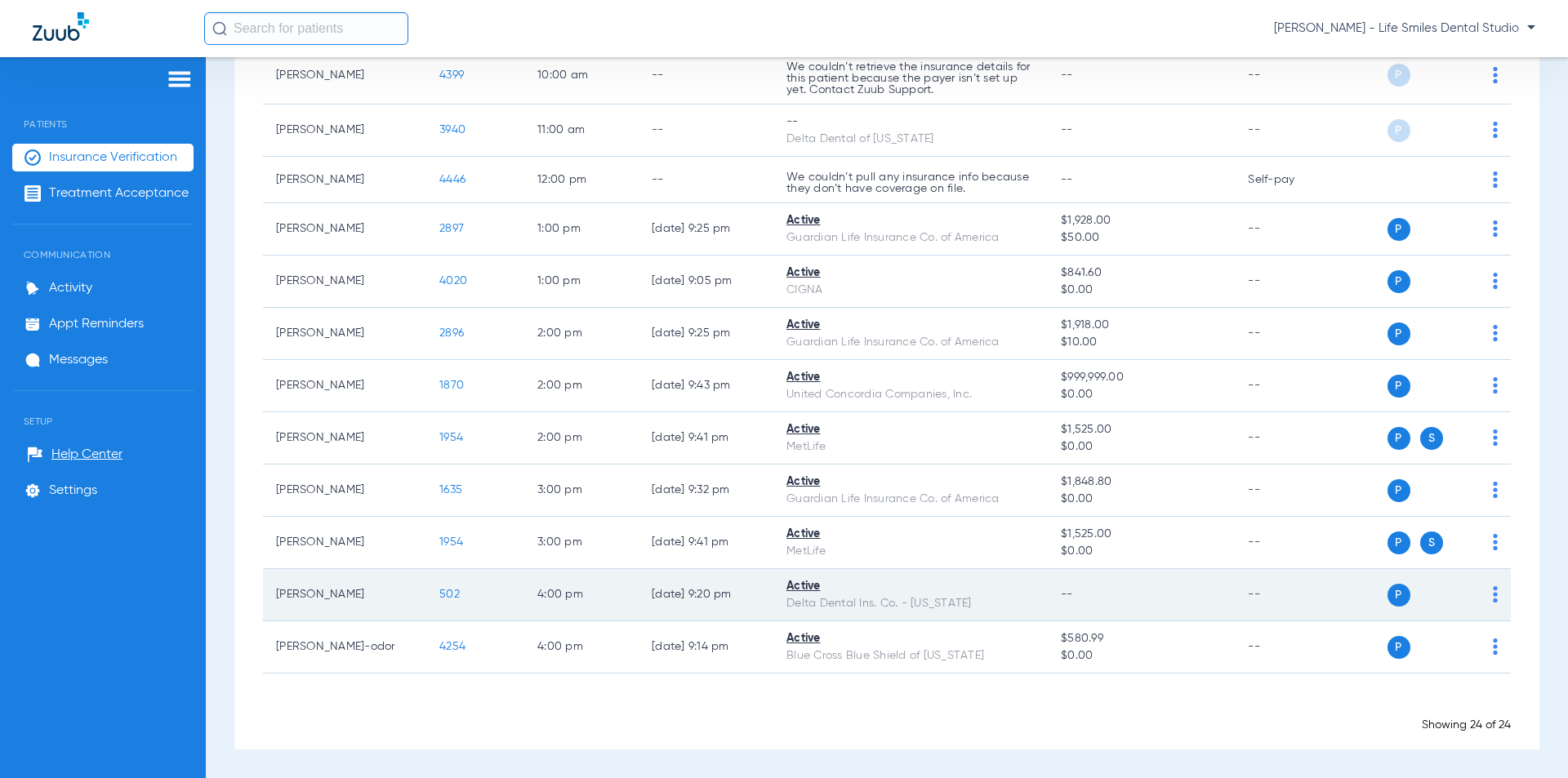
click at [446, 592] on span "502" at bounding box center [450, 594] width 21 height 11
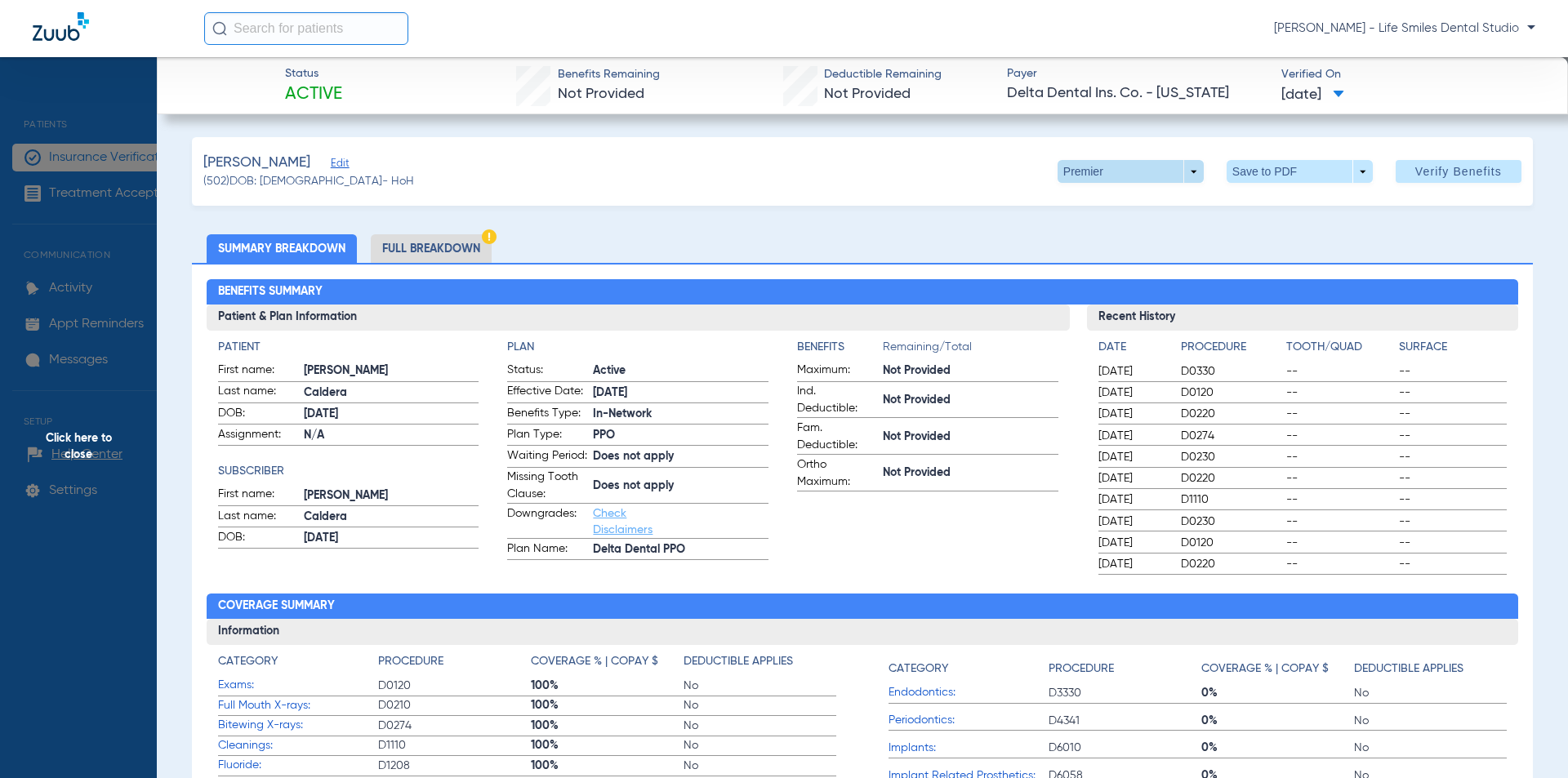
click at [1115, 168] on span at bounding box center [1130, 171] width 39 height 39
click at [1058, 198] on button "PPO" at bounding box center [1097, 205] width 102 height 33
click at [122, 382] on span "Click here to close" at bounding box center [78, 446] width 157 height 778
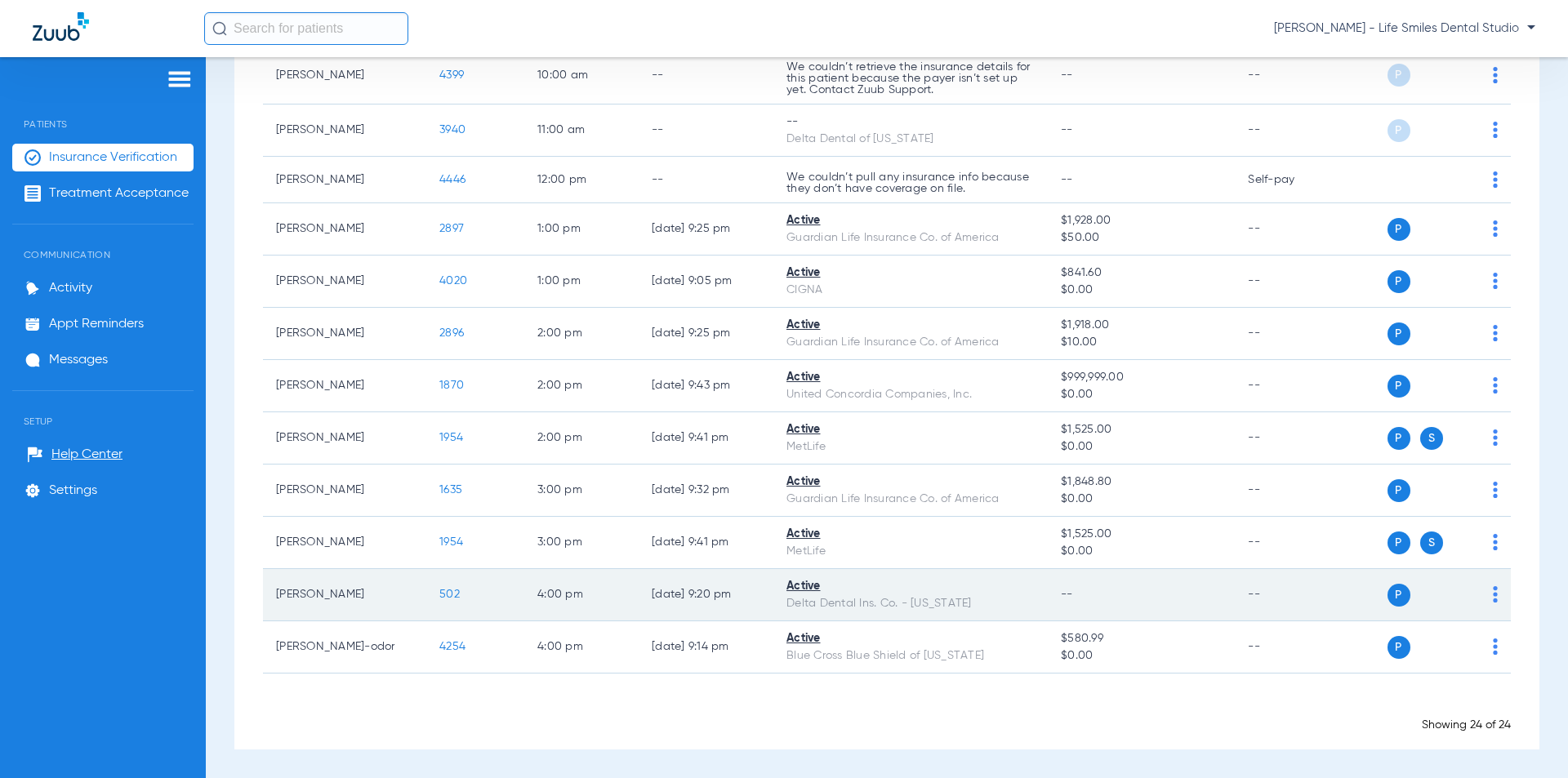
click at [453, 595] on span "502" at bounding box center [450, 594] width 21 height 11
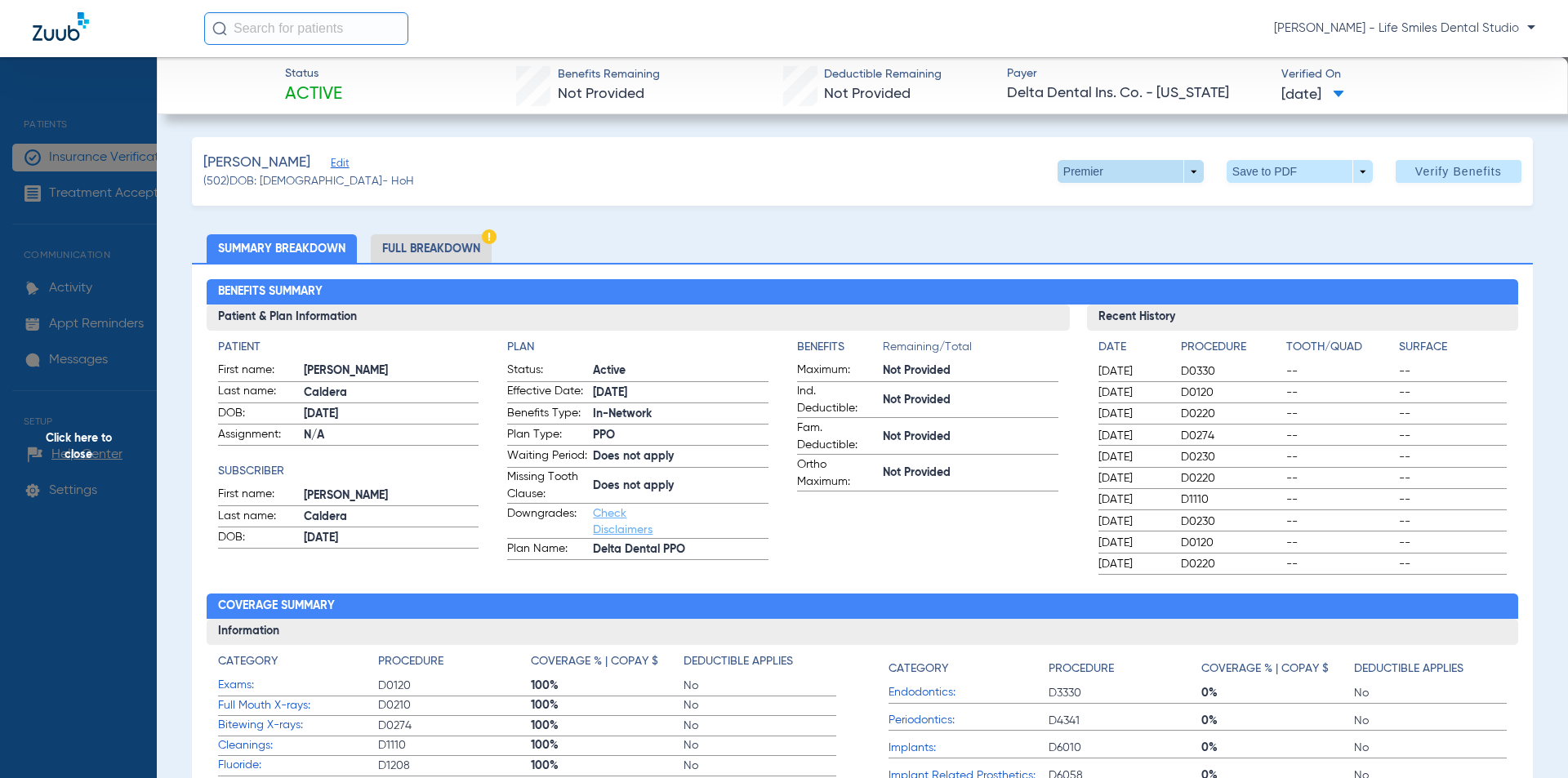
click at [1117, 174] on span at bounding box center [1130, 171] width 39 height 39
click at [1110, 199] on span "PPO" at bounding box center [1097, 204] width 76 height 11
drag, startPoint x: 549, startPoint y: 71, endPoint x: 1350, endPoint y: 98, distance: 801.5
click at [1350, 98] on div "Status Active Benefits Remaining Not Provided Deductible Remaining Not Provided…" at bounding box center [862, 86] width 1411 height 57
copy div "Benefits Remaining Not Provided Deductible Remaining Not Provided Payer Delta D…"
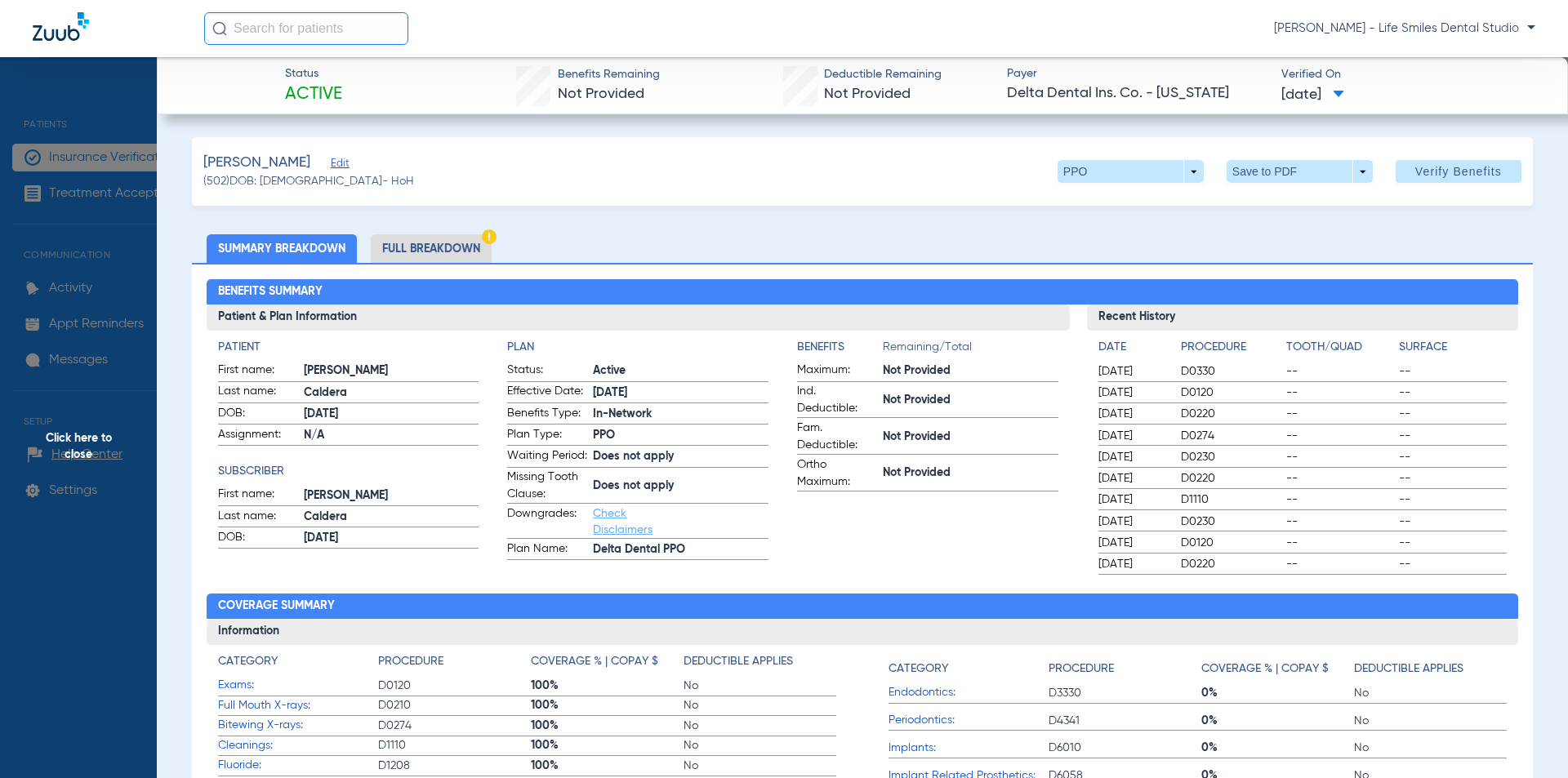
scroll to position [163, 0]
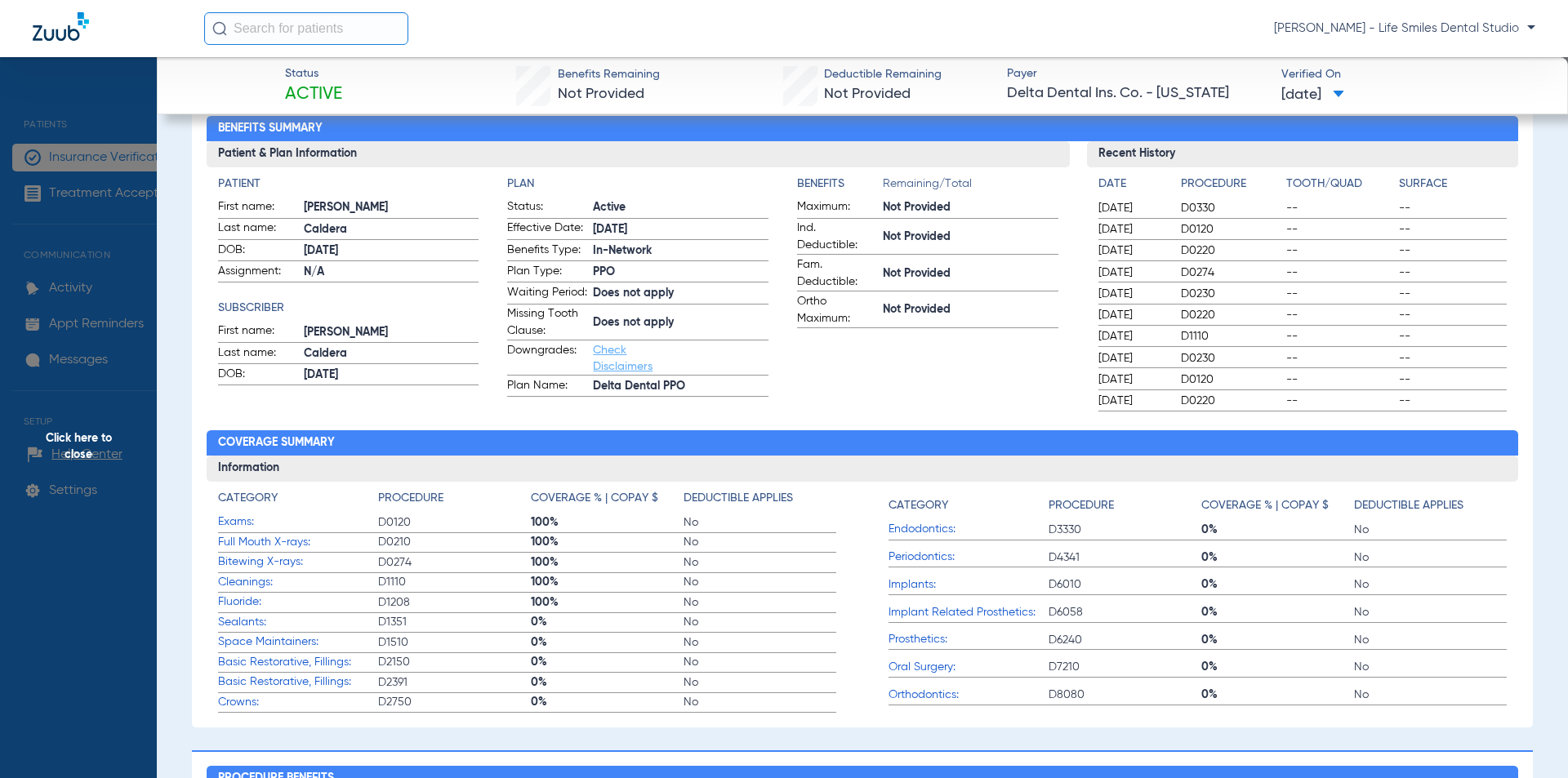
click at [147, 273] on span "Click here to close" at bounding box center [78, 446] width 157 height 778
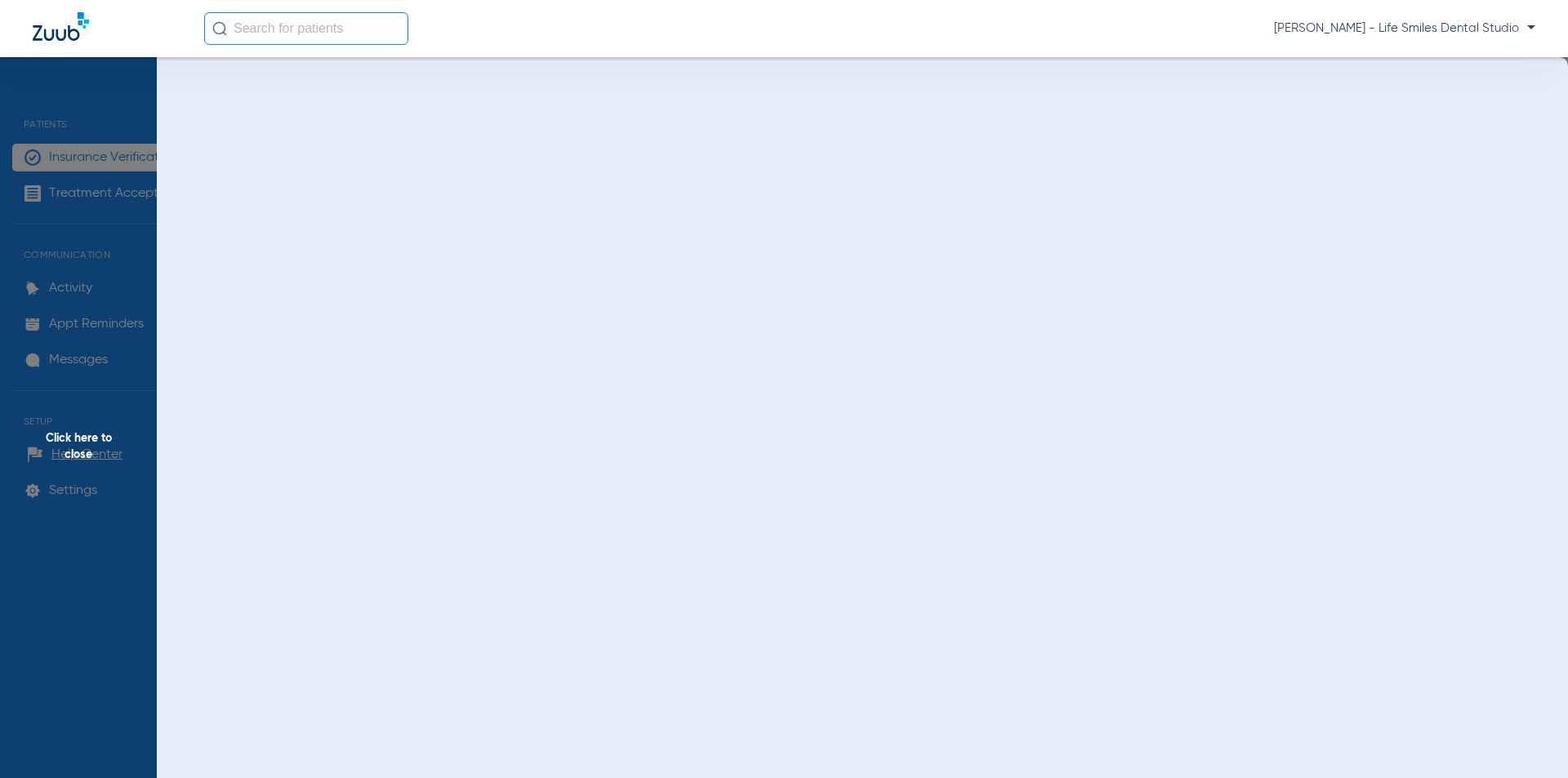
scroll to position [0, 0]
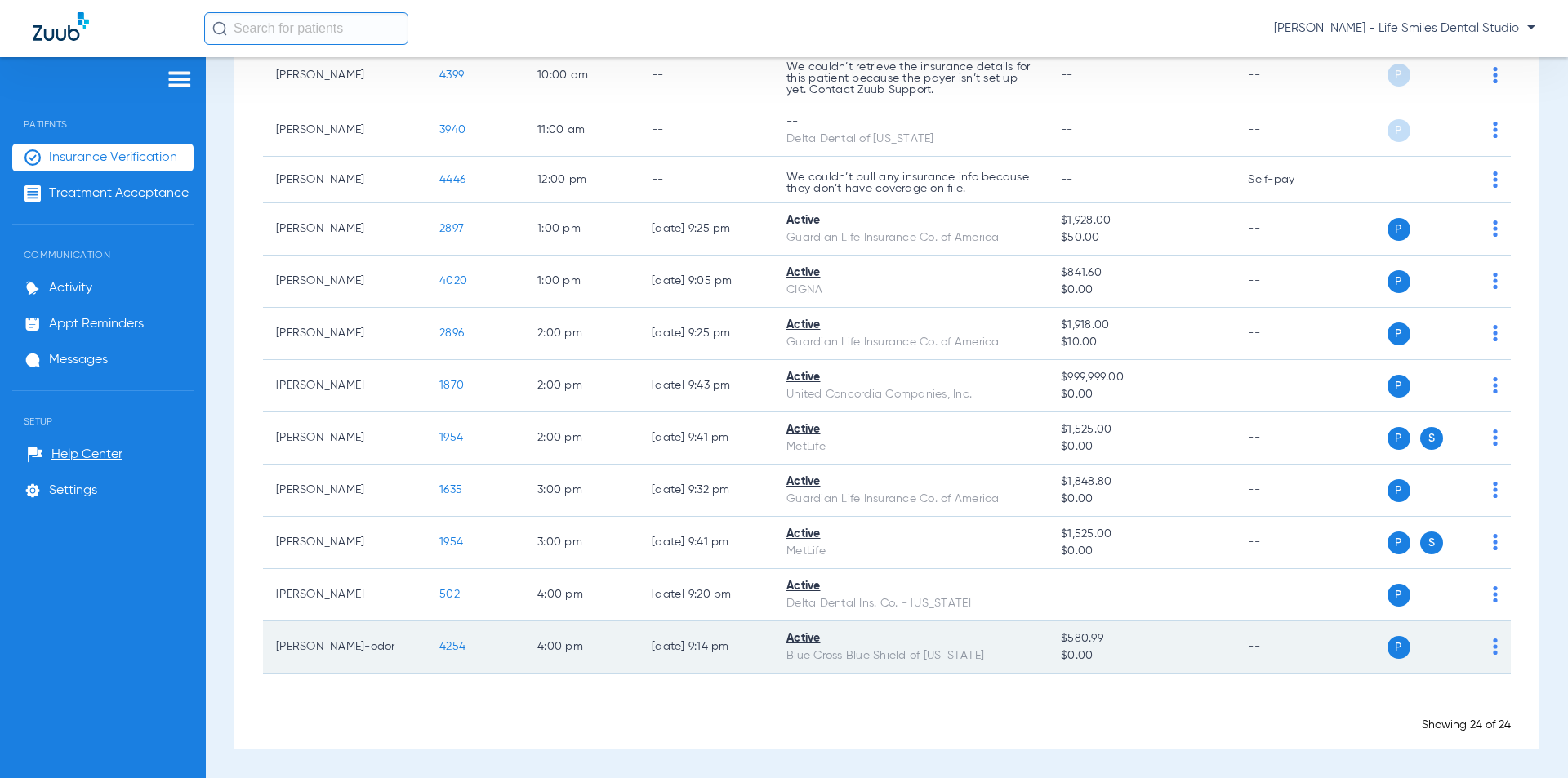
click at [454, 649] on span "4254" at bounding box center [453, 646] width 26 height 11
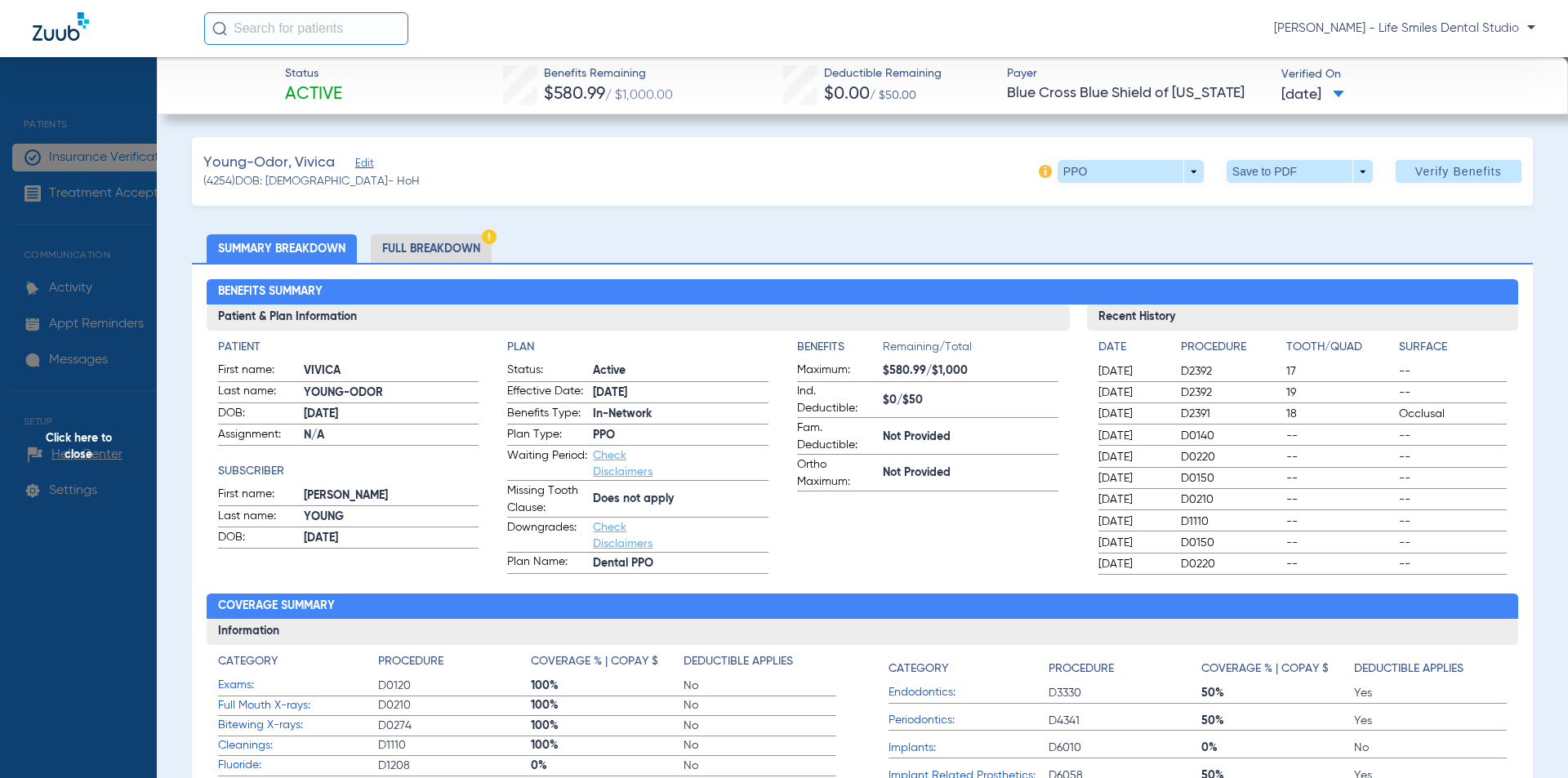
drag, startPoint x: 540, startPoint y: 69, endPoint x: 1336, endPoint y: 95, distance: 796.4
click at [1349, 95] on div "Status Active Benefits Remaining $580.99 / $1,000.00 Deductible Remaining $0.00…" at bounding box center [862, 86] width 1411 height 57
copy div "Benefits Remaining $580.99 / $1,000.00 Deductible Remaining $0.00 / $50.00 Paye…"
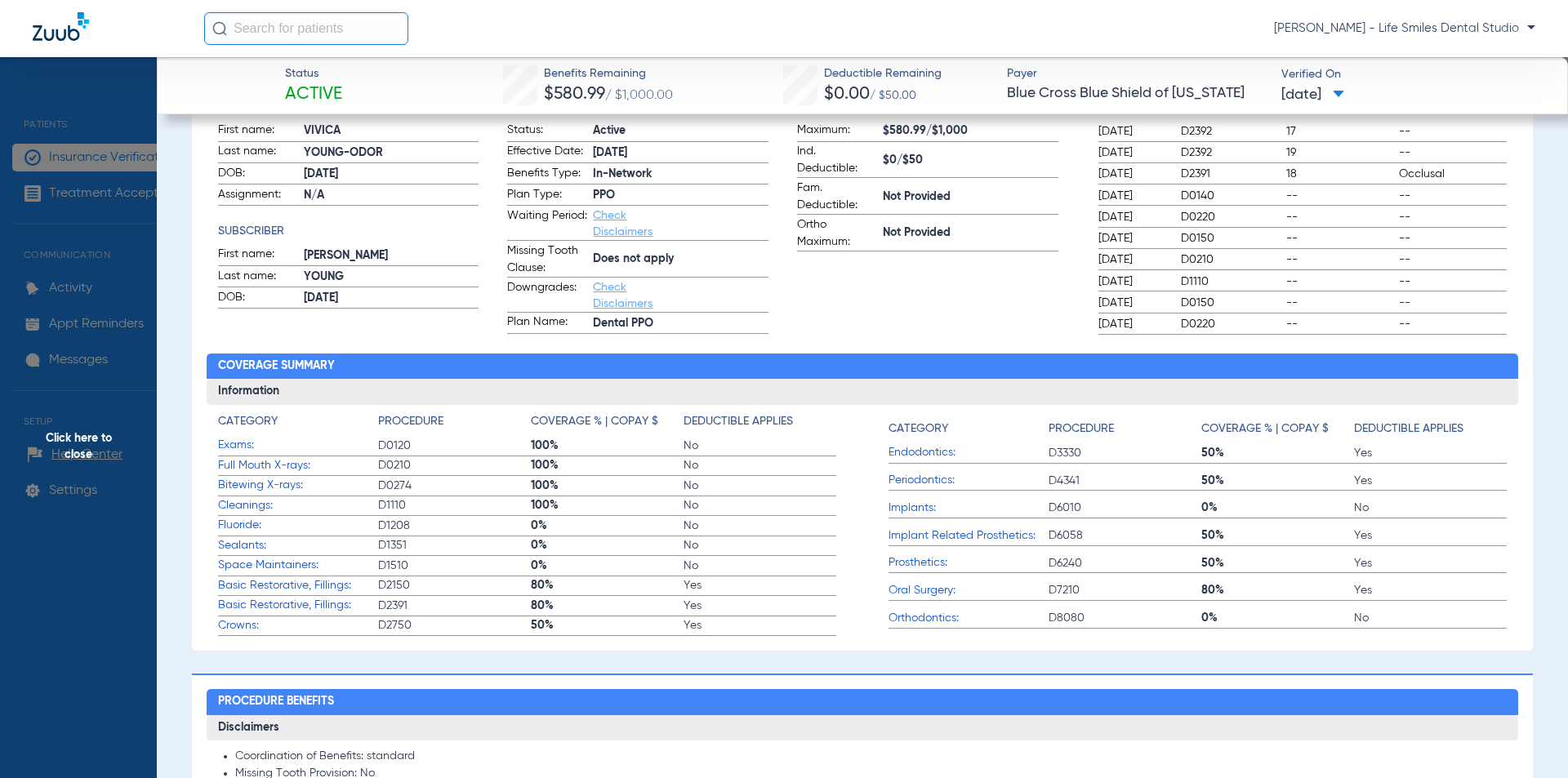
scroll to position [245, 0]
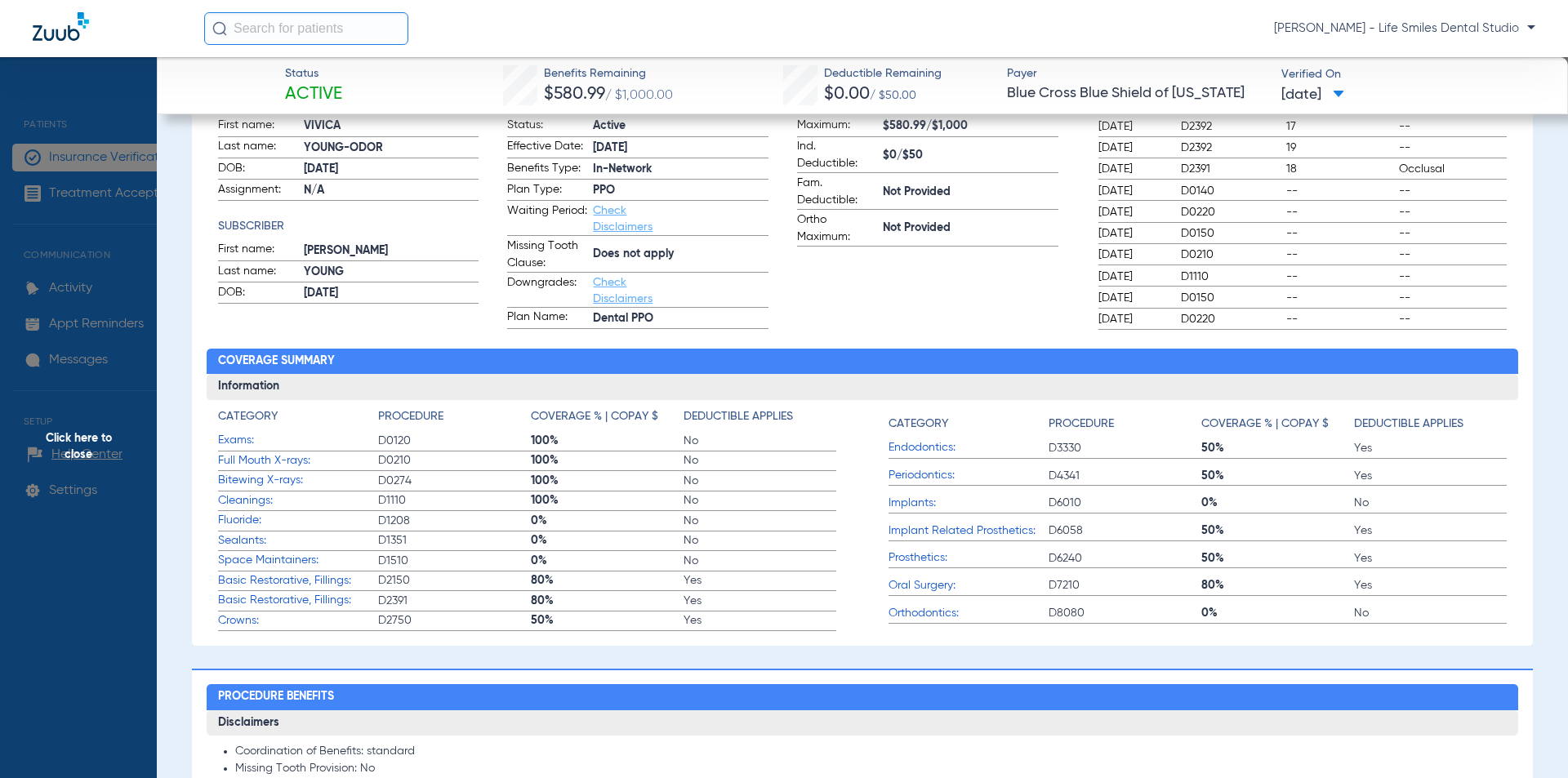
click at [103, 315] on span "Click here to close" at bounding box center [78, 446] width 157 height 778
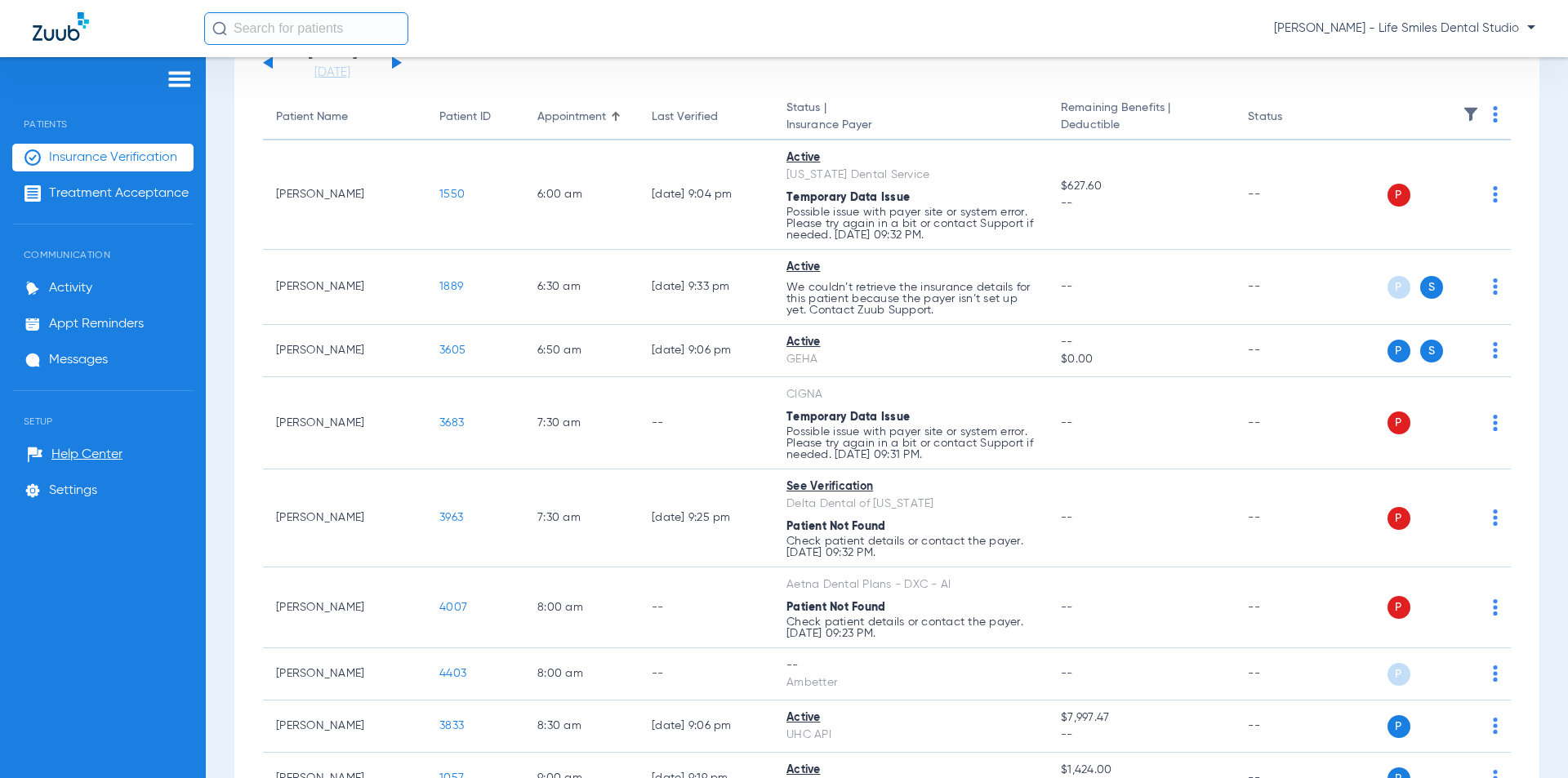
scroll to position [0, 0]
